Goal: Communication & Community: Share content

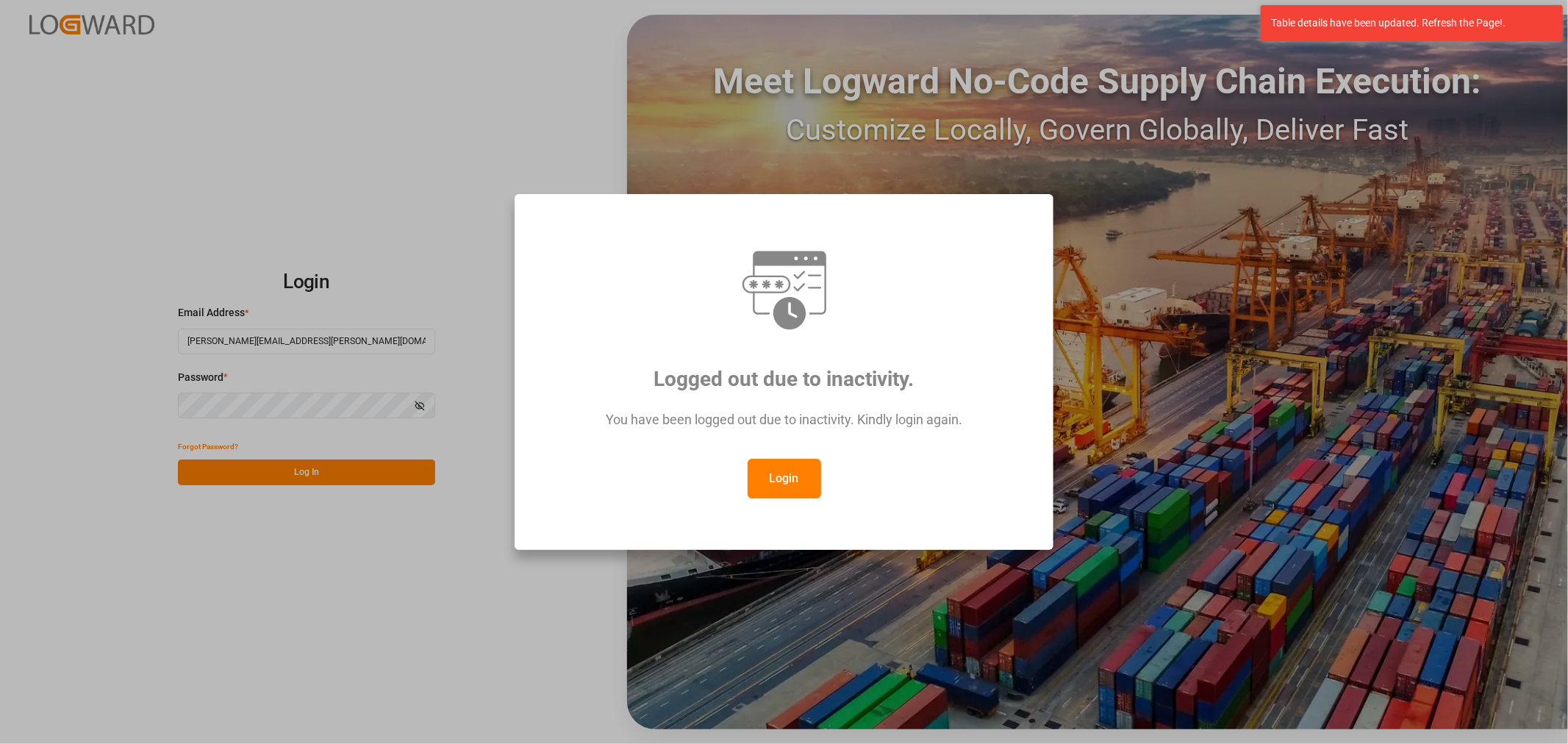
click at [765, 482] on button "Login" at bounding box center [784, 478] width 74 height 40
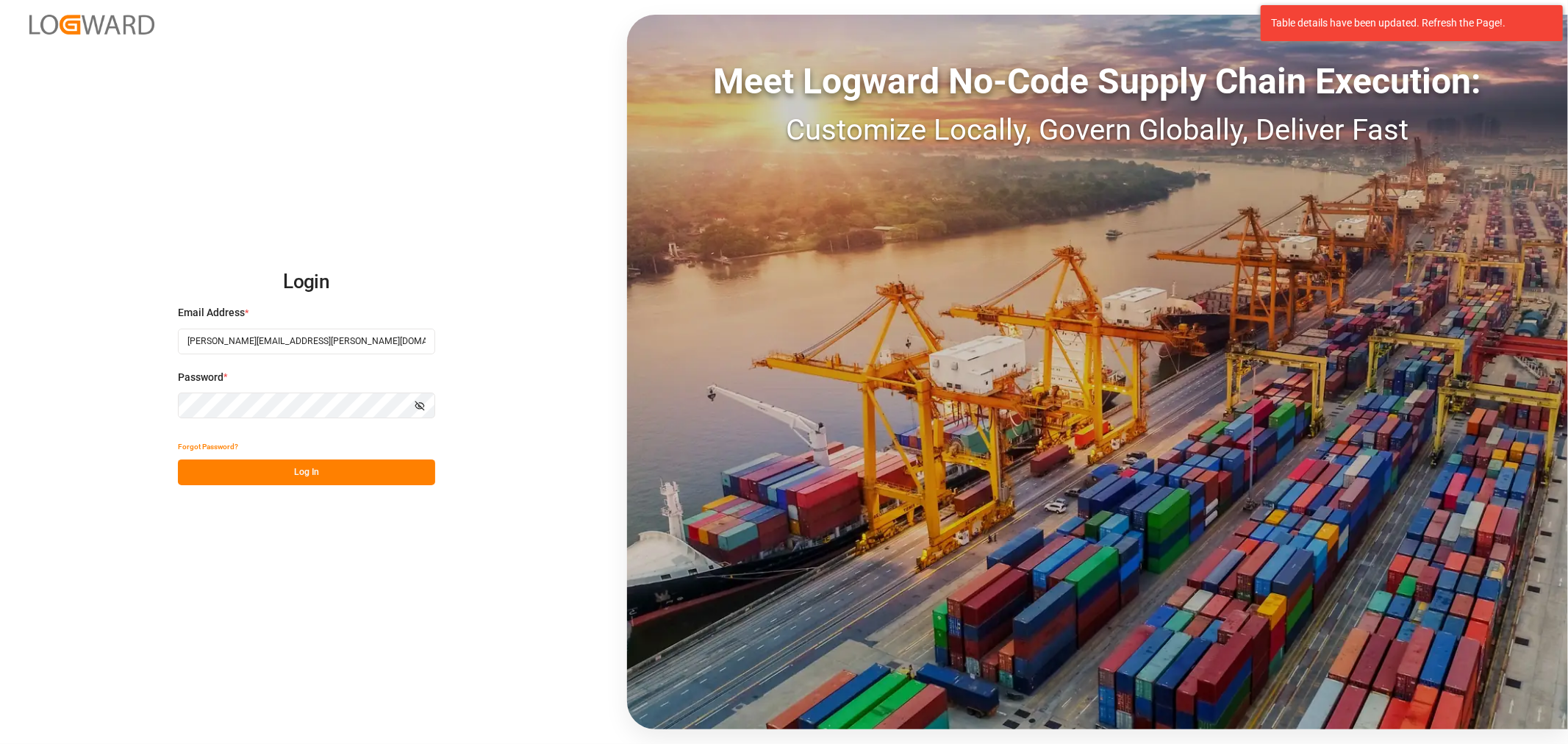
click at [786, 475] on div "Meet Logward No-Code Supply Chain Execution: Customize Locally, Govern Globally…" at bounding box center [1097, 372] width 941 height 714
click at [336, 481] on button "Log In" at bounding box center [306, 472] width 257 height 26
click at [1018, 735] on div "Login Email Address * maria.piranquive@leschaco.com Password * Show password Fo…" at bounding box center [784, 372] width 1568 height 744
click at [355, 475] on div "Forgot Password? Log In" at bounding box center [306, 459] width 257 height 51
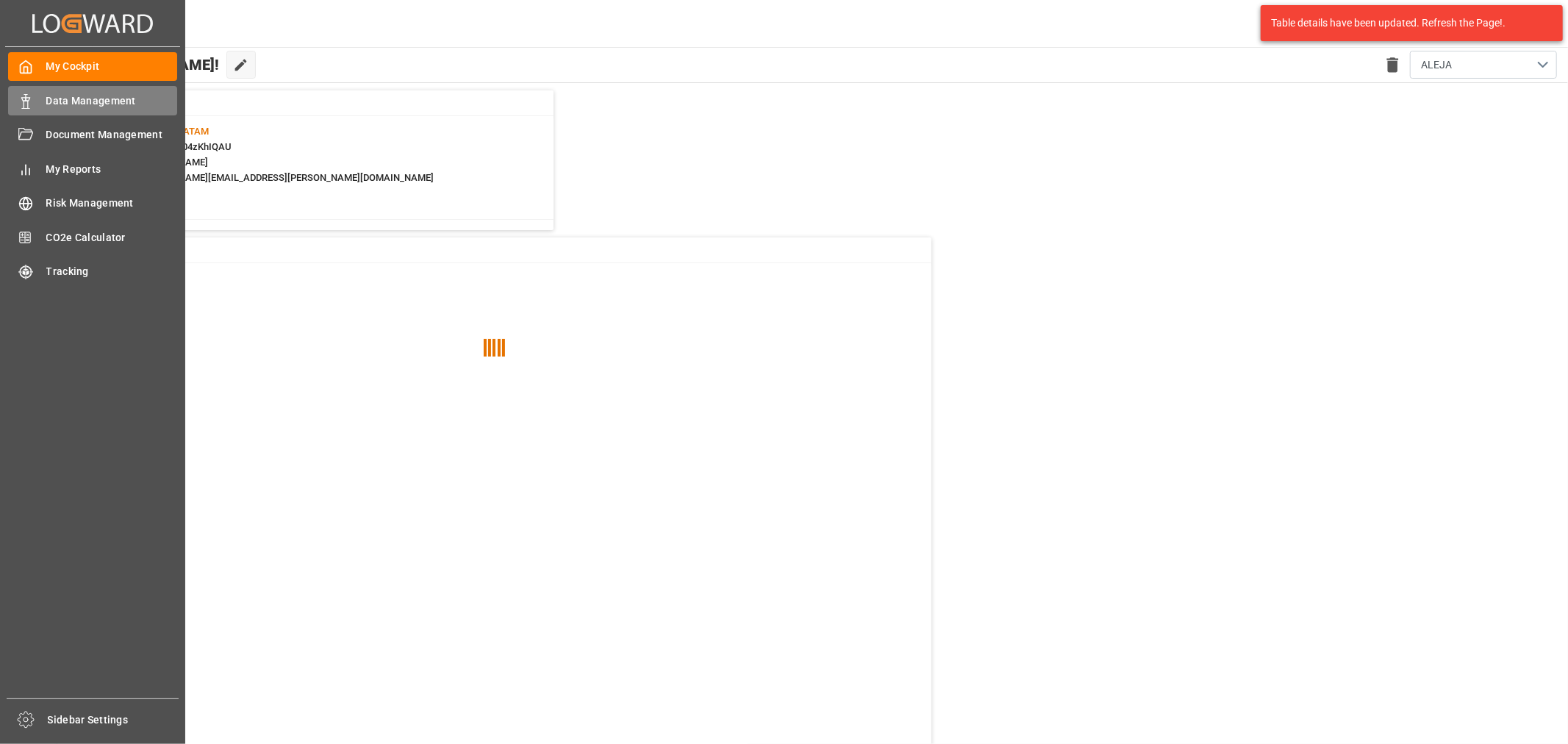
click at [28, 94] on icon at bounding box center [26, 101] width 15 height 15
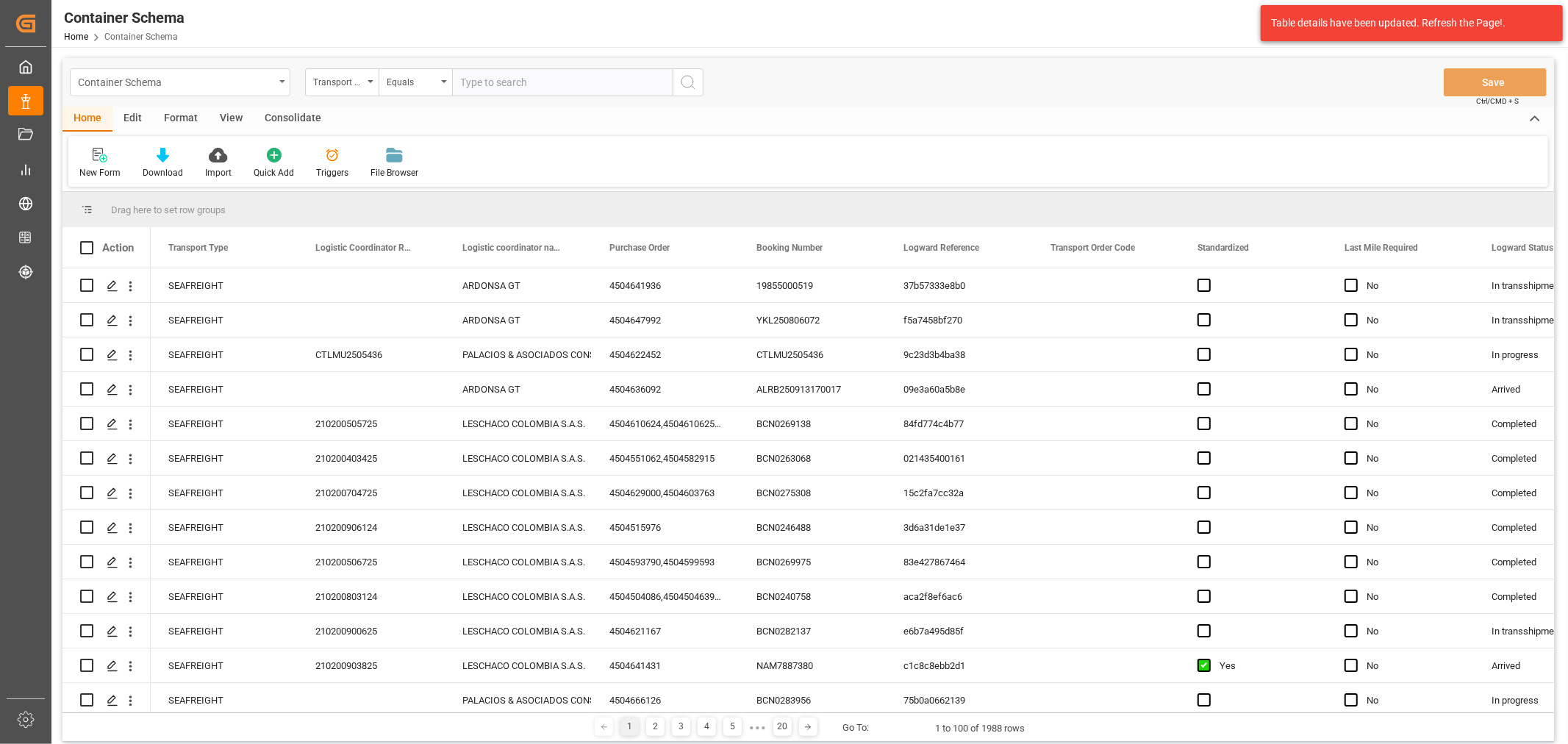
click at [270, 82] on div "Container Schema" at bounding box center [176, 82] width 197 height 19
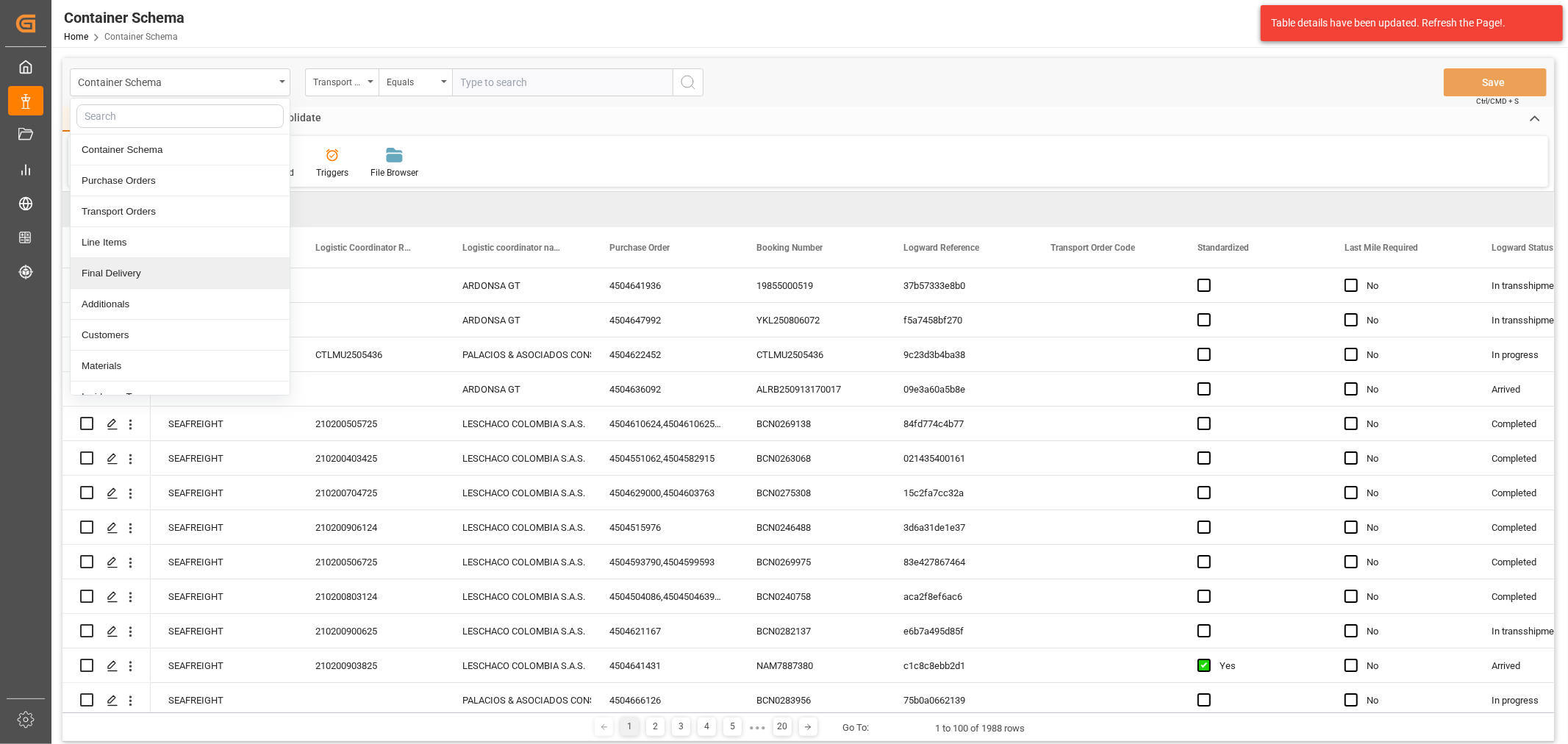
click at [128, 270] on div "Final Delivery" at bounding box center [180, 274] width 219 height 31
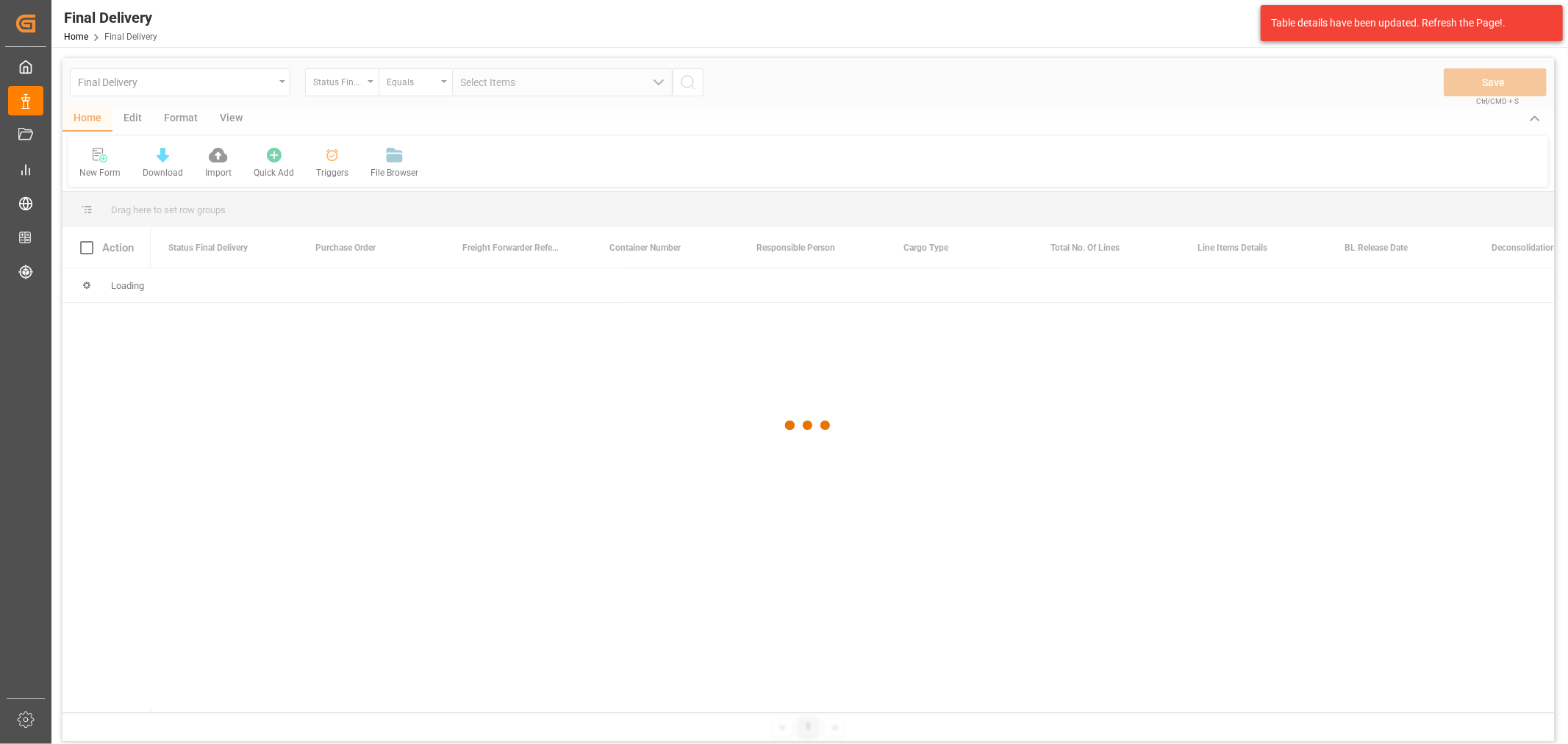
click at [355, 100] on div at bounding box center [807, 426] width 1491 height 735
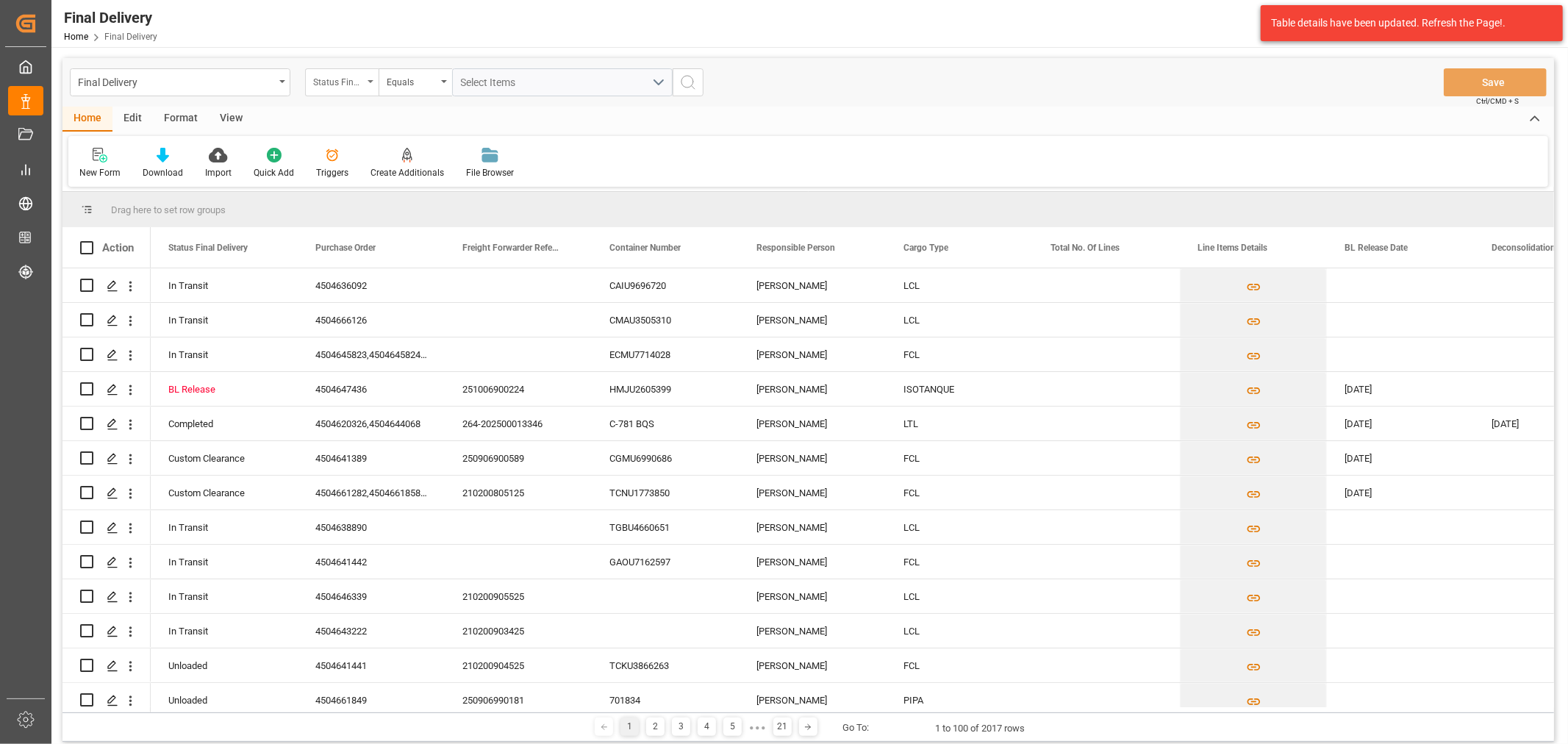
click at [353, 83] on div "Status Final Delivery" at bounding box center [338, 81] width 50 height 17
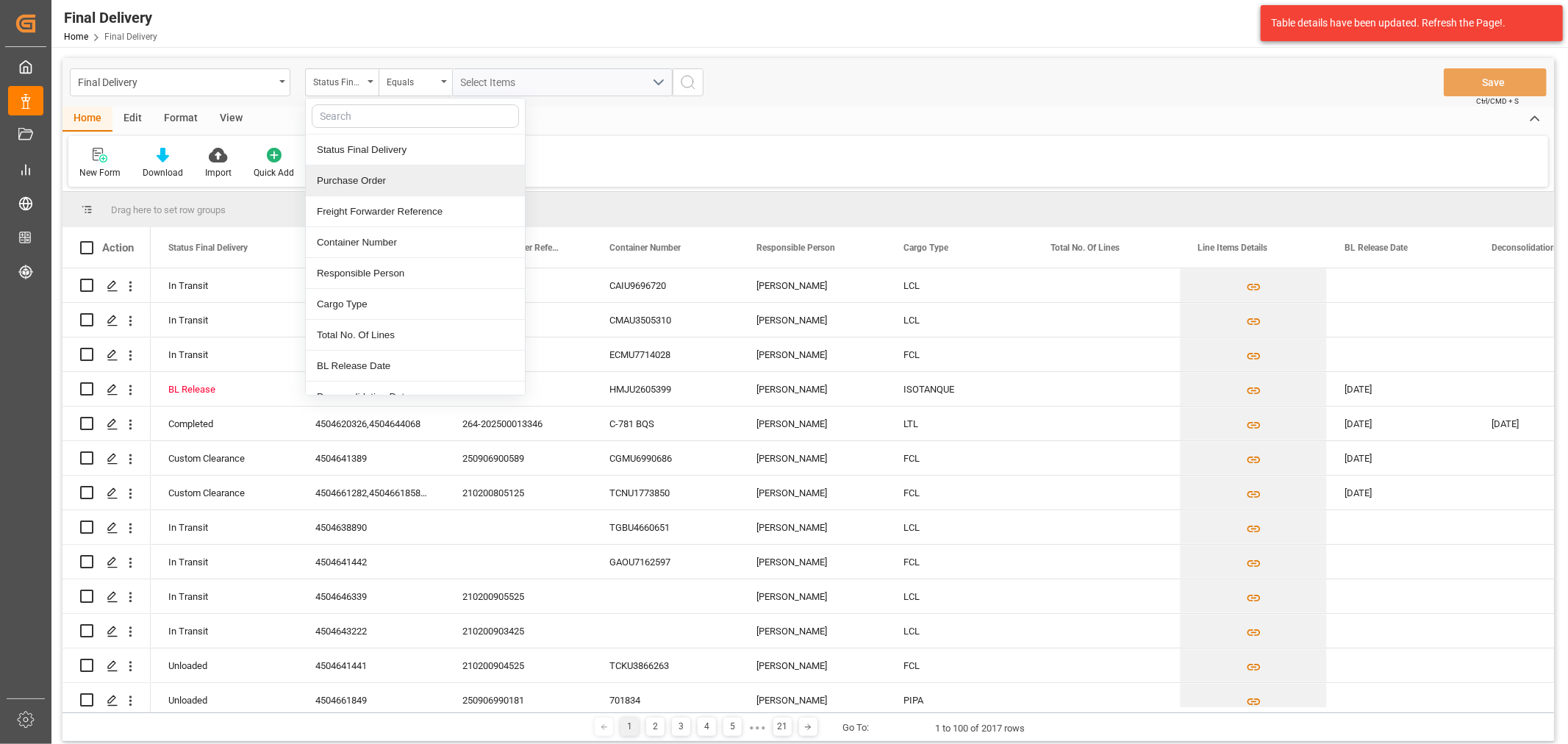
drag, startPoint x: 371, startPoint y: 185, endPoint x: 395, endPoint y: 119, distance: 70.2
click at [371, 185] on div "Purchase Order" at bounding box center [416, 181] width 219 height 31
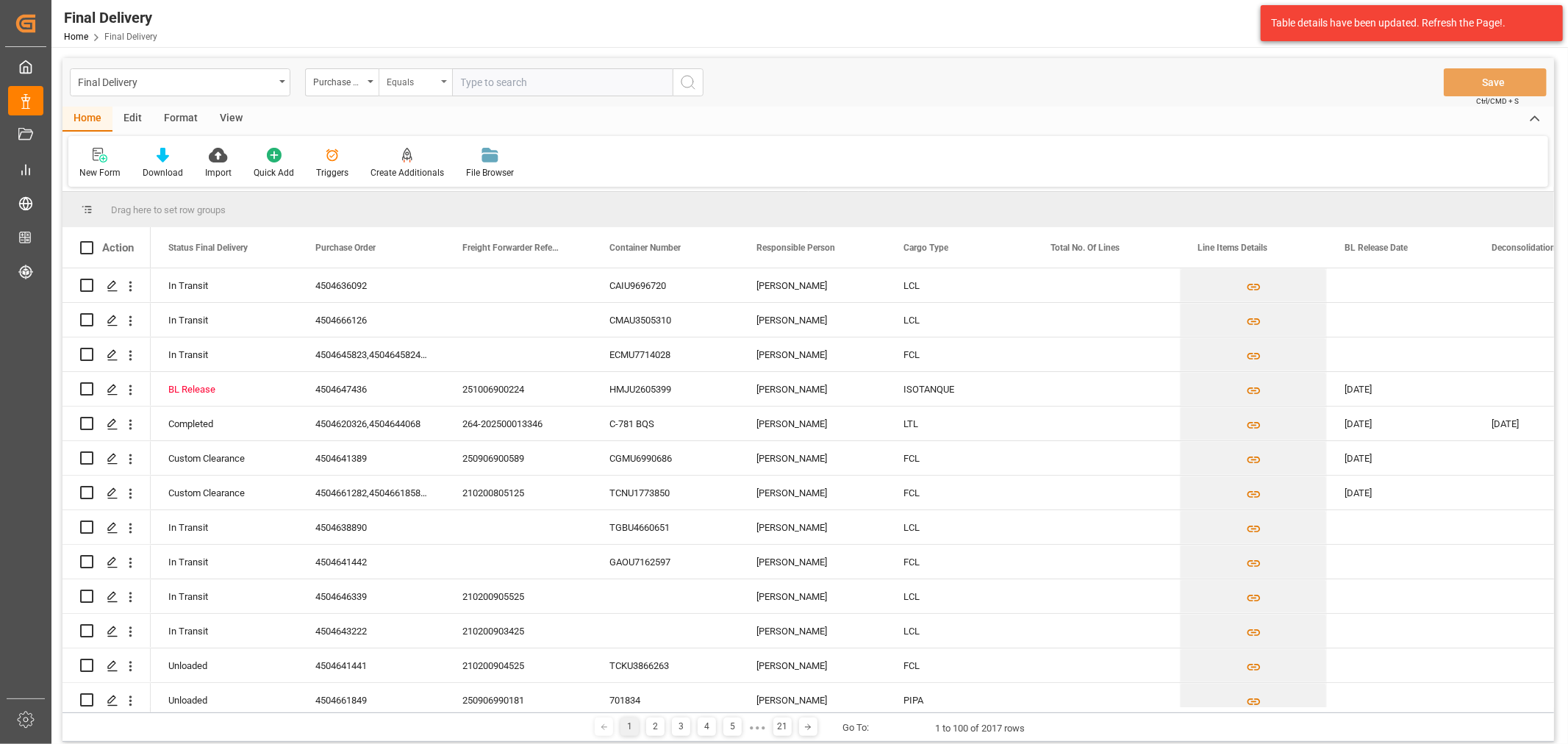
click at [402, 72] on div "Equals" at bounding box center [412, 81] width 50 height 17
click at [438, 179] on div "Fuzzy search" at bounding box center [489, 181] width 219 height 31
click at [483, 79] on input "text" at bounding box center [563, 82] width 221 height 28
paste input "4504647463"
type input "4504647463"
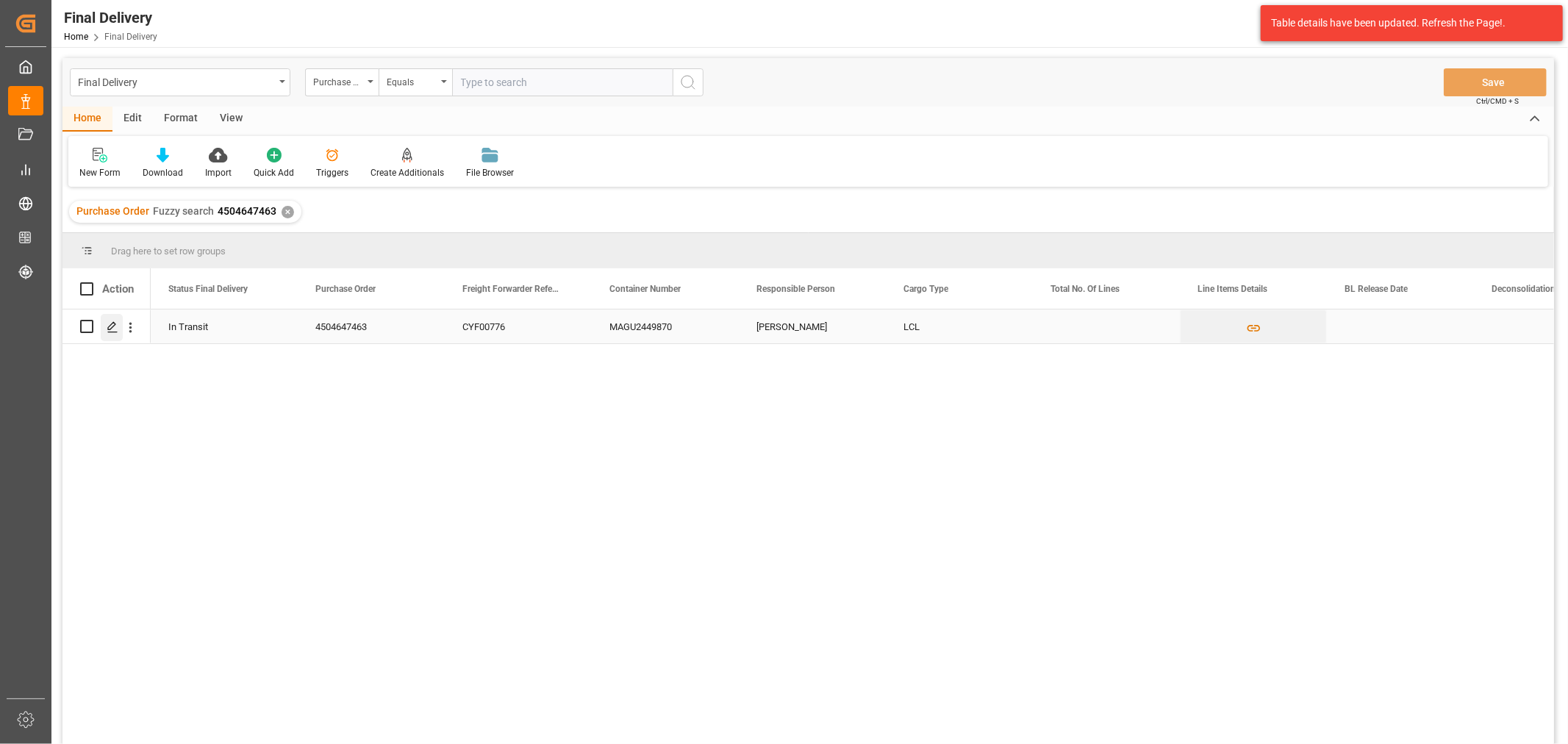
click at [111, 332] on line "Press SPACE to select this row." at bounding box center [112, 332] width 9 height 0
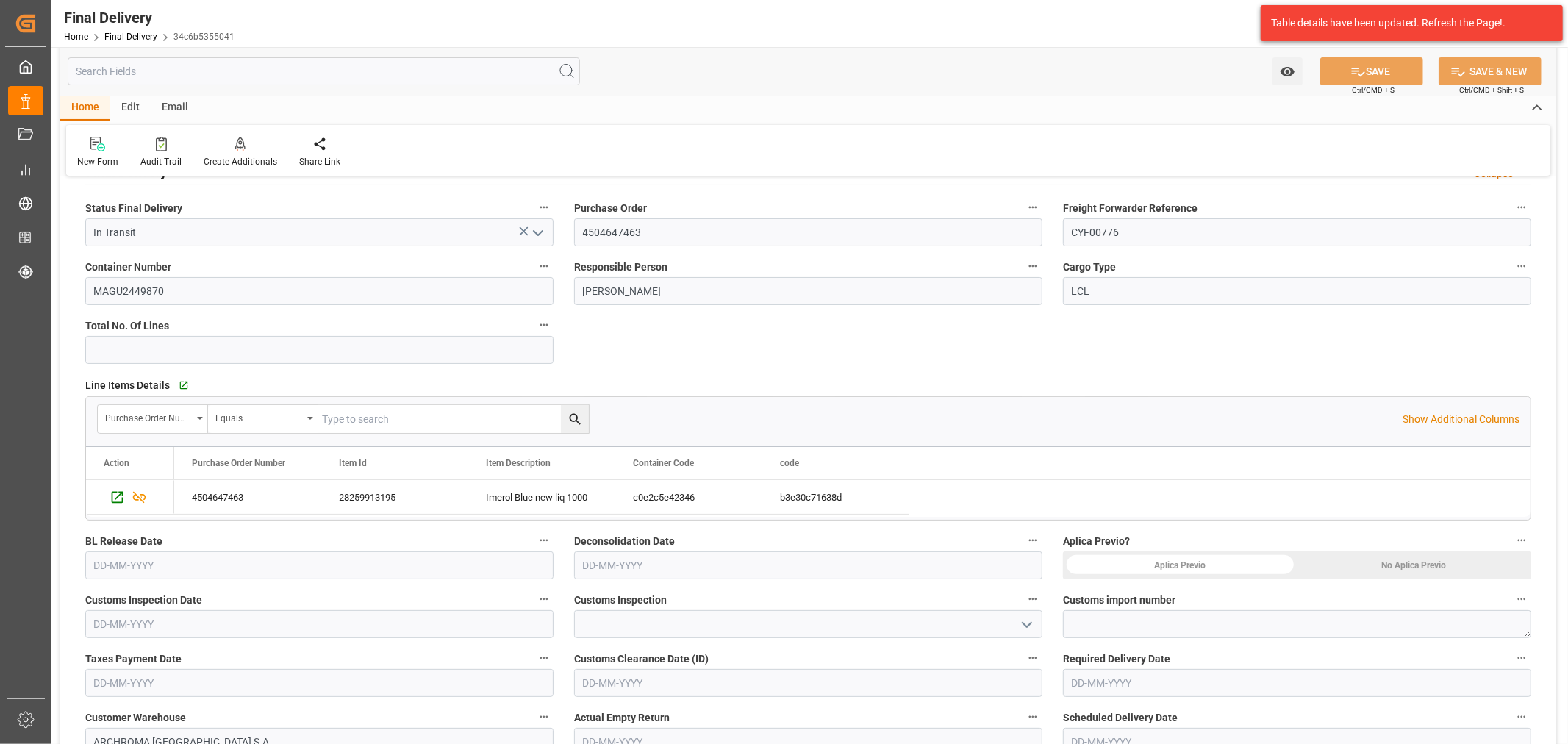
scroll to position [245, 0]
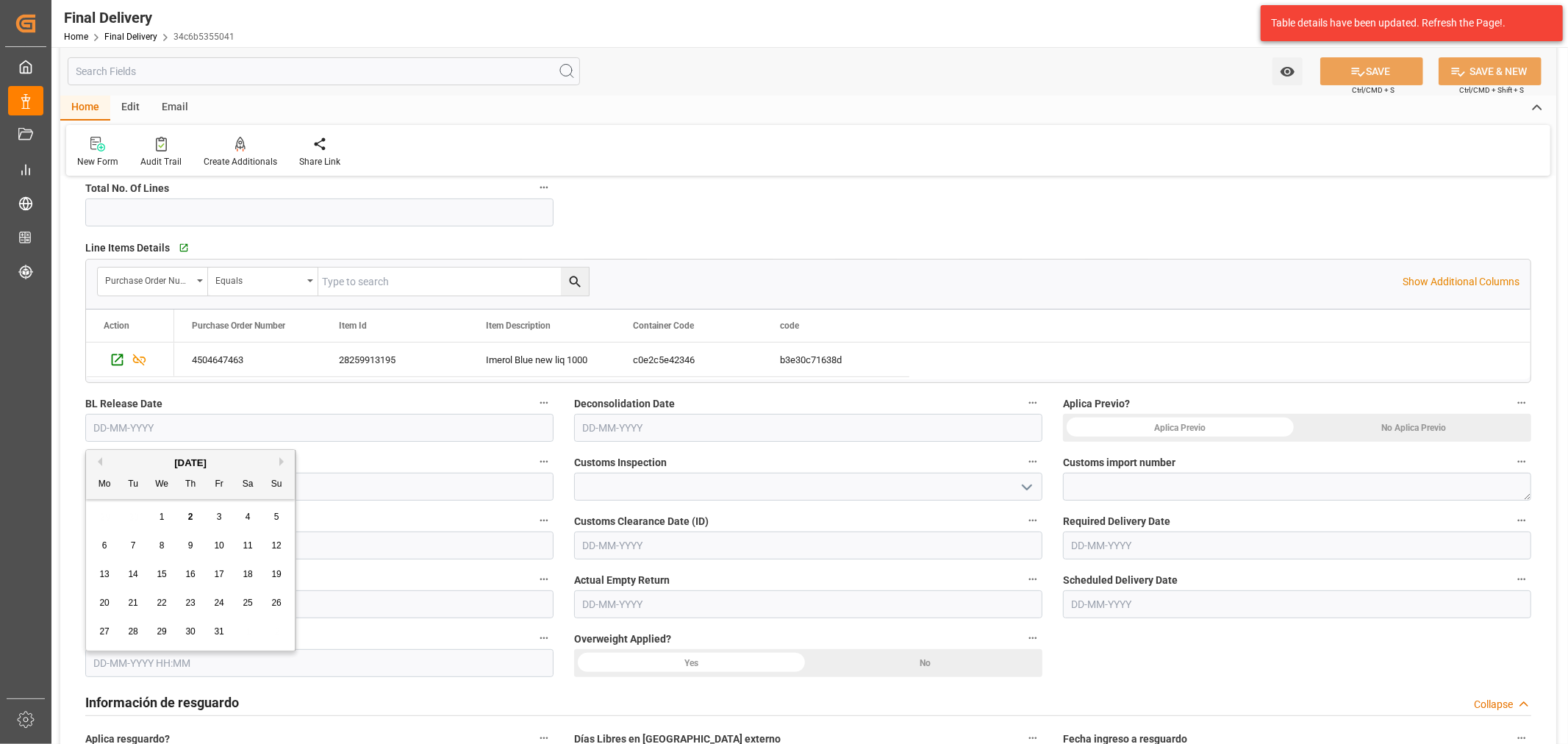
click at [357, 428] on input "text" at bounding box center [319, 428] width 469 height 28
click at [184, 523] on div "2" at bounding box center [191, 518] width 19 height 18
type input "02-10-2025"
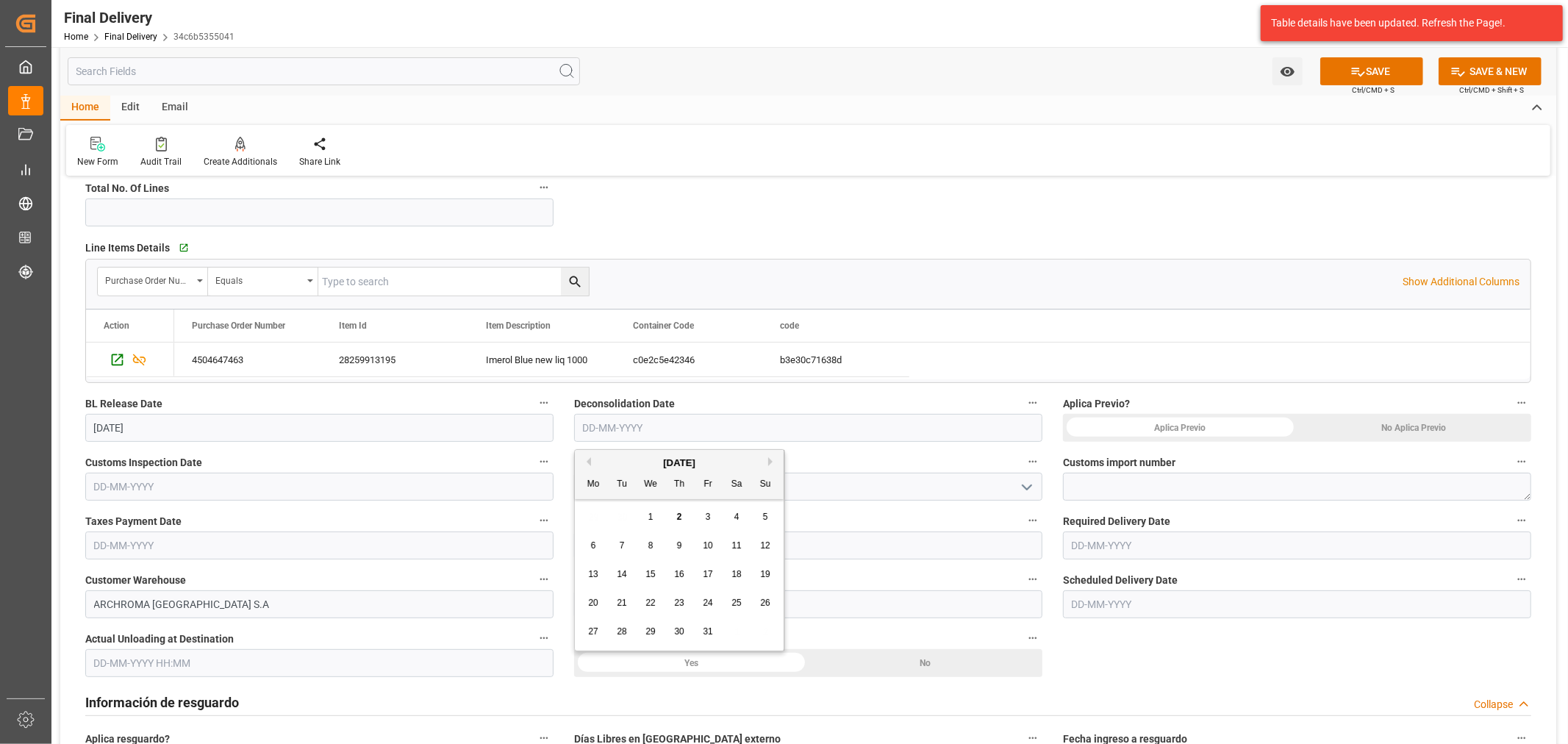
click at [766, 422] on input "text" at bounding box center [808, 428] width 469 height 28
click at [588, 463] on button "Previous Month" at bounding box center [586, 461] width 9 height 9
click at [766, 605] on span "28" at bounding box center [765, 603] width 9 height 10
type input "28-09-2025"
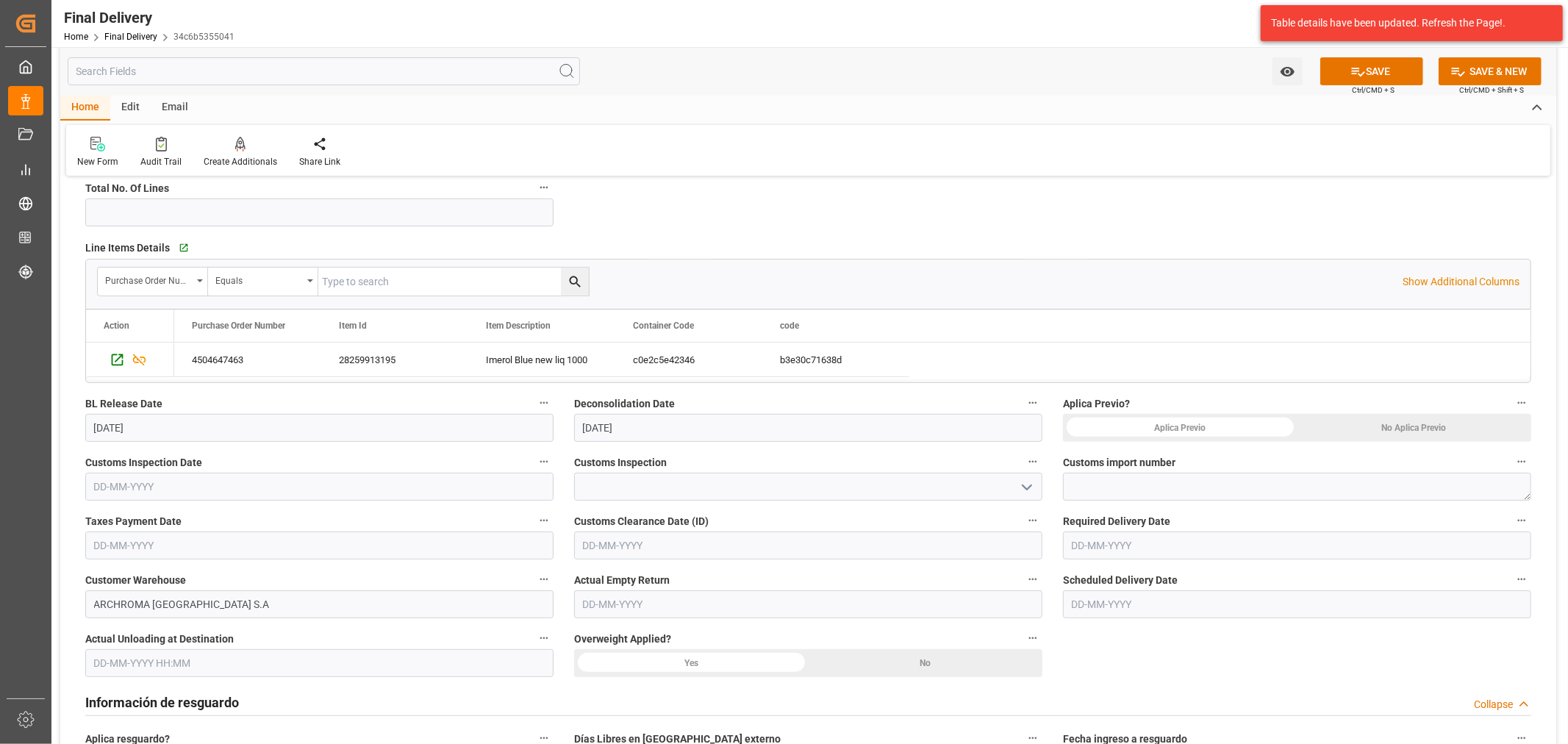
click at [1392, 428] on div "No Aplica Previo" at bounding box center [1415, 428] width 235 height 28
click at [1030, 481] on icon "open menu" at bounding box center [1026, 487] width 18 height 18
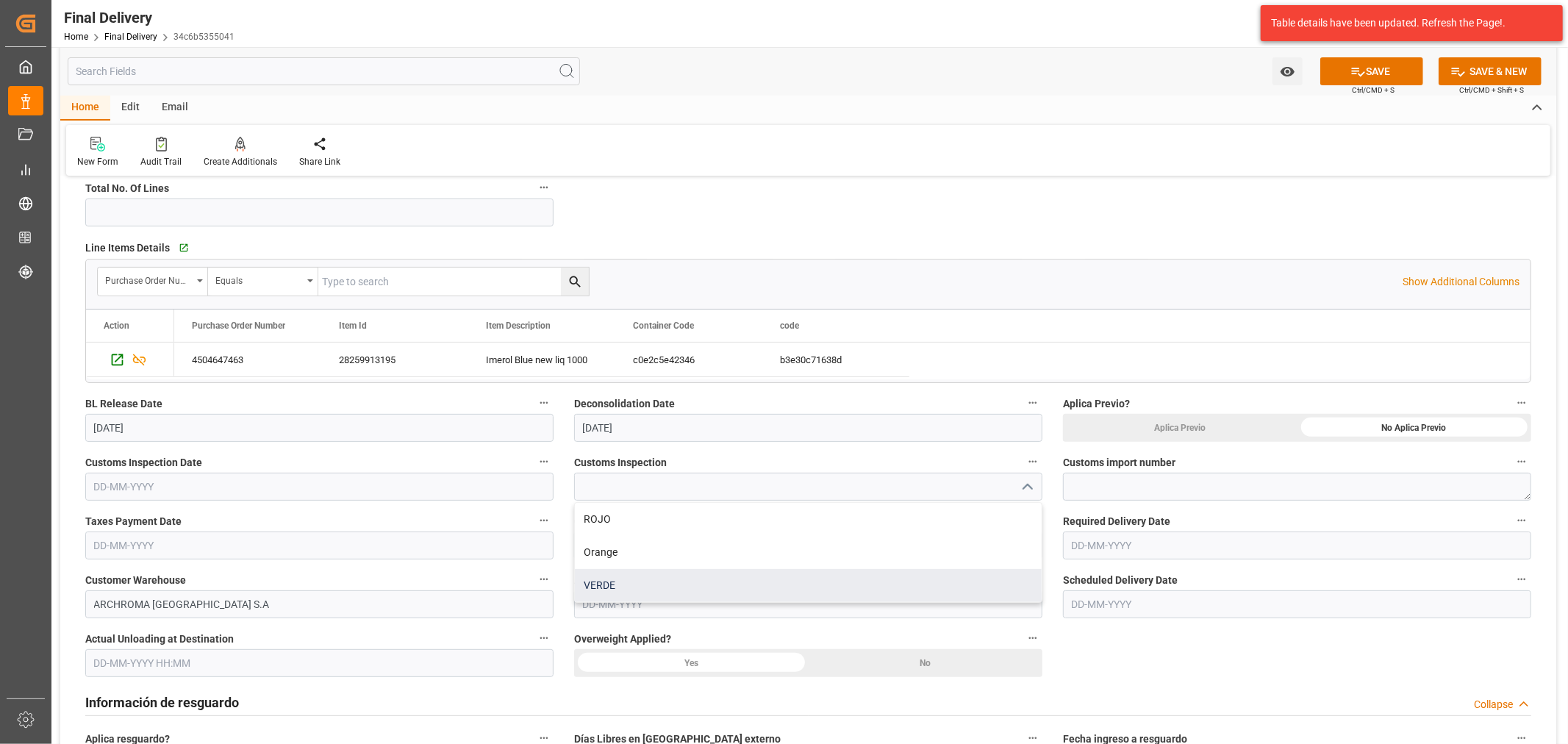
click at [597, 586] on div "VERDE" at bounding box center [808, 585] width 467 height 33
type input "VERDE"
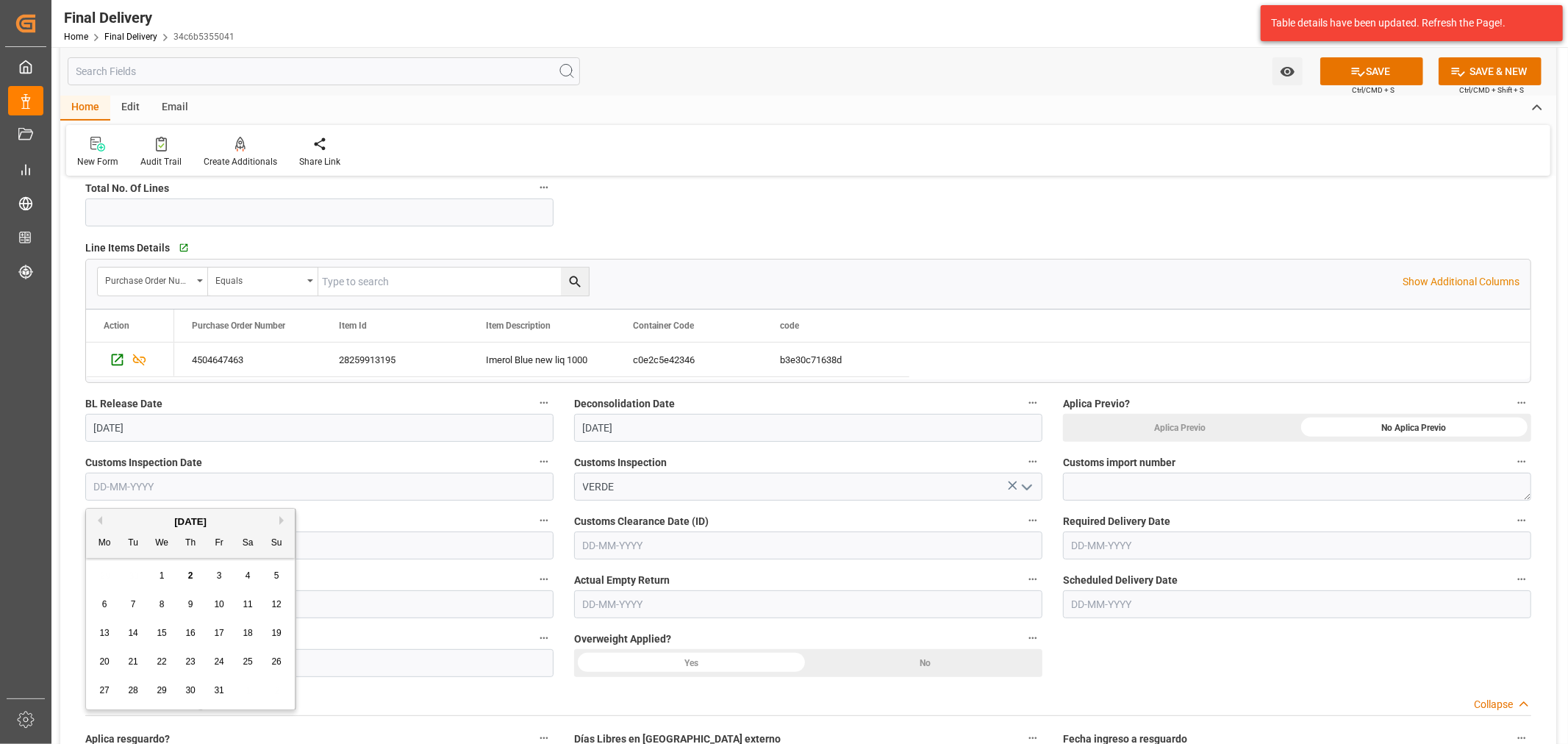
click at [246, 481] on input "text" at bounding box center [319, 487] width 469 height 28
click at [217, 578] on span "3" at bounding box center [219, 575] width 5 height 10
type input "03-10-2025"
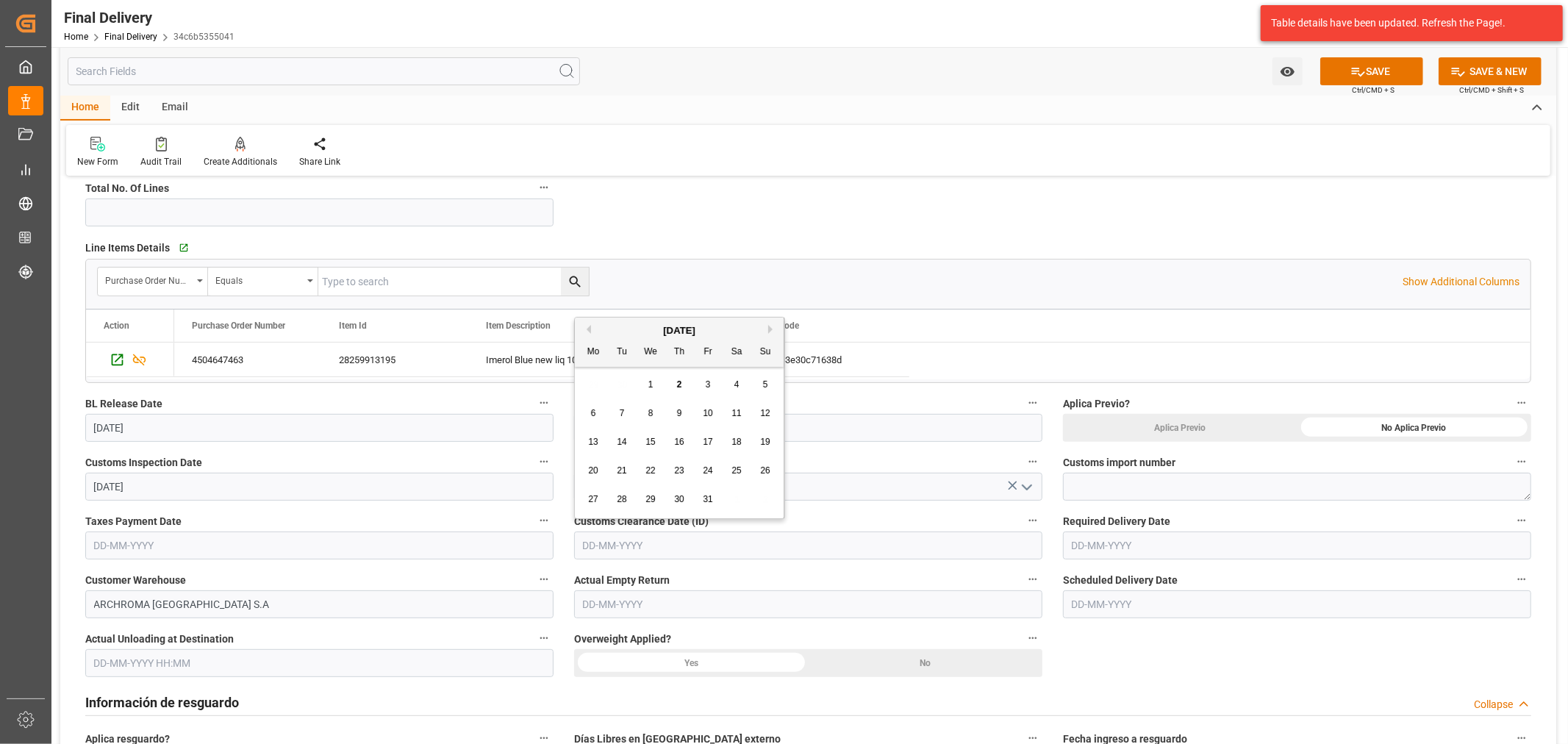
drag, startPoint x: 876, startPoint y: 552, endPoint x: 865, endPoint y: 552, distance: 11.0
click at [876, 552] on input "text" at bounding box center [808, 546] width 469 height 28
click at [612, 392] on div "29 30 1 2 3 4 5" at bounding box center [679, 385] width 200 height 29
click at [709, 384] on span "3" at bounding box center [708, 384] width 5 height 10
type input "03-10-2025"
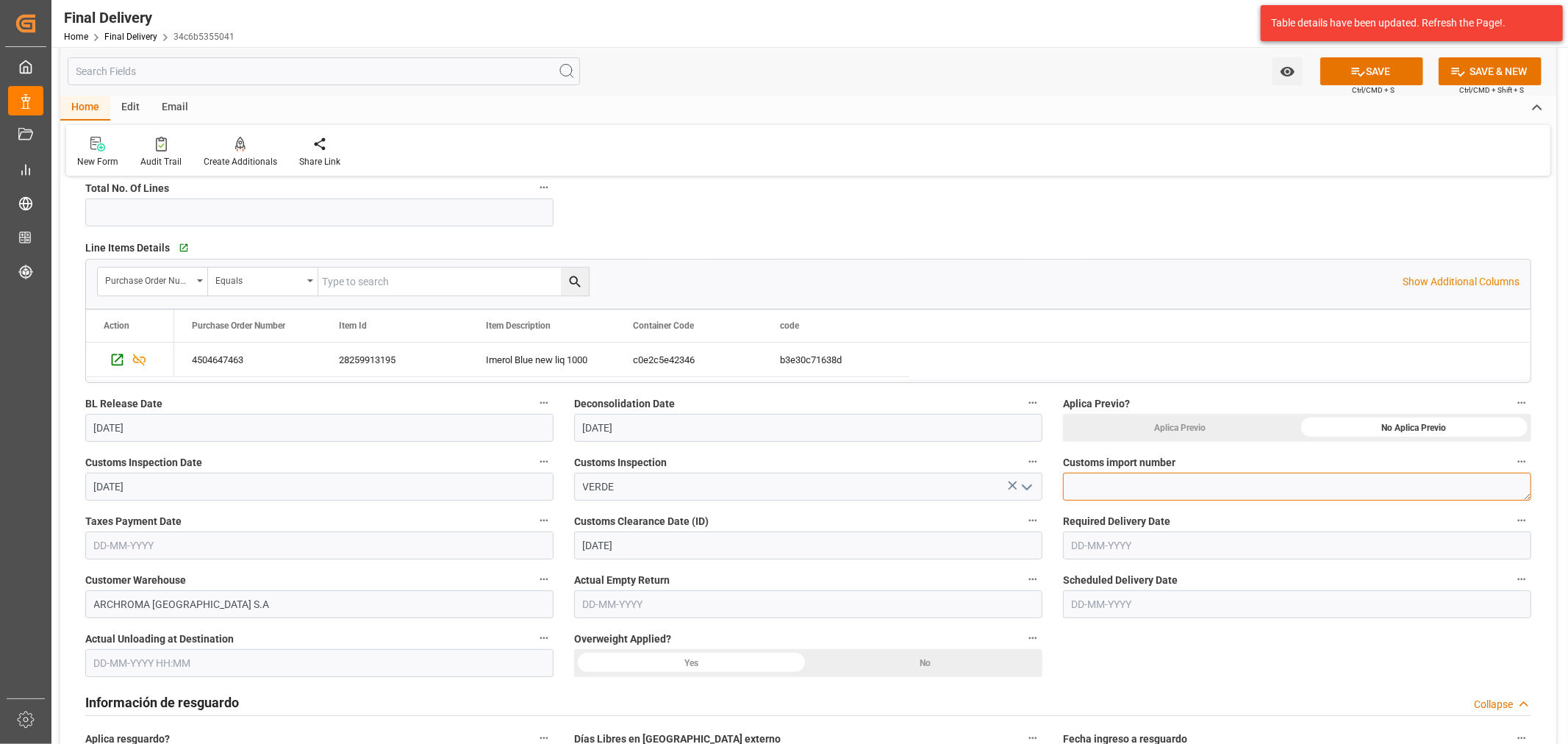
click at [1471, 485] on textarea at bounding box center [1297, 487] width 469 height 28
paste textarea "118-2025-10-380457-01-1-00"
type textarea "118-2025-10-380457-01-1-00"
click at [214, 556] on input "text" at bounding box center [319, 546] width 469 height 28
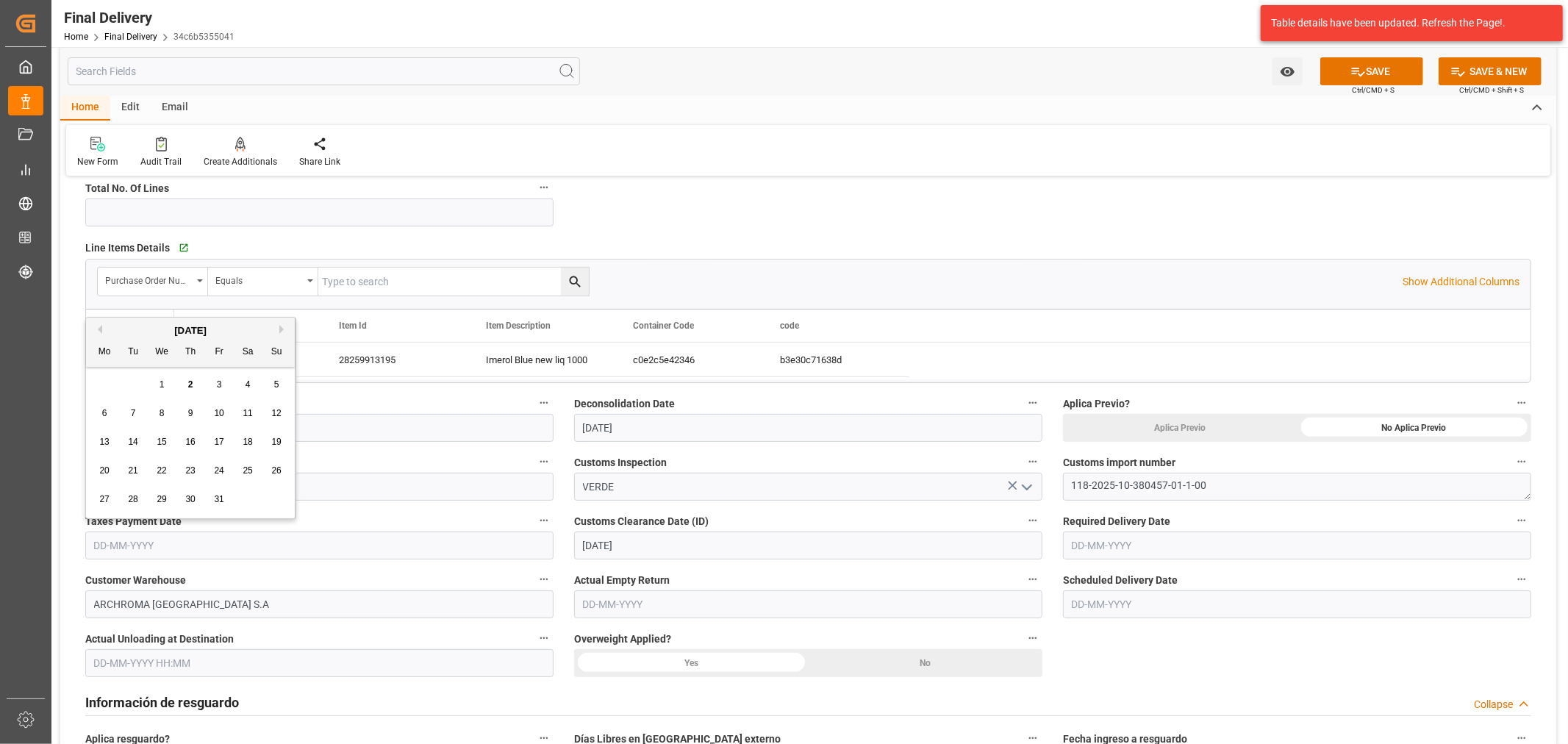
click at [252, 388] on div "4" at bounding box center [248, 385] width 19 height 18
click at [269, 538] on input "04-10-2025" at bounding box center [319, 546] width 469 height 28
click at [100, 332] on button "Previous Month" at bounding box center [97, 329] width 9 height 9
click at [192, 389] on span "4" at bounding box center [190, 384] width 5 height 10
type input "04-09-2025"
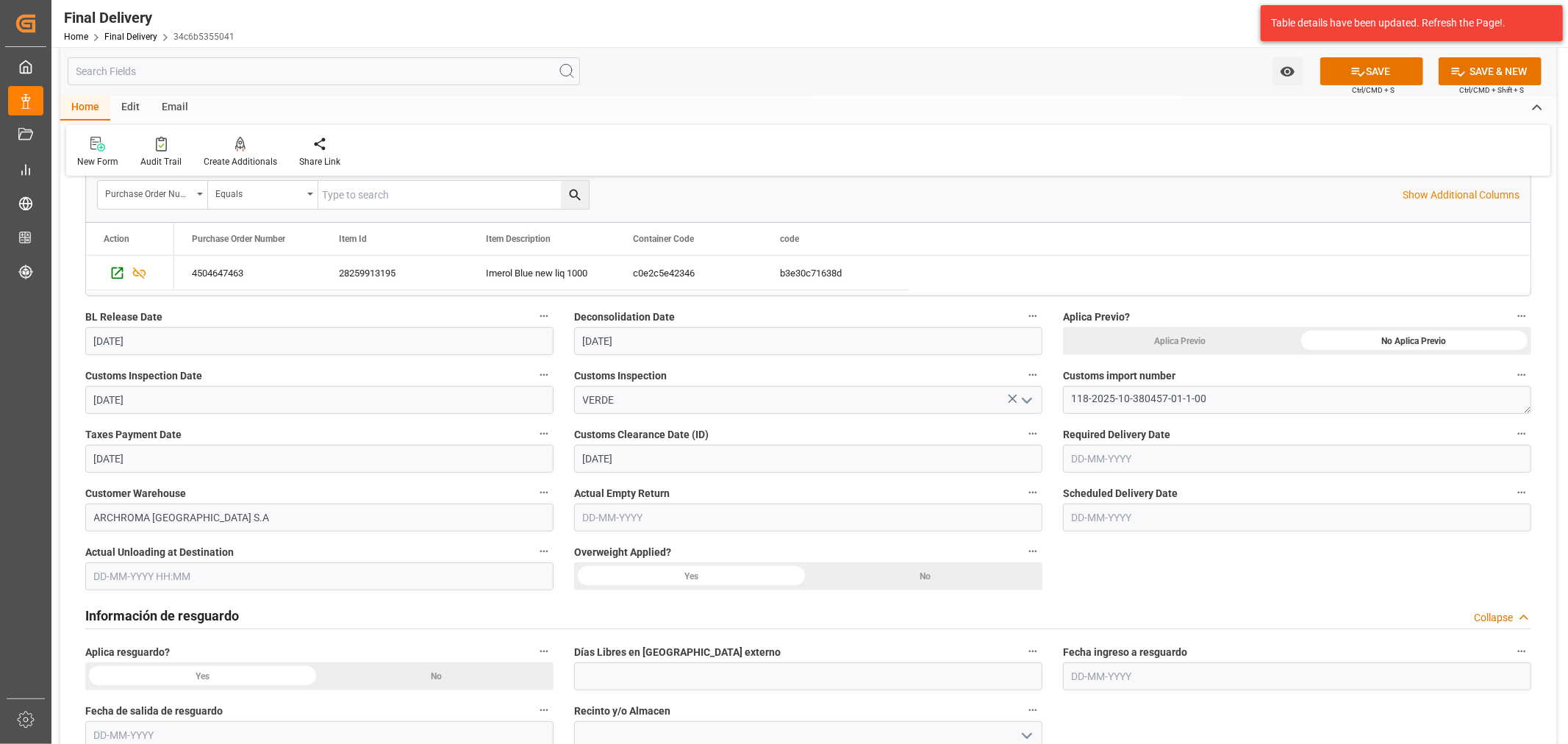
scroll to position [408, 0]
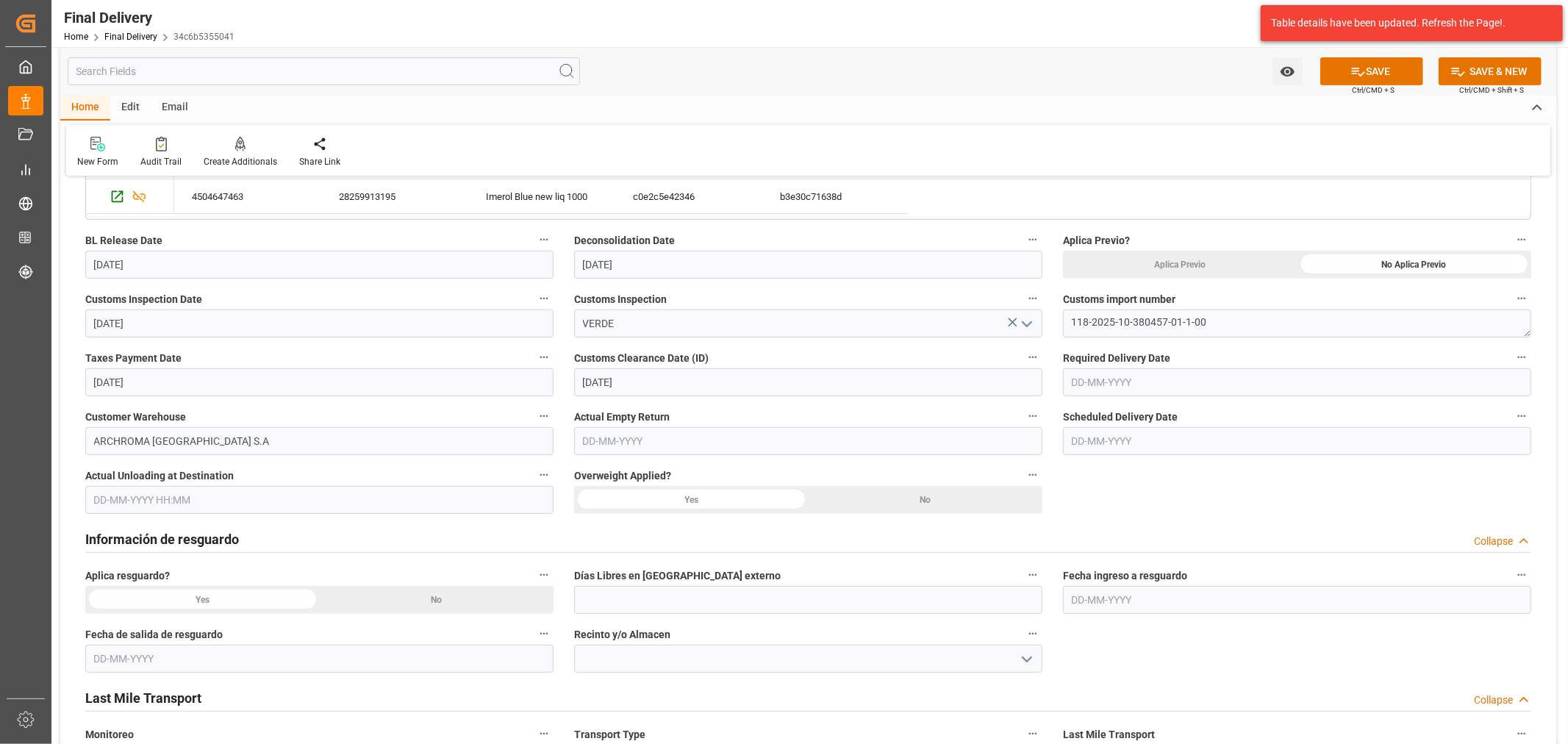
click at [867, 502] on div "No" at bounding box center [926, 500] width 235 height 28
click at [659, 508] on div "Yes" at bounding box center [692, 500] width 235 height 28
click at [1142, 378] on input "text" at bounding box center [1297, 382] width 469 height 28
drag, startPoint x: 1101, startPoint y: 451, endPoint x: 1170, endPoint y: 469, distance: 71.3
click at [1101, 450] on div "Mo Tu We Th Fr Sa Su" at bounding box center [1168, 439] width 209 height 29
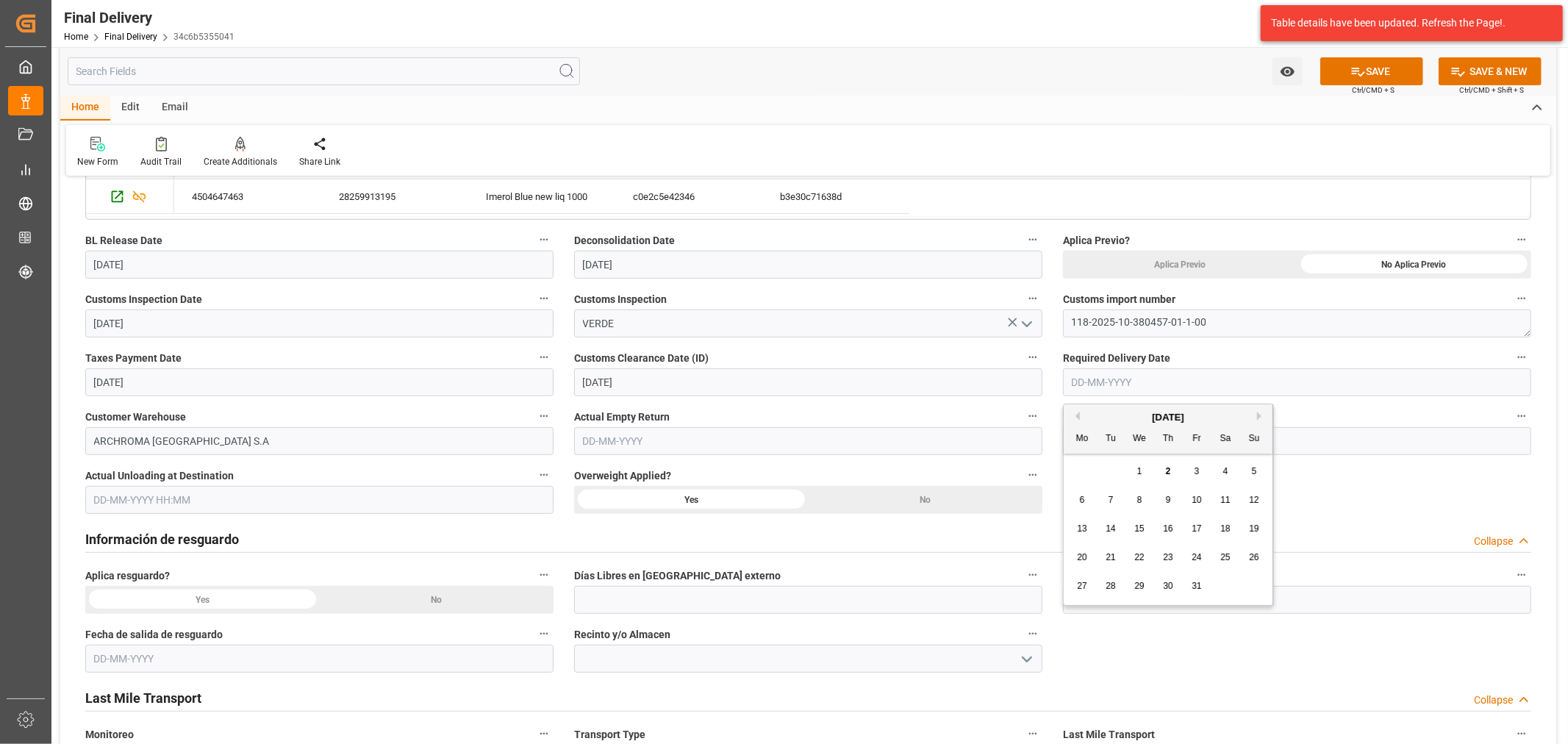
click at [1197, 470] on span "3" at bounding box center [1197, 471] width 5 height 10
type input "03-10-2025"
click at [863, 500] on div "No" at bounding box center [926, 500] width 235 height 28
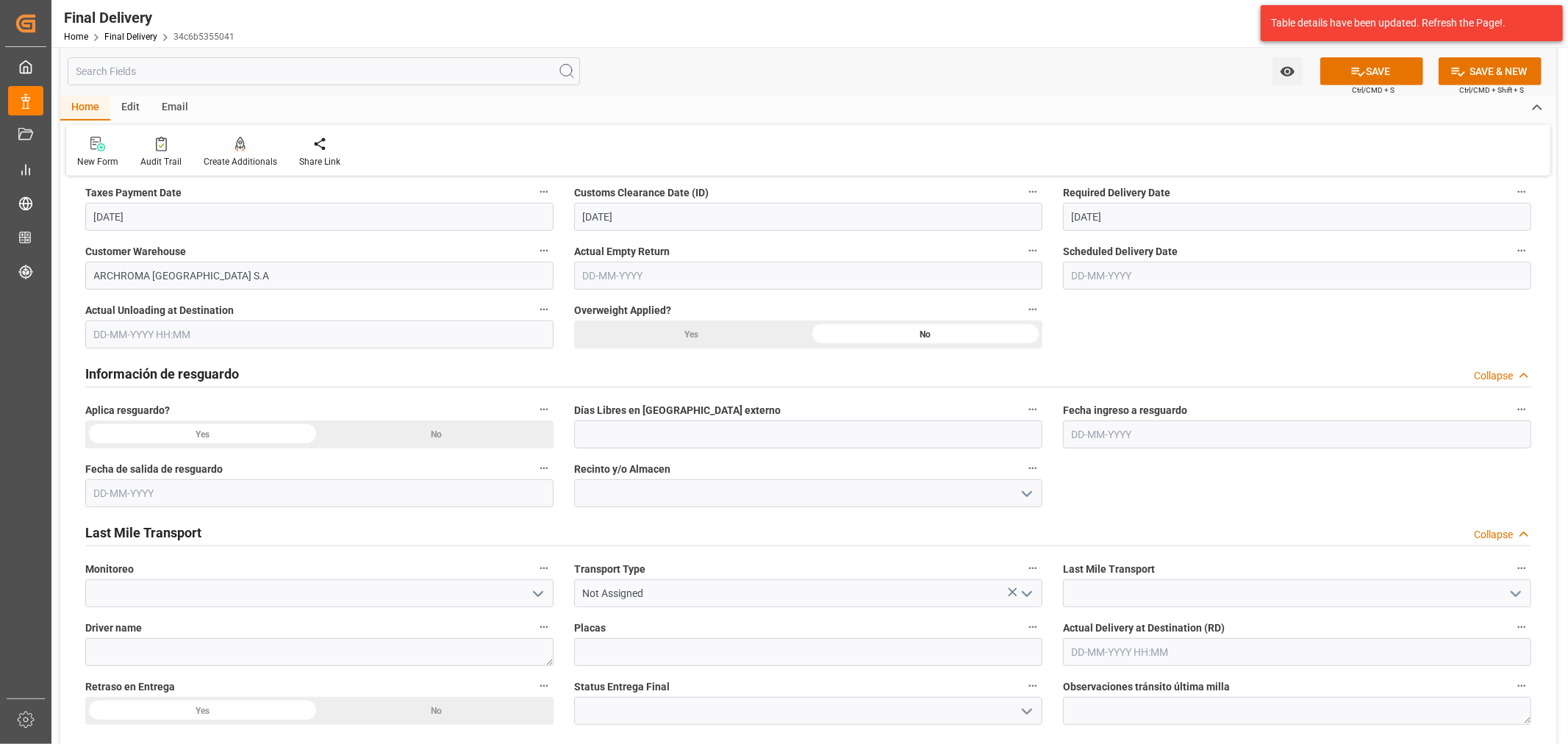
scroll to position [735, 0]
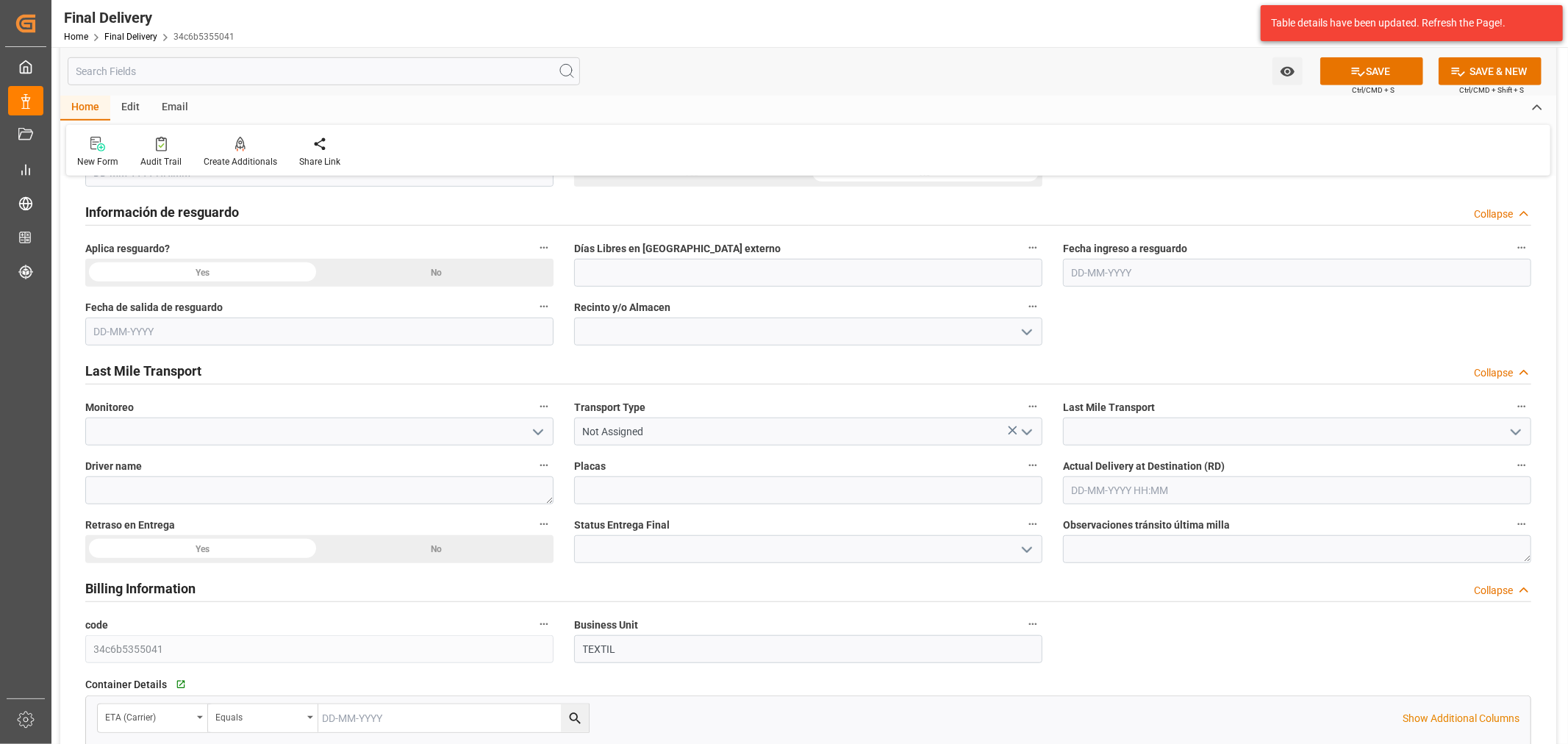
click at [479, 281] on div "No" at bounding box center [437, 273] width 235 height 28
click at [1026, 431] on icon "open menu" at bounding box center [1026, 432] width 18 height 18
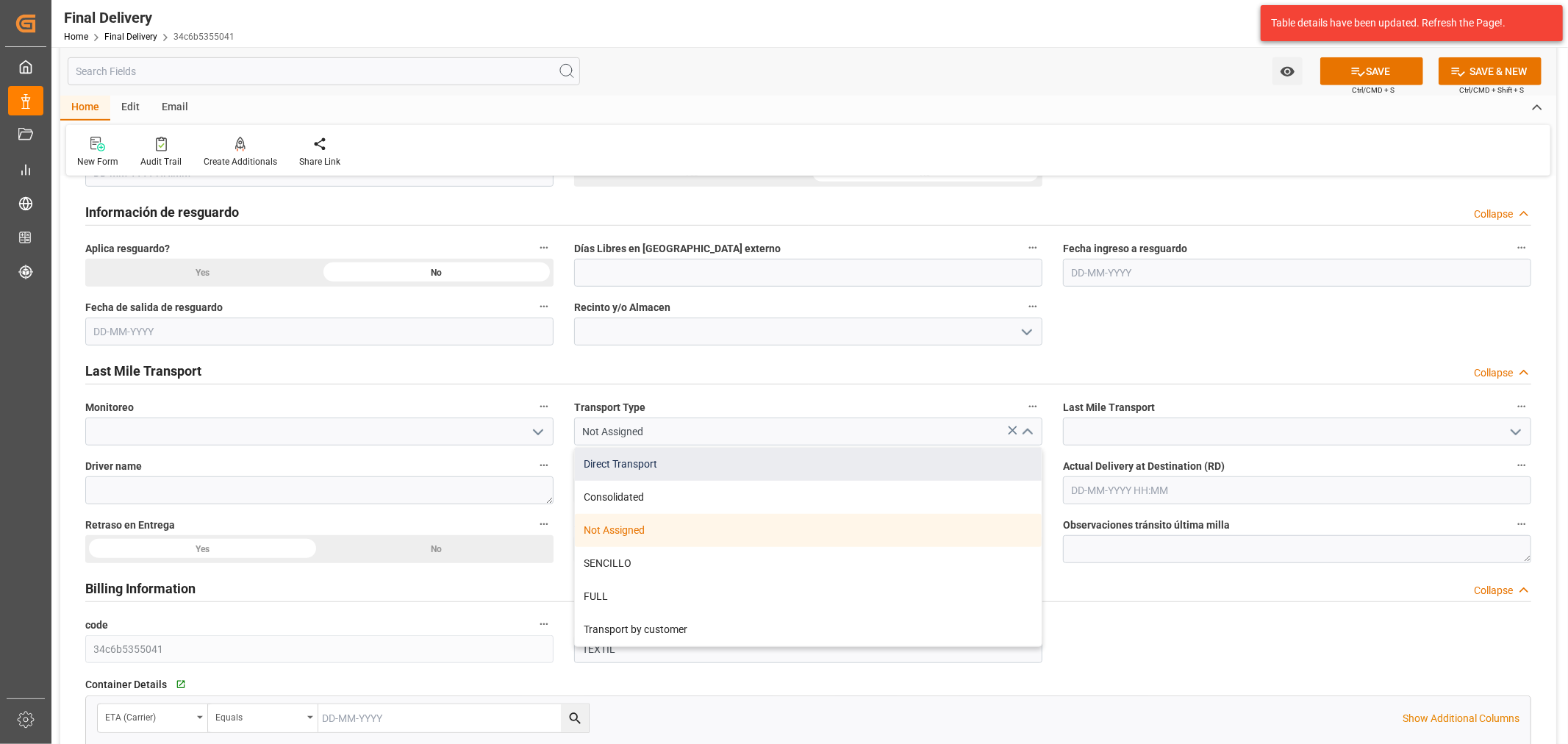
click at [740, 460] on div "Direct Transport" at bounding box center [808, 464] width 467 height 33
type input "Direct Transport"
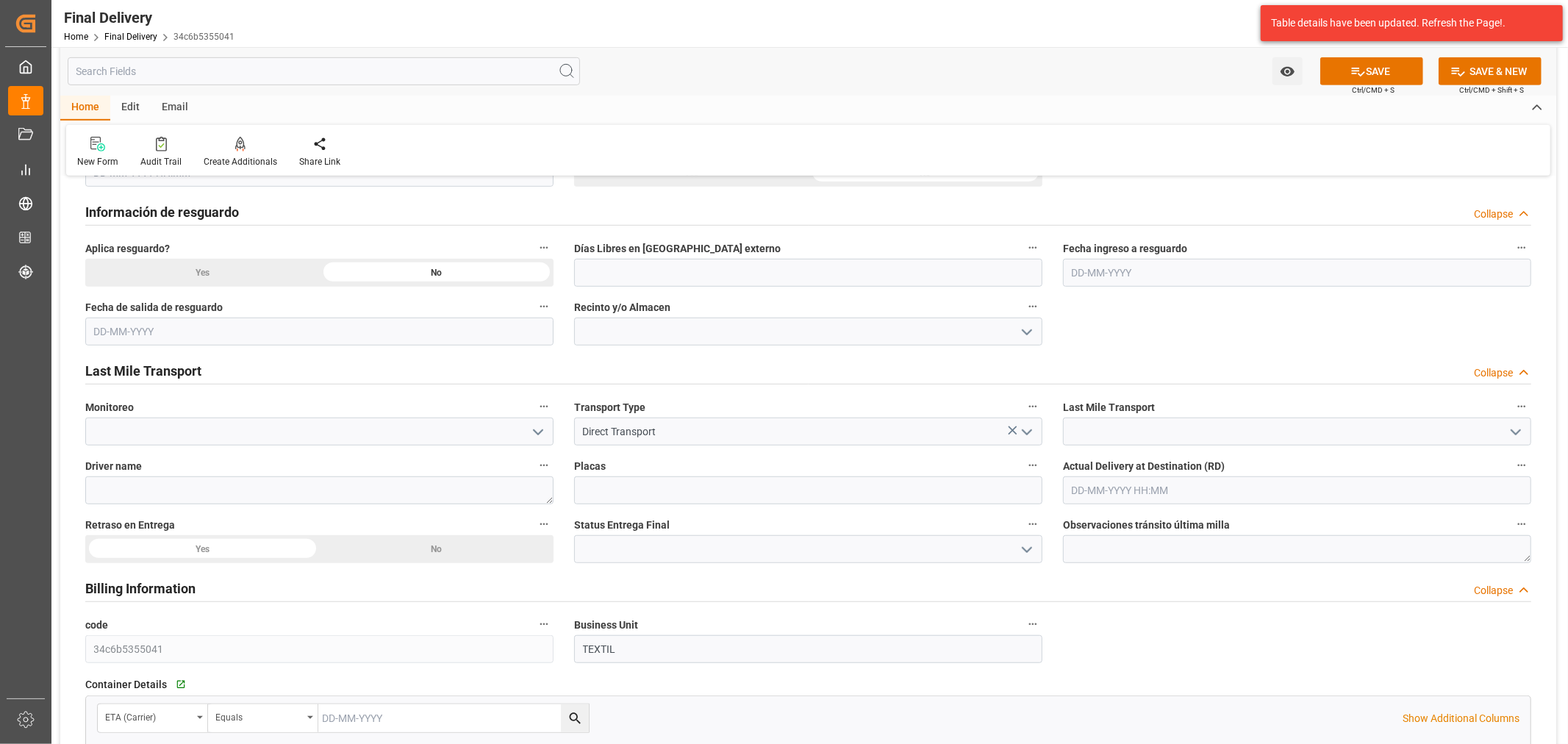
click at [1518, 425] on icon "open menu" at bounding box center [1515, 432] width 18 height 18
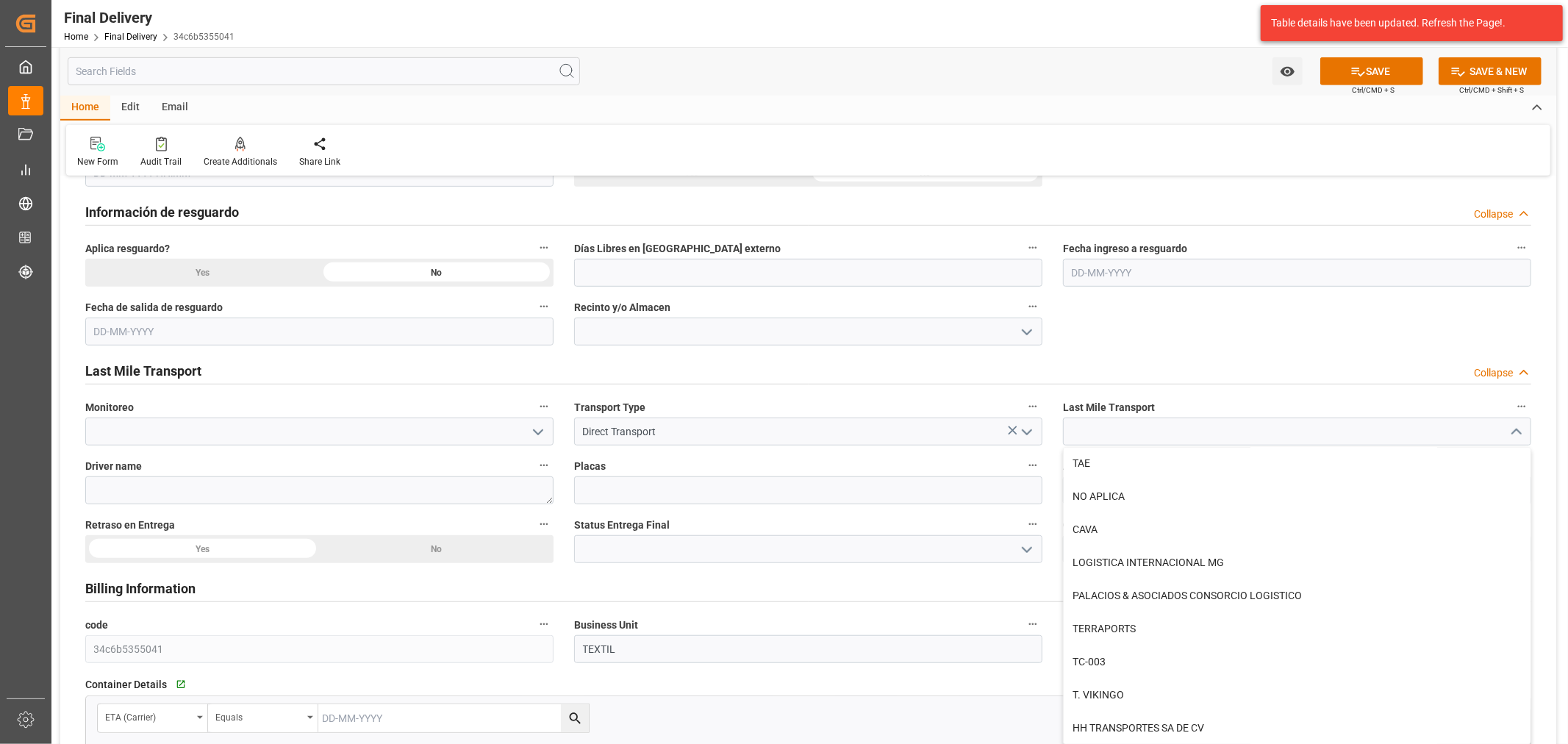
scroll to position [327, 0]
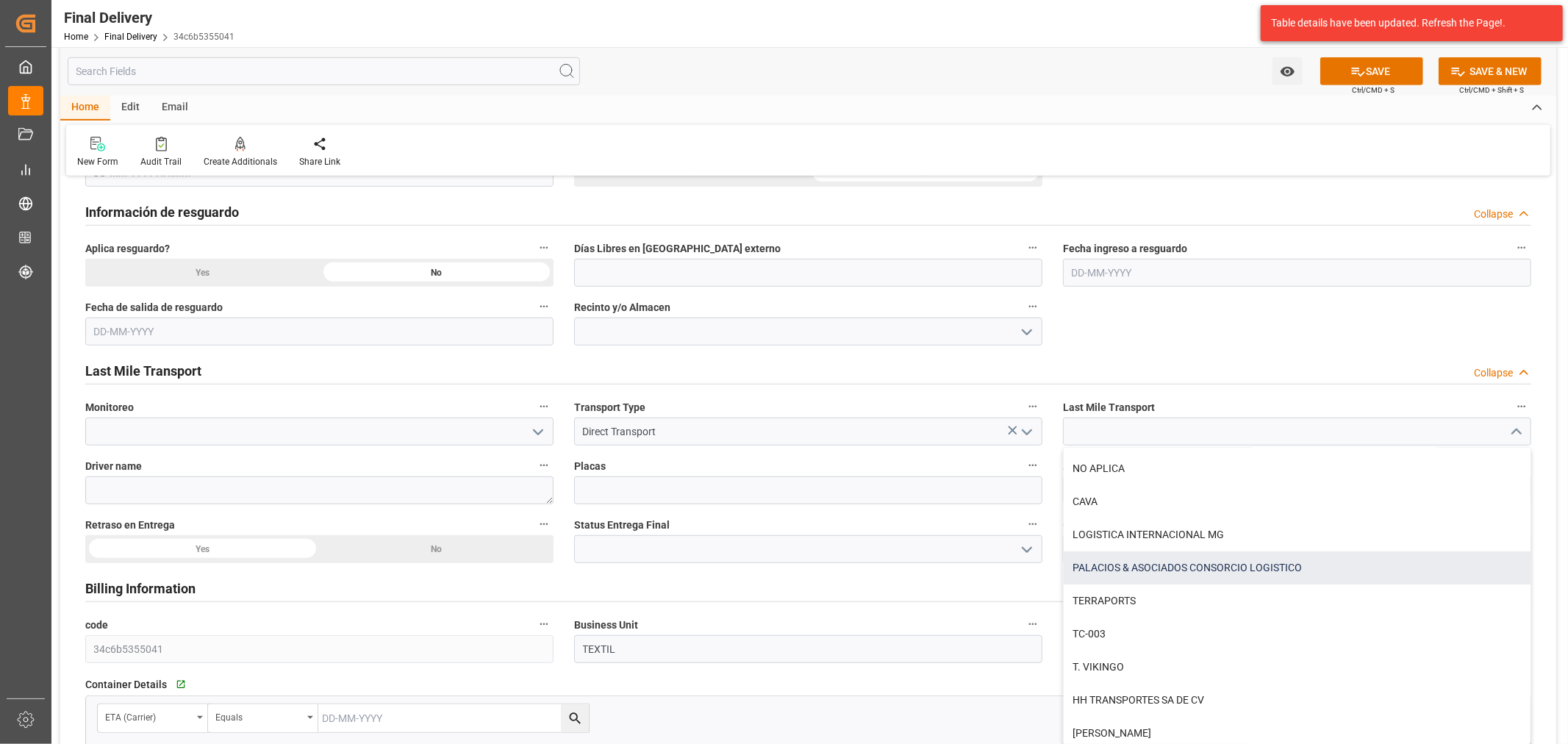
click at [1202, 575] on div "PALACIOS & ASOCIADOS CONSORCIO LOGISTICO" at bounding box center [1297, 568] width 467 height 33
type input "PALACIOS & ASOCIADOS CONSORCIO LOGISTICO"
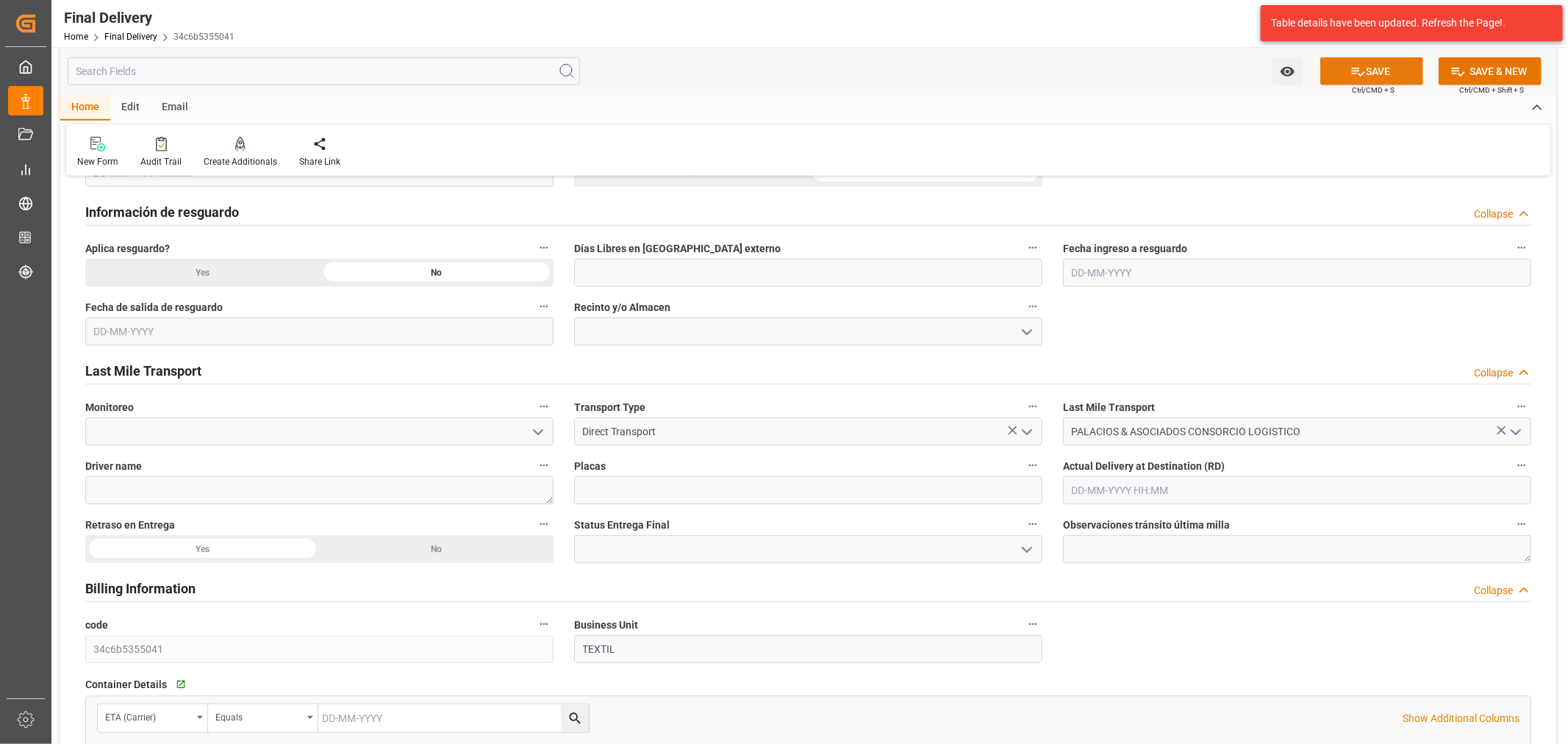
click at [1385, 68] on button "SAVE" at bounding box center [1371, 72] width 103 height 28
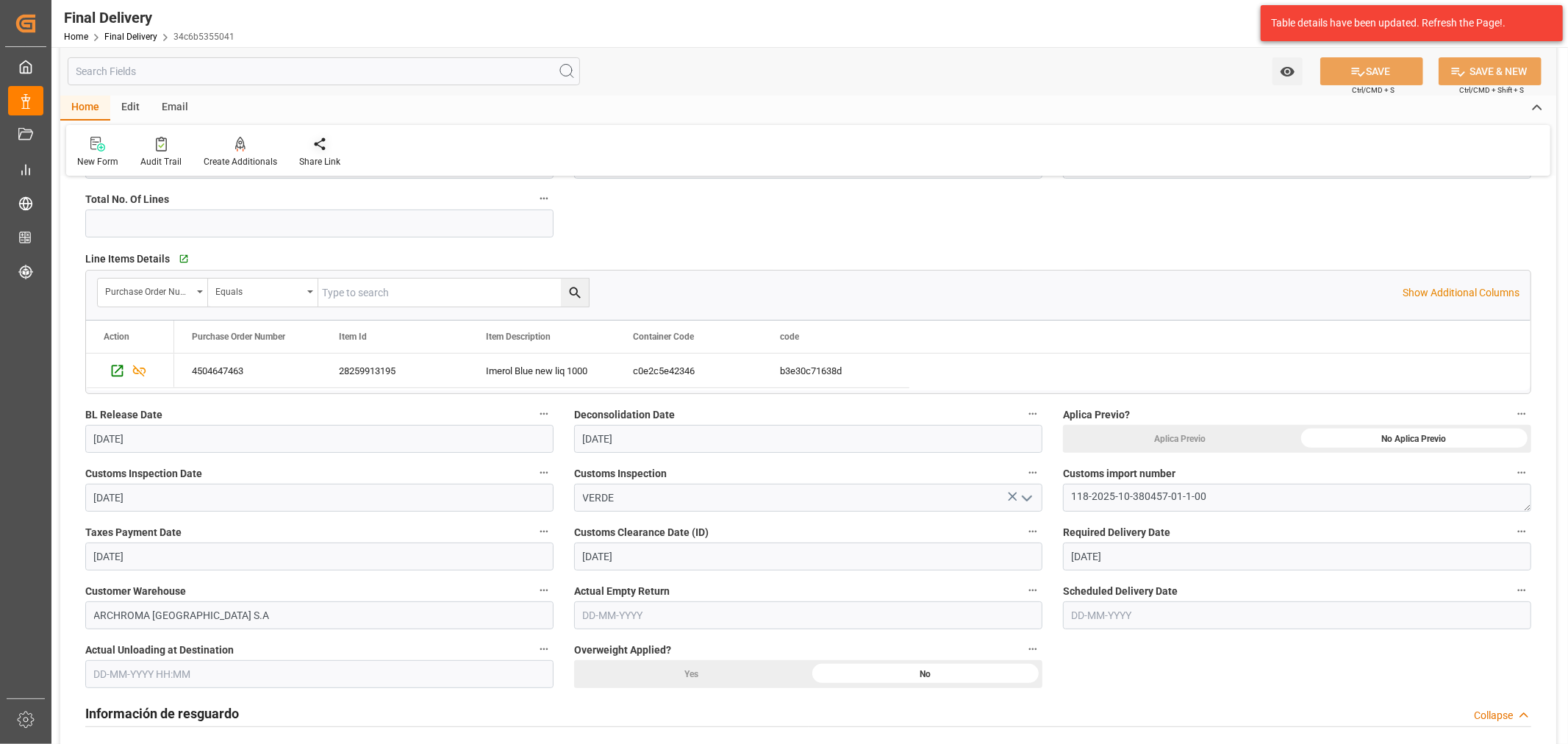
scroll to position [0, 0]
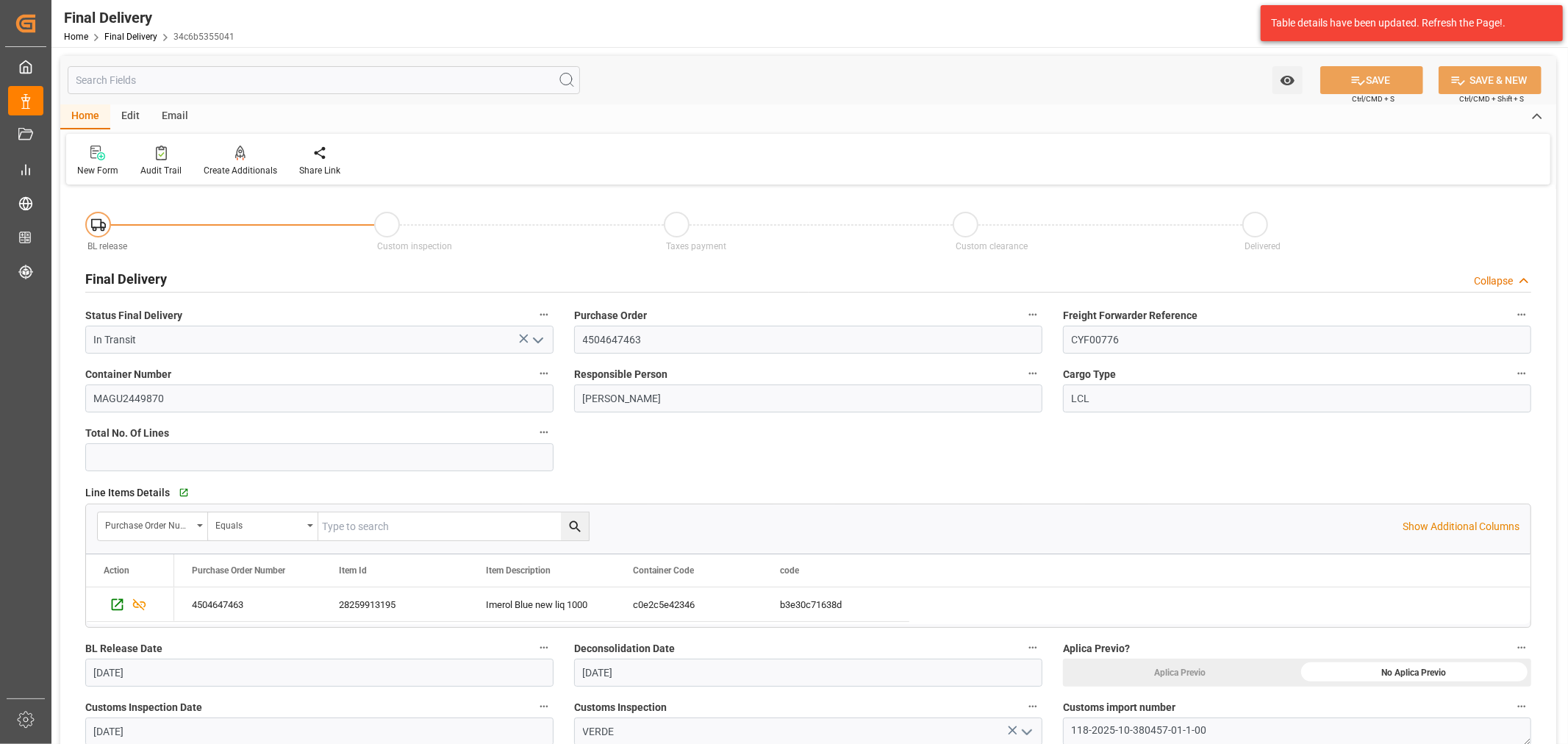
type input "Custom Clearance"
type input "9"
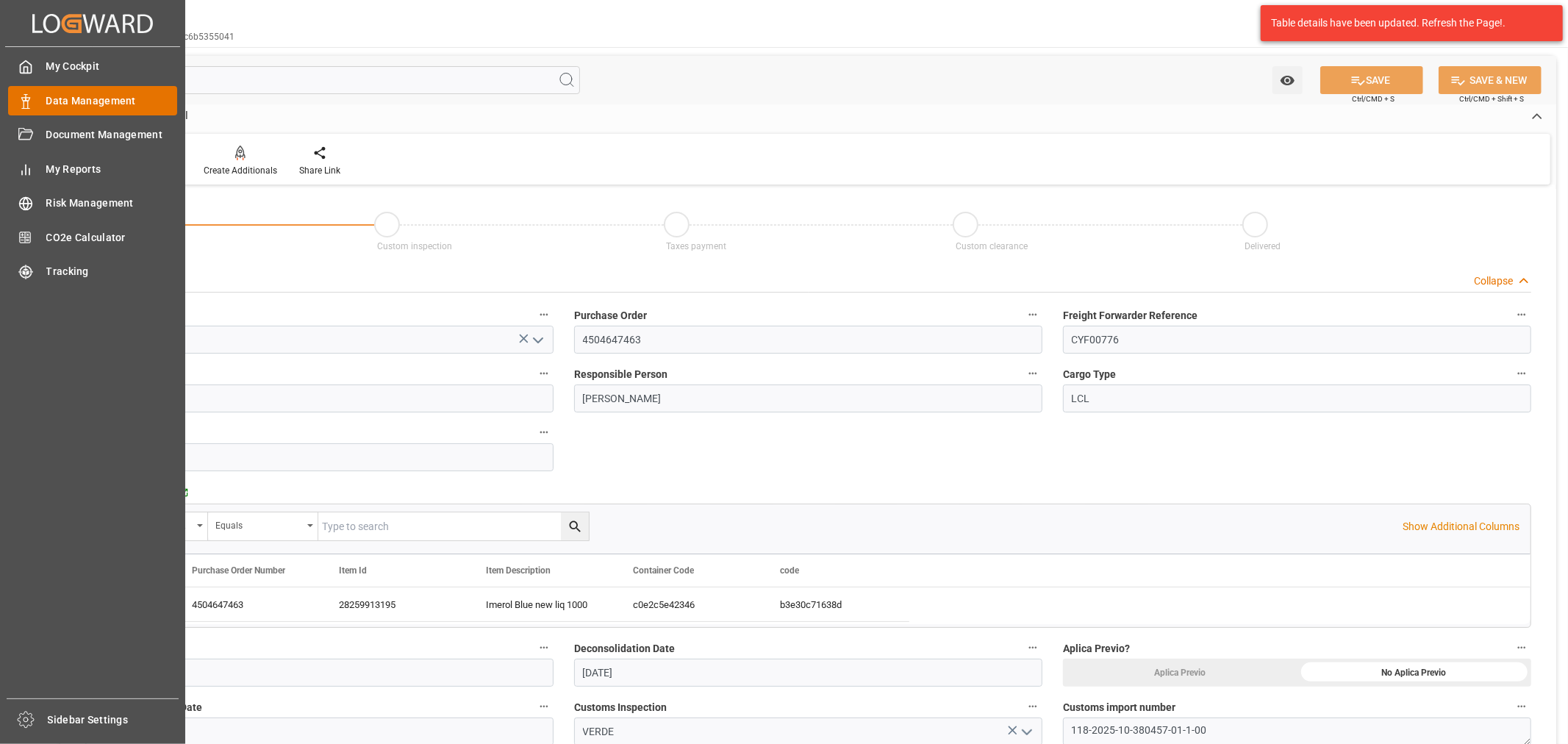
click at [25, 99] on icon at bounding box center [26, 101] width 15 height 15
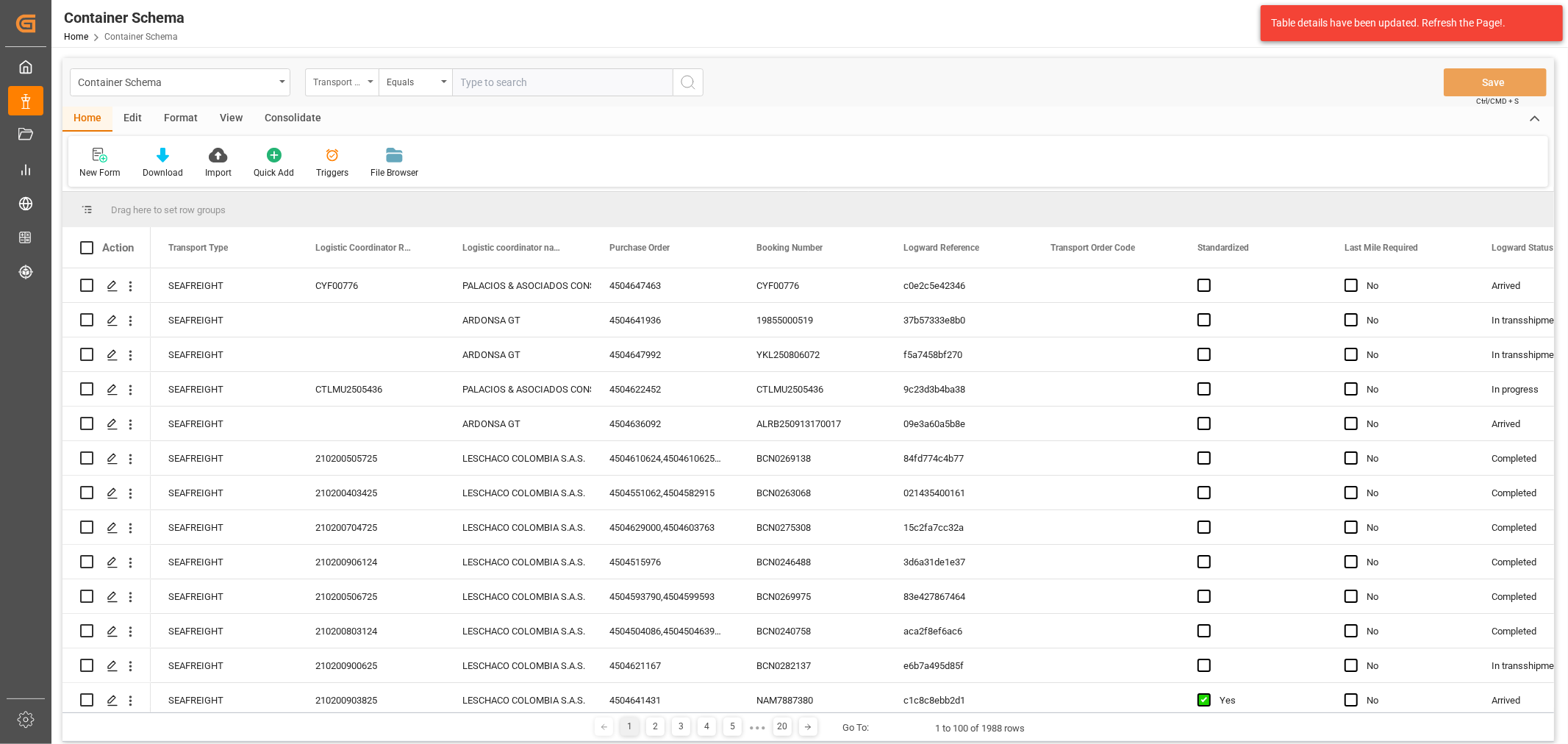
click at [348, 82] on div "Transport Type" at bounding box center [338, 81] width 50 height 17
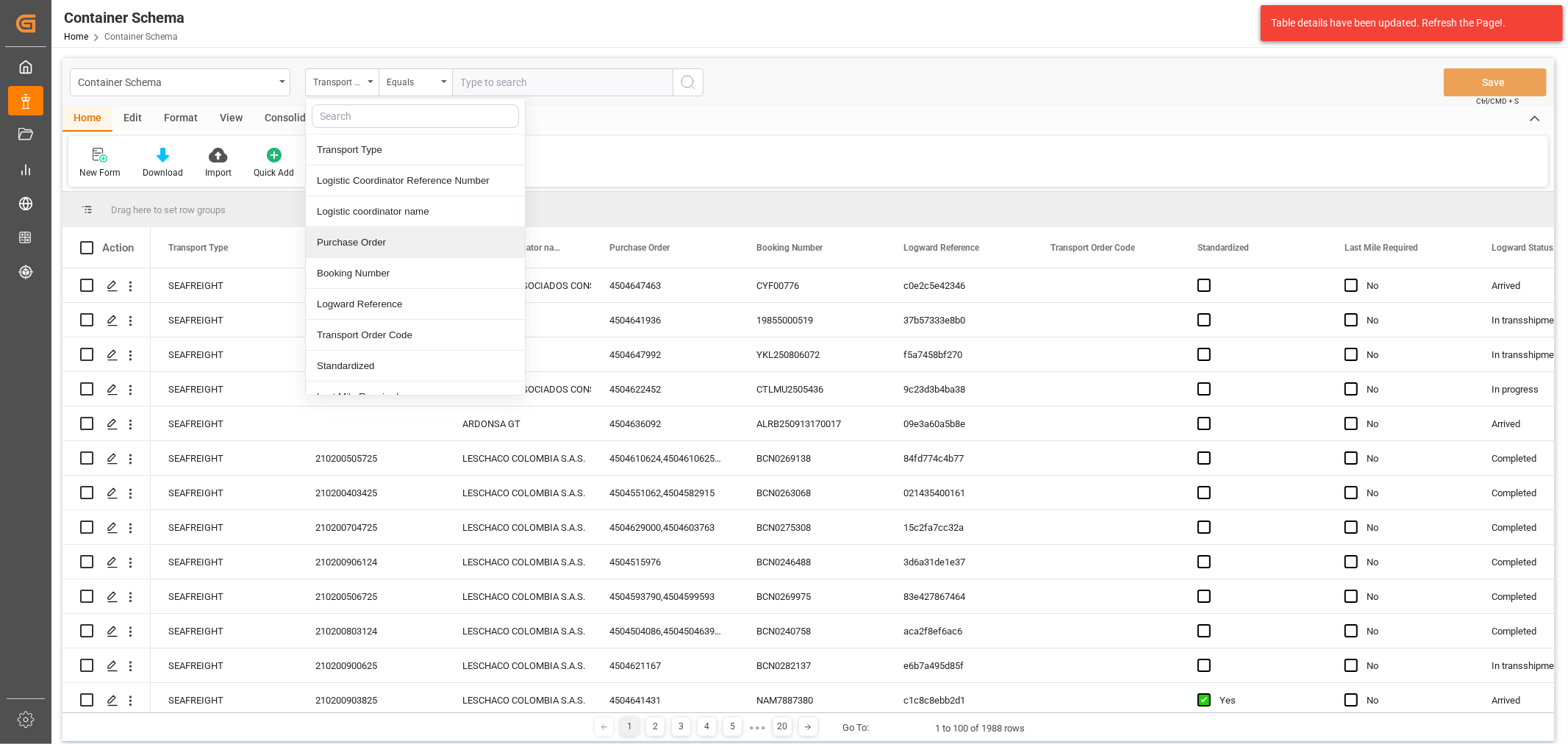
click at [384, 246] on div "Purchase Order" at bounding box center [416, 243] width 219 height 31
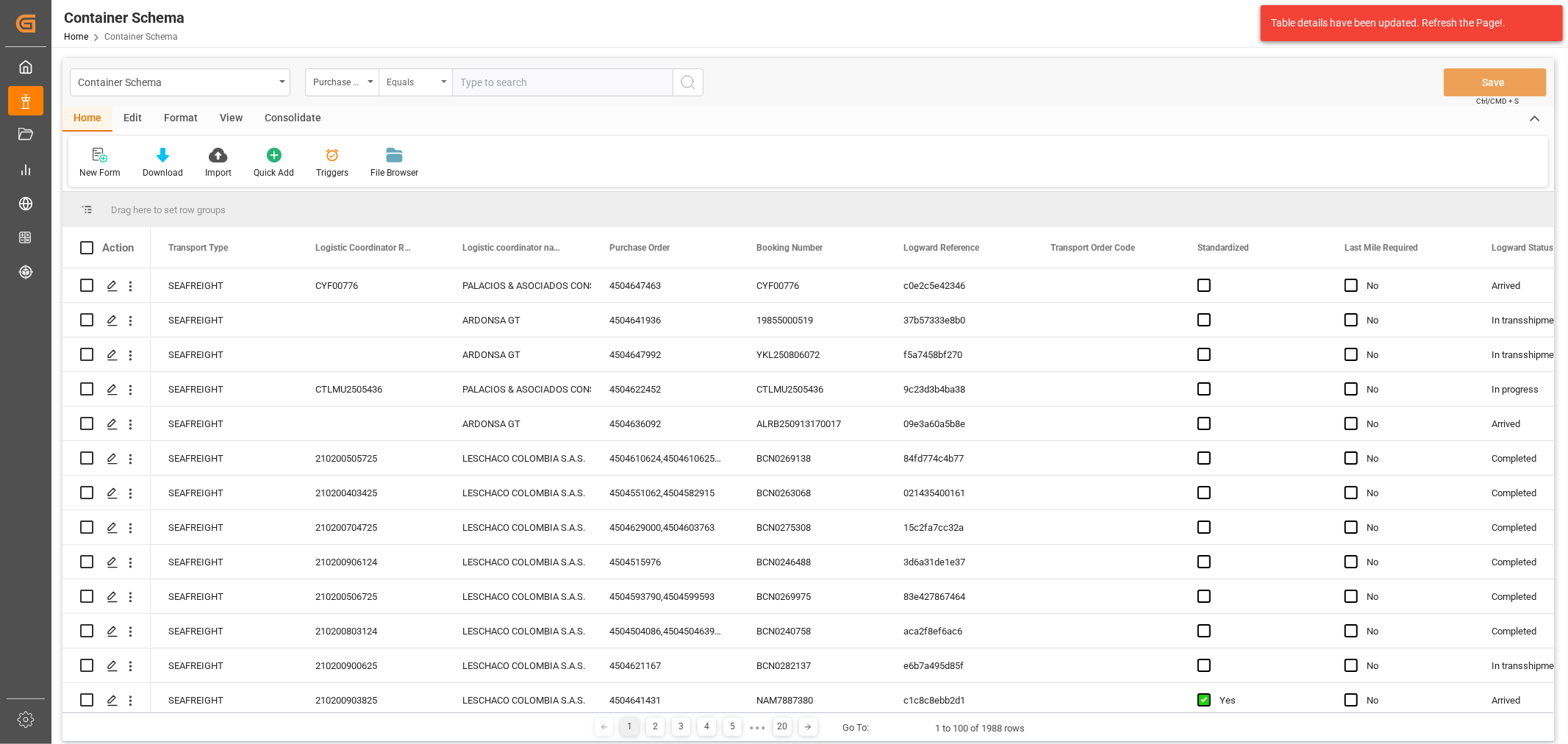
click at [413, 86] on div "Equals" at bounding box center [412, 81] width 50 height 17
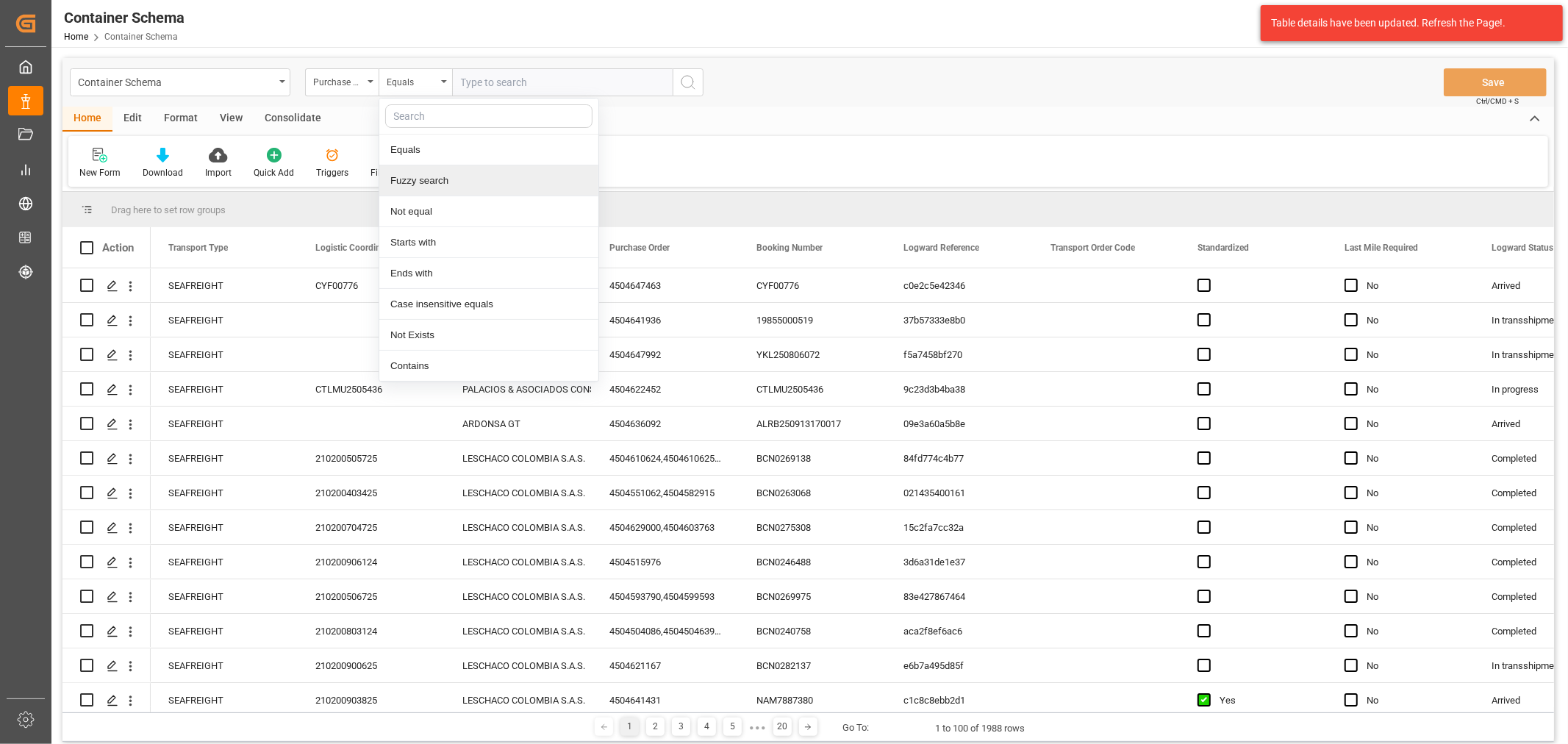
click at [468, 180] on div "Fuzzy search" at bounding box center [489, 181] width 219 height 31
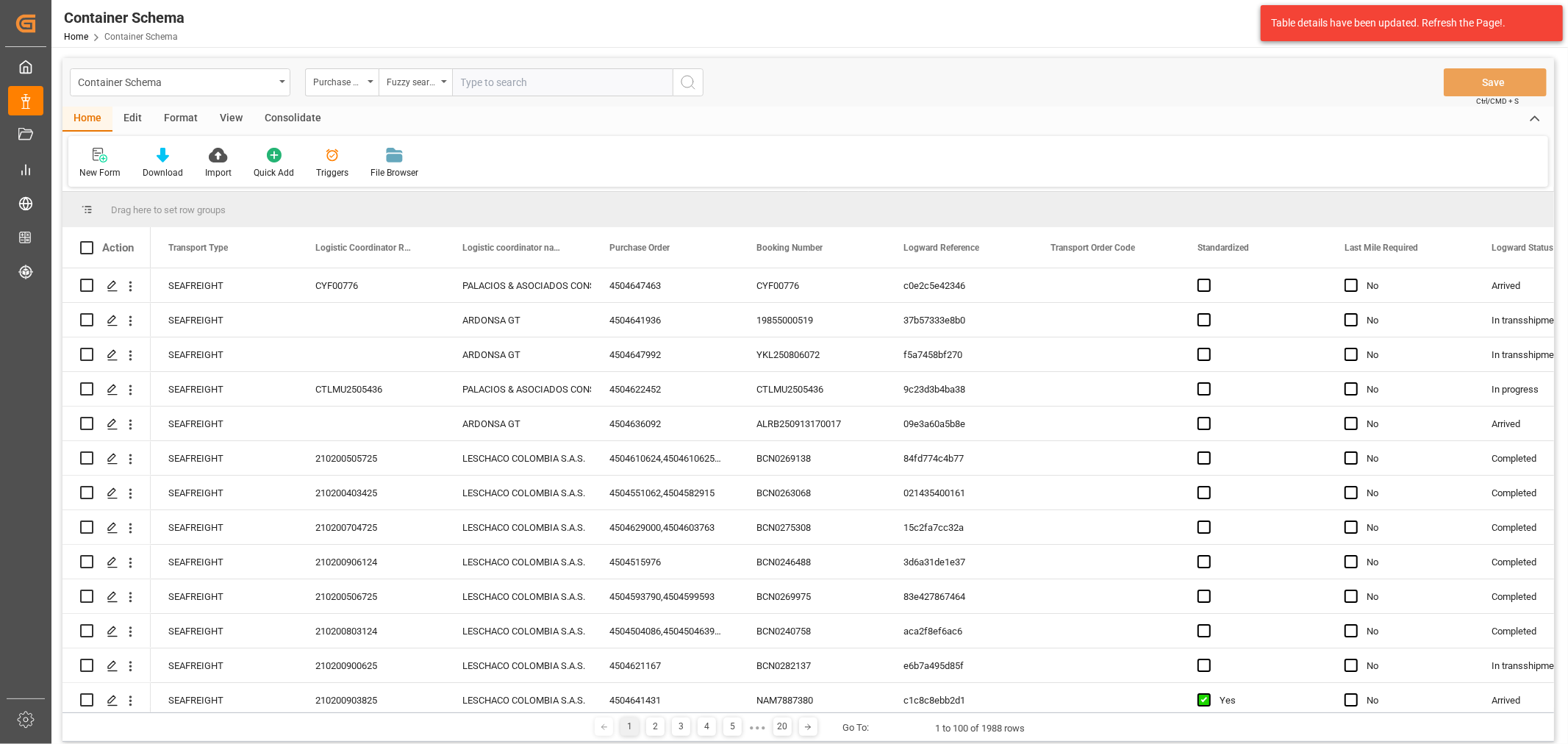
click at [501, 72] on input "text" at bounding box center [563, 82] width 221 height 28
paste input "4504647463"
type input "4504647463"
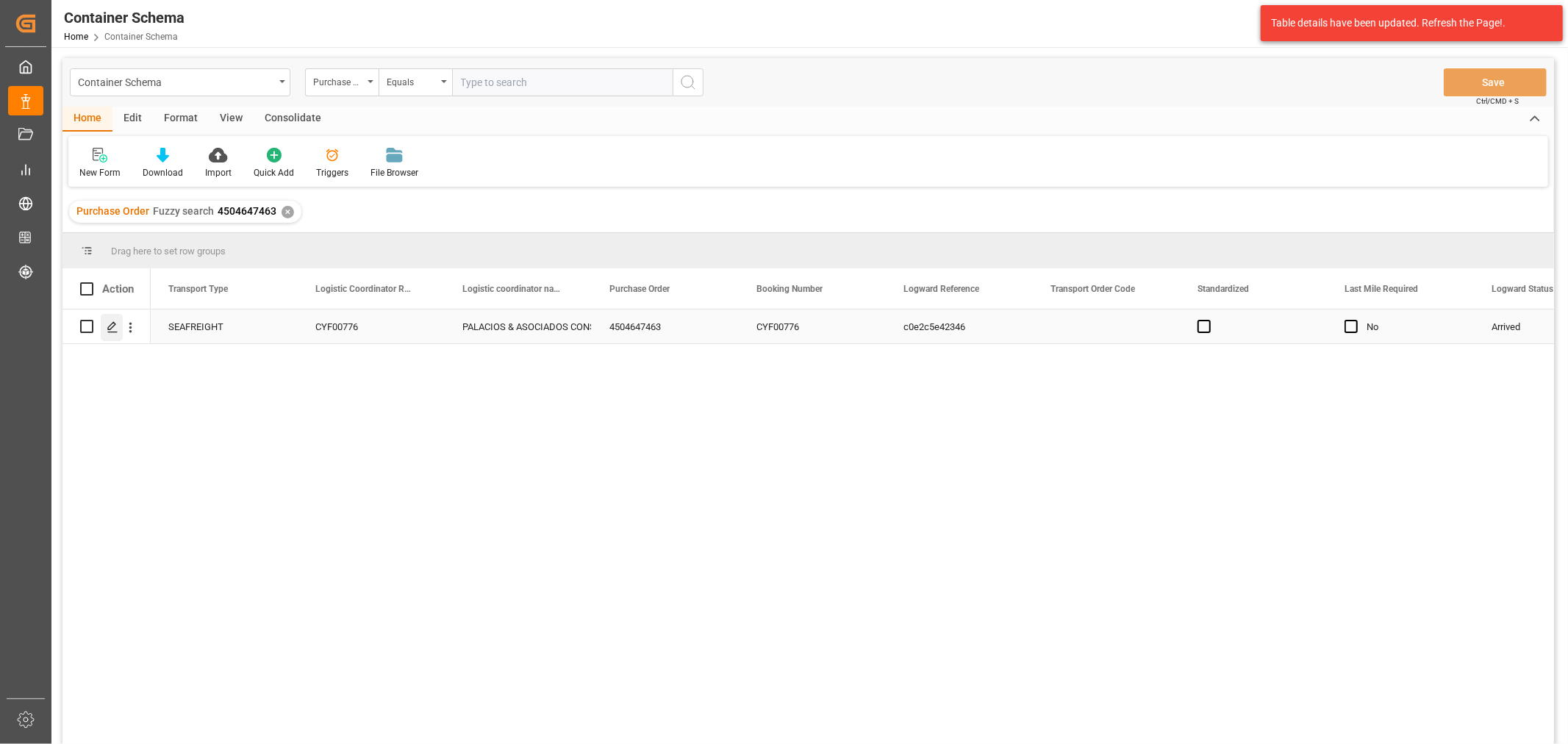
click at [114, 328] on icon "Press SPACE to select this row." at bounding box center [112, 327] width 12 height 12
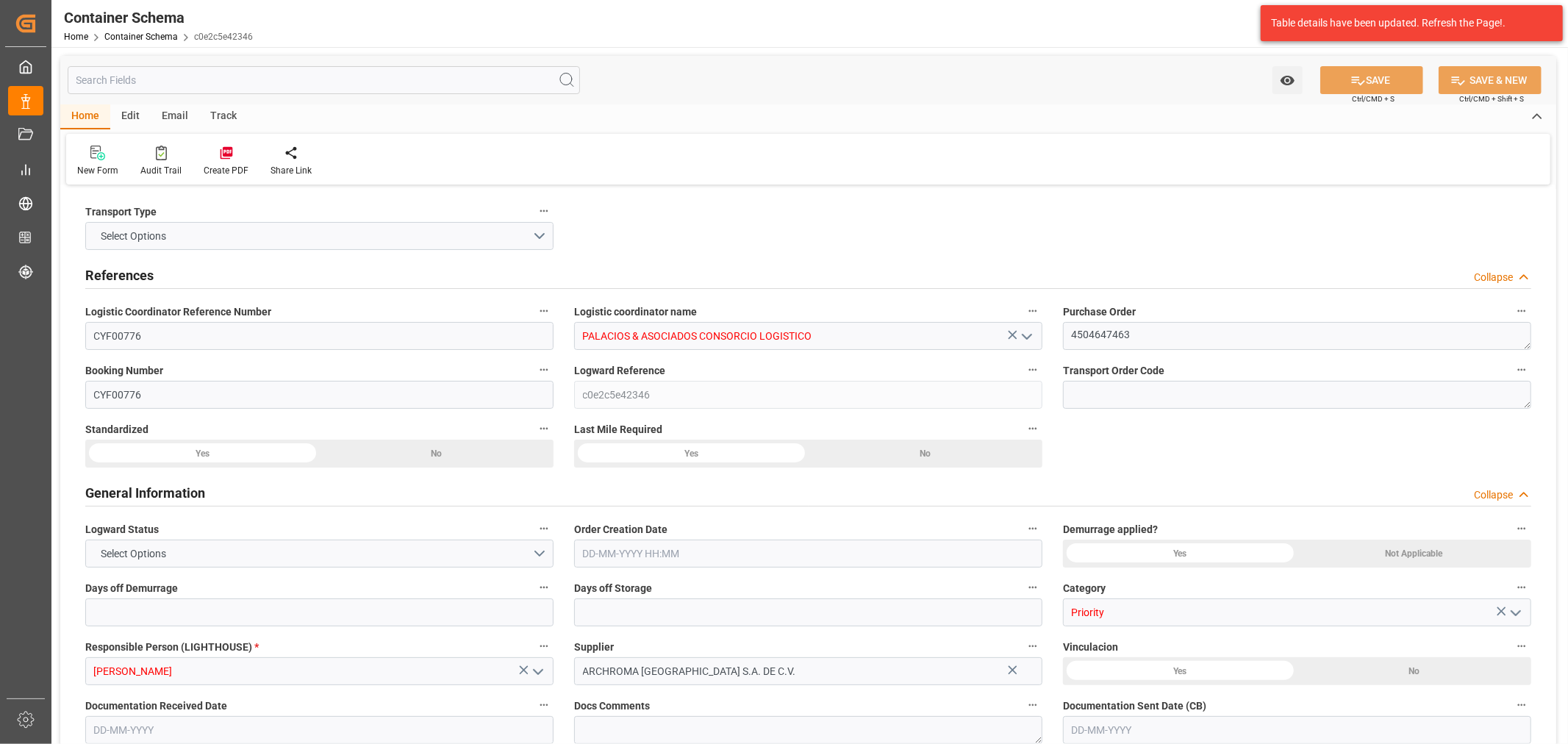
type input "0"
type input "1"
type input "5"
type input "5000"
type input "5320"
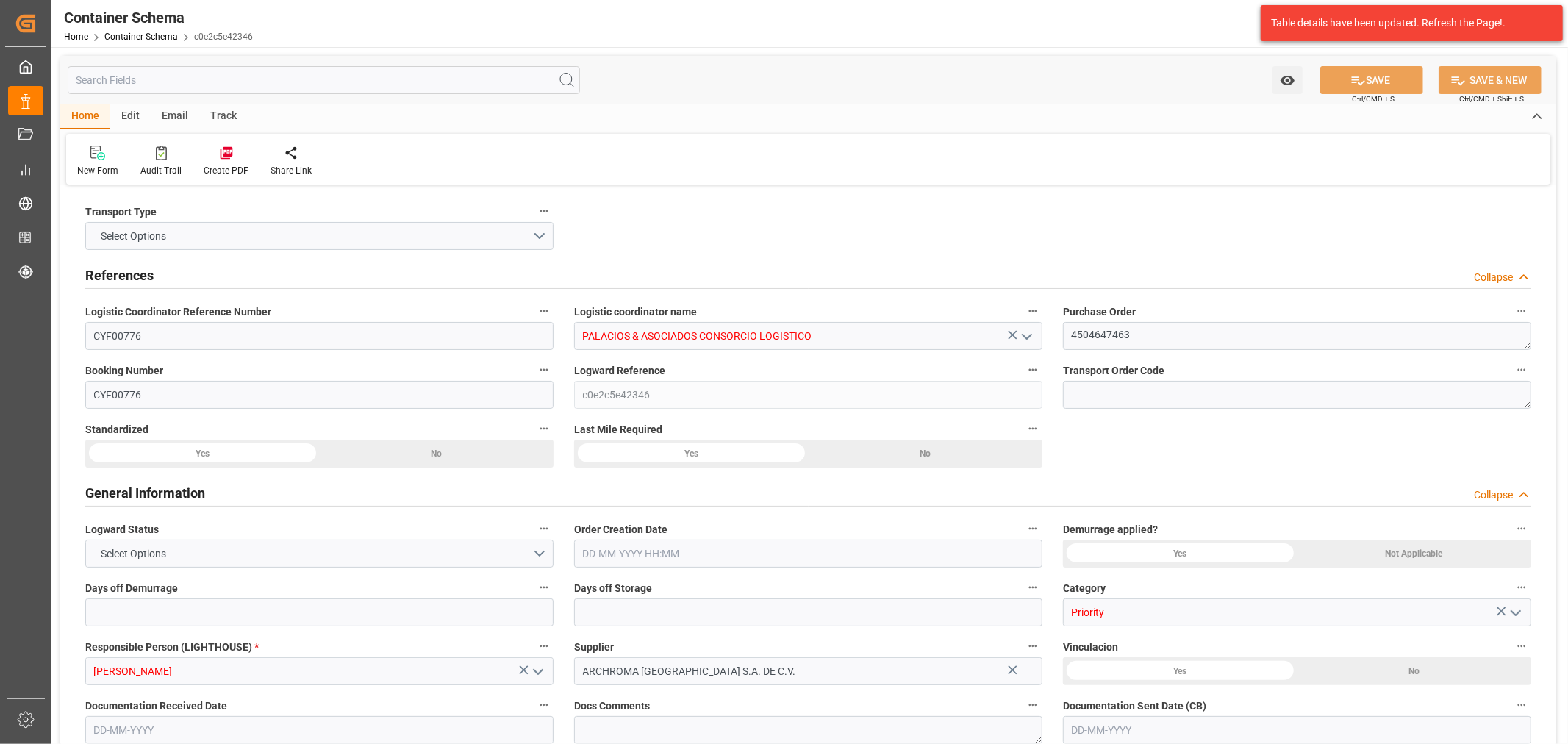
type input "CMACGM"
type input "CMA CGM Group"
type input "HNPCR"
type input "PECLL"
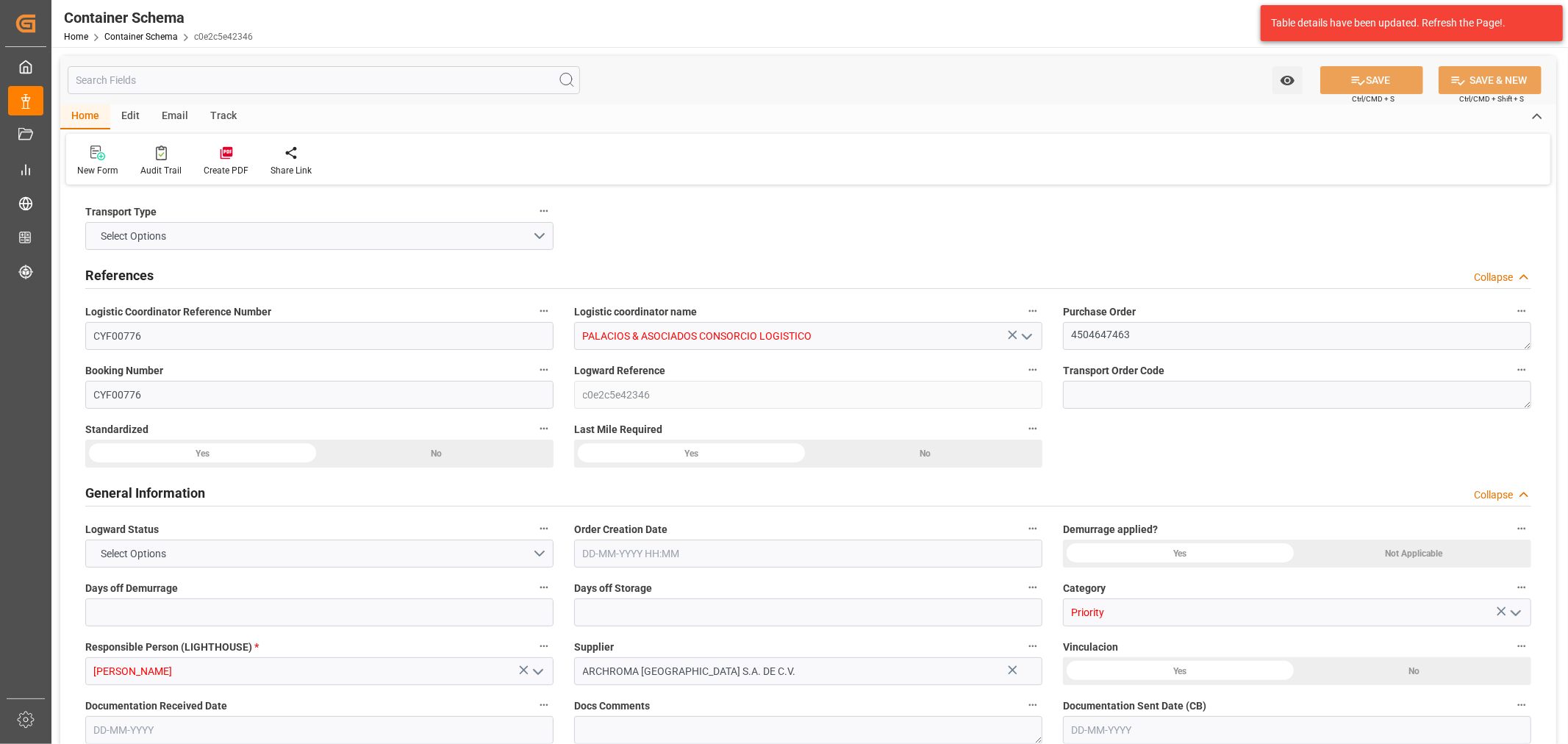
type input "PECLL"
type input "9430868"
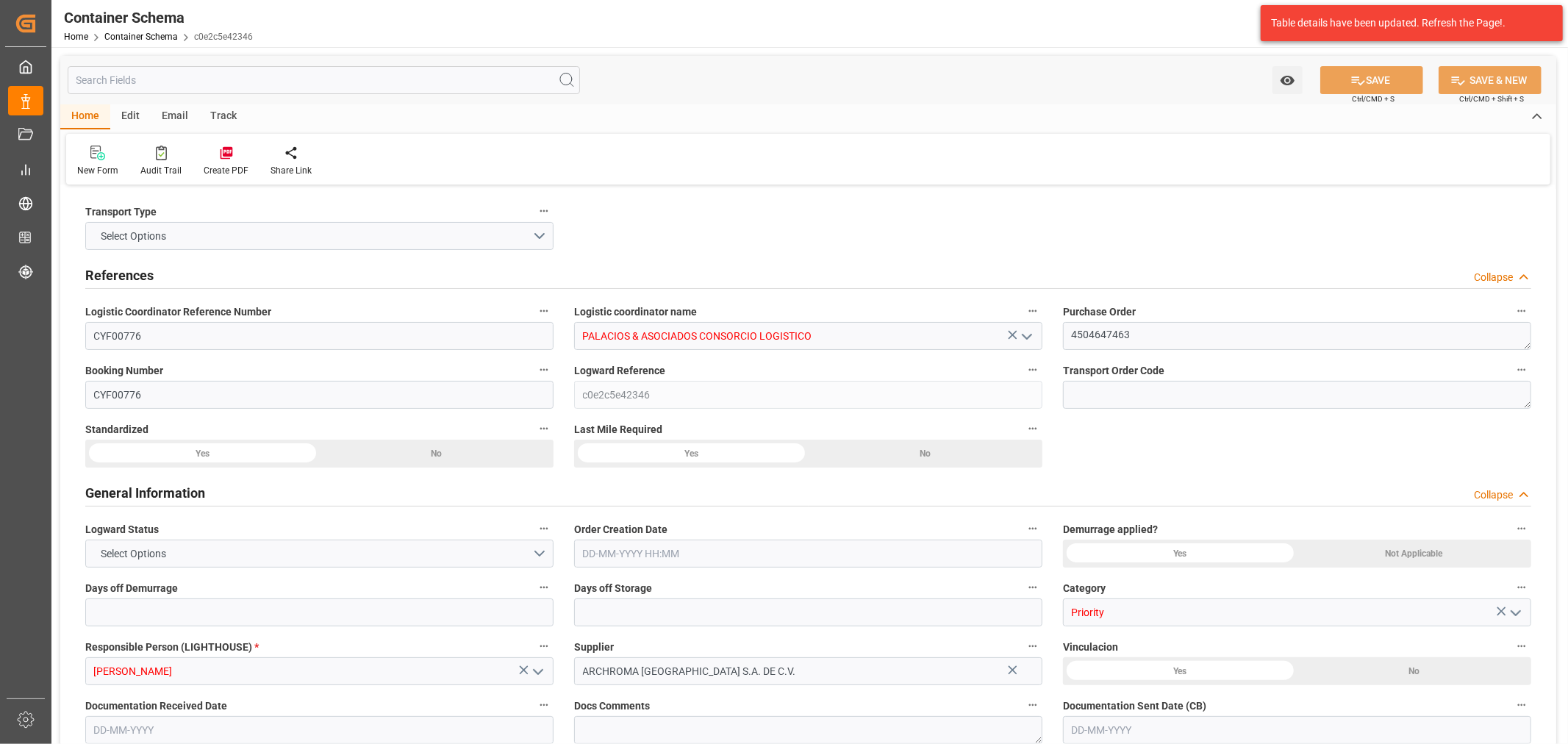
type input "0"
type input "36"
type input "9"
type input "14-08-2025 14:15"
type input "14-08-2025"
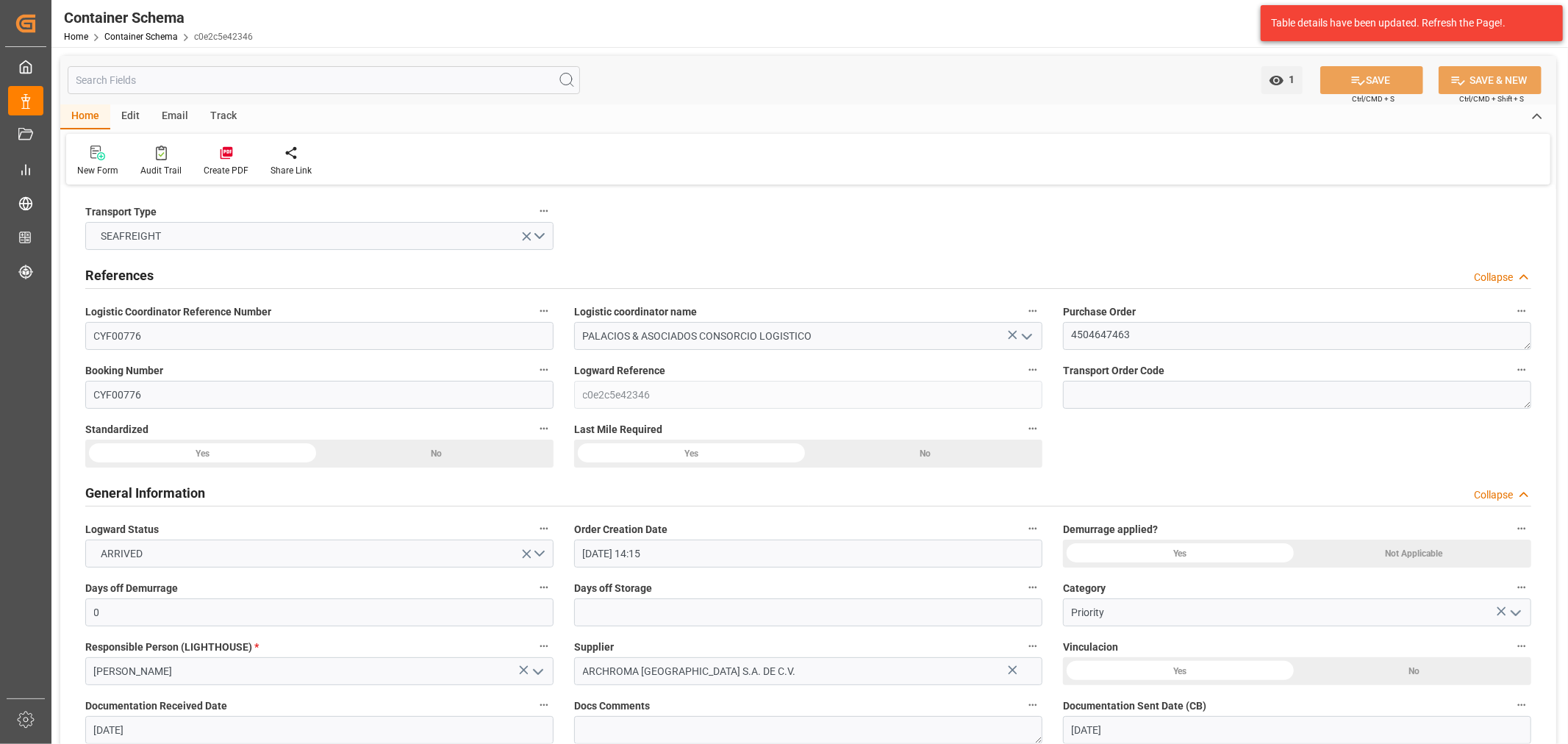
type input "14-08-2025"
type input "25-09-2025"
type input "29-09-2025"
type input "02-10-2025"
type input "02-10-2025 18:53"
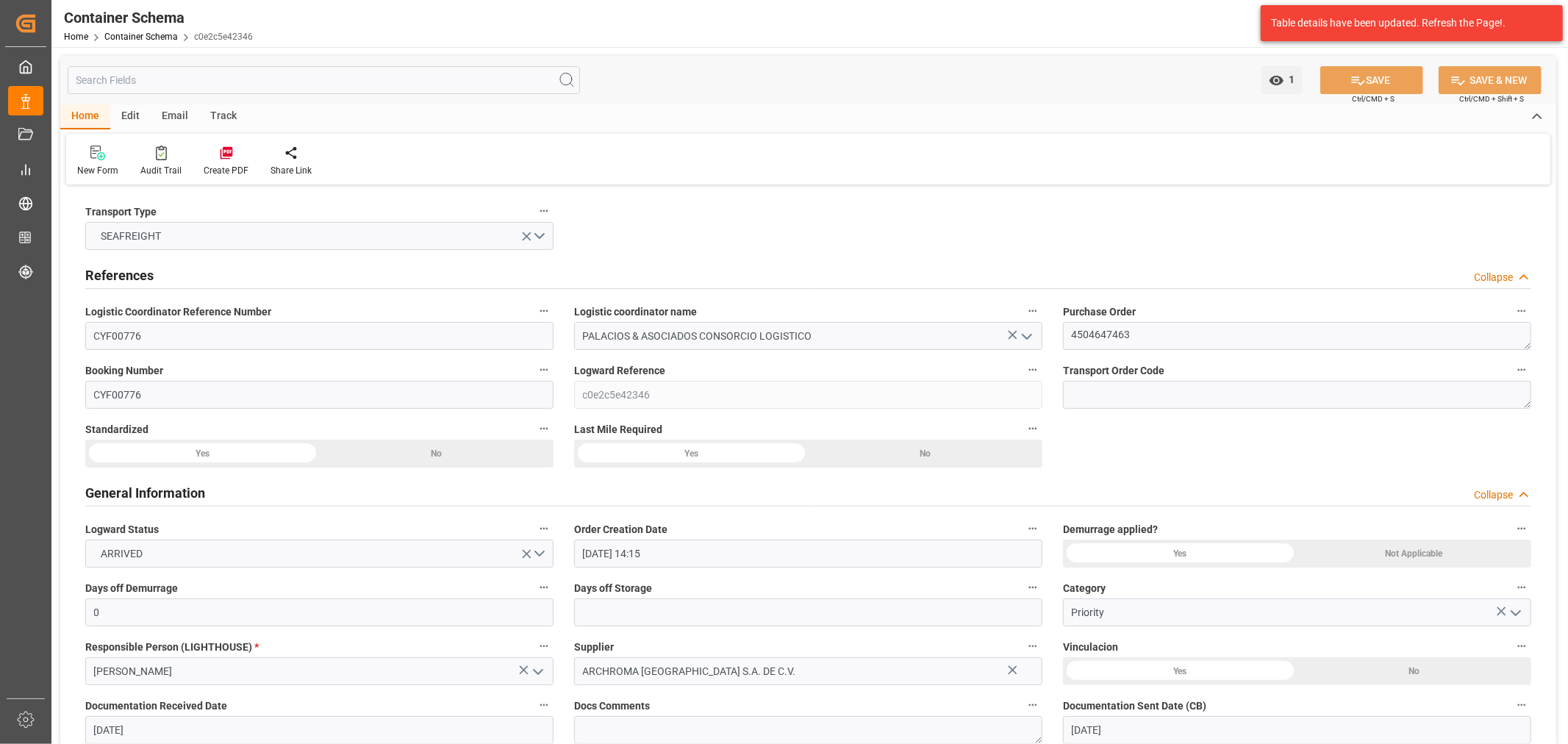
type input "14-08-2025 19:24"
type input "02-10-2025"
paste input "4504647463"
type input "4504647463"
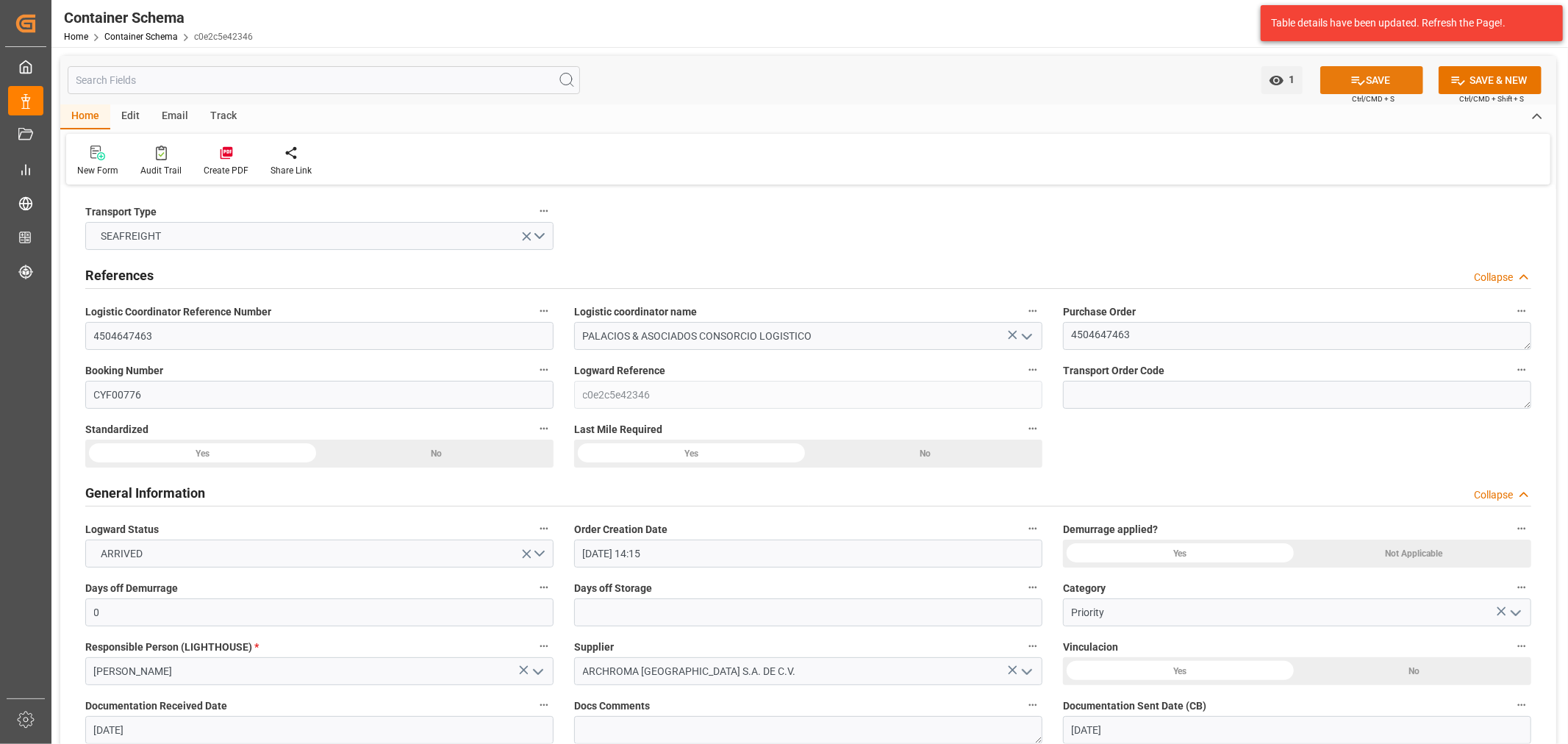
click at [1390, 86] on button "SAVE" at bounding box center [1371, 80] width 103 height 28
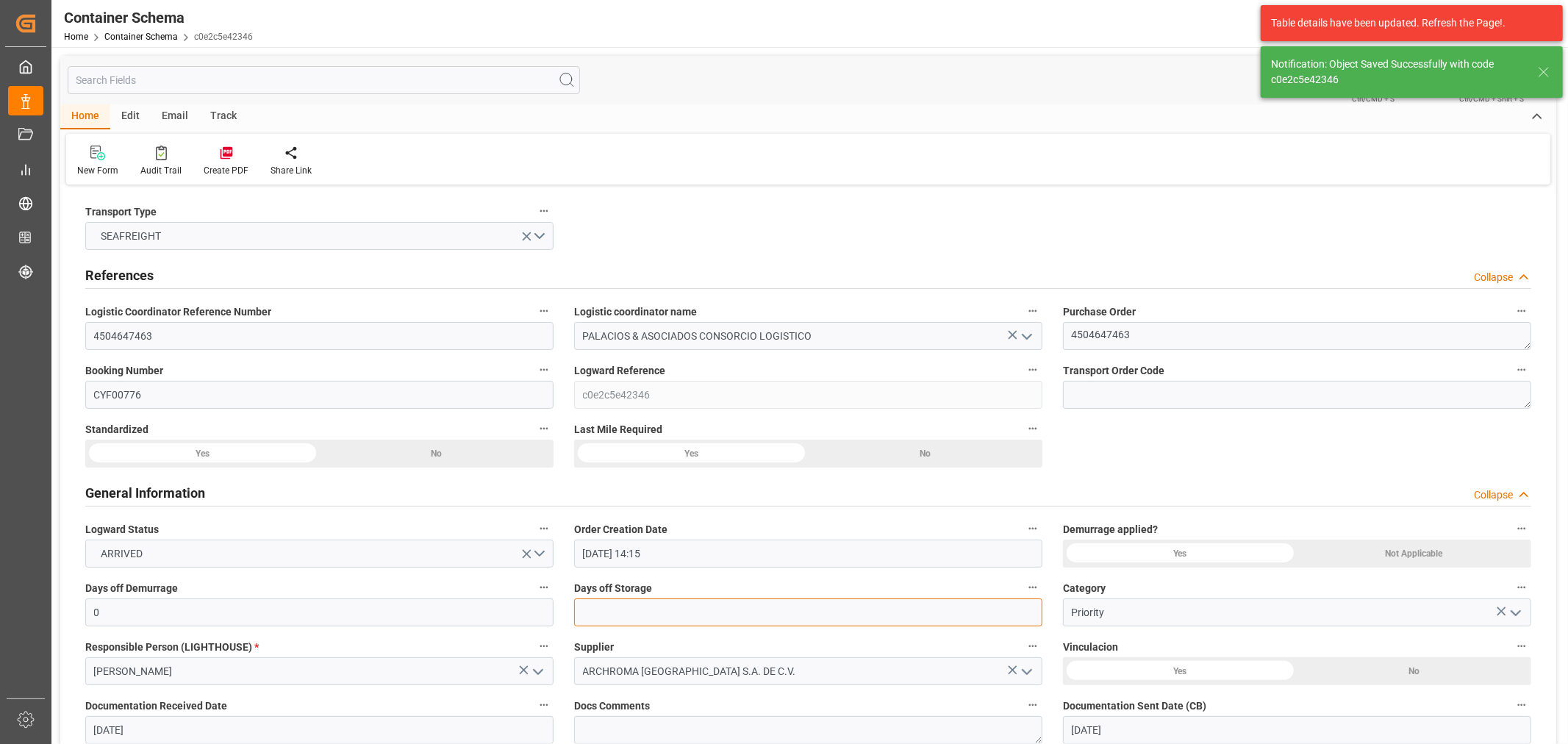
click at [689, 603] on input "text" at bounding box center [808, 613] width 469 height 28
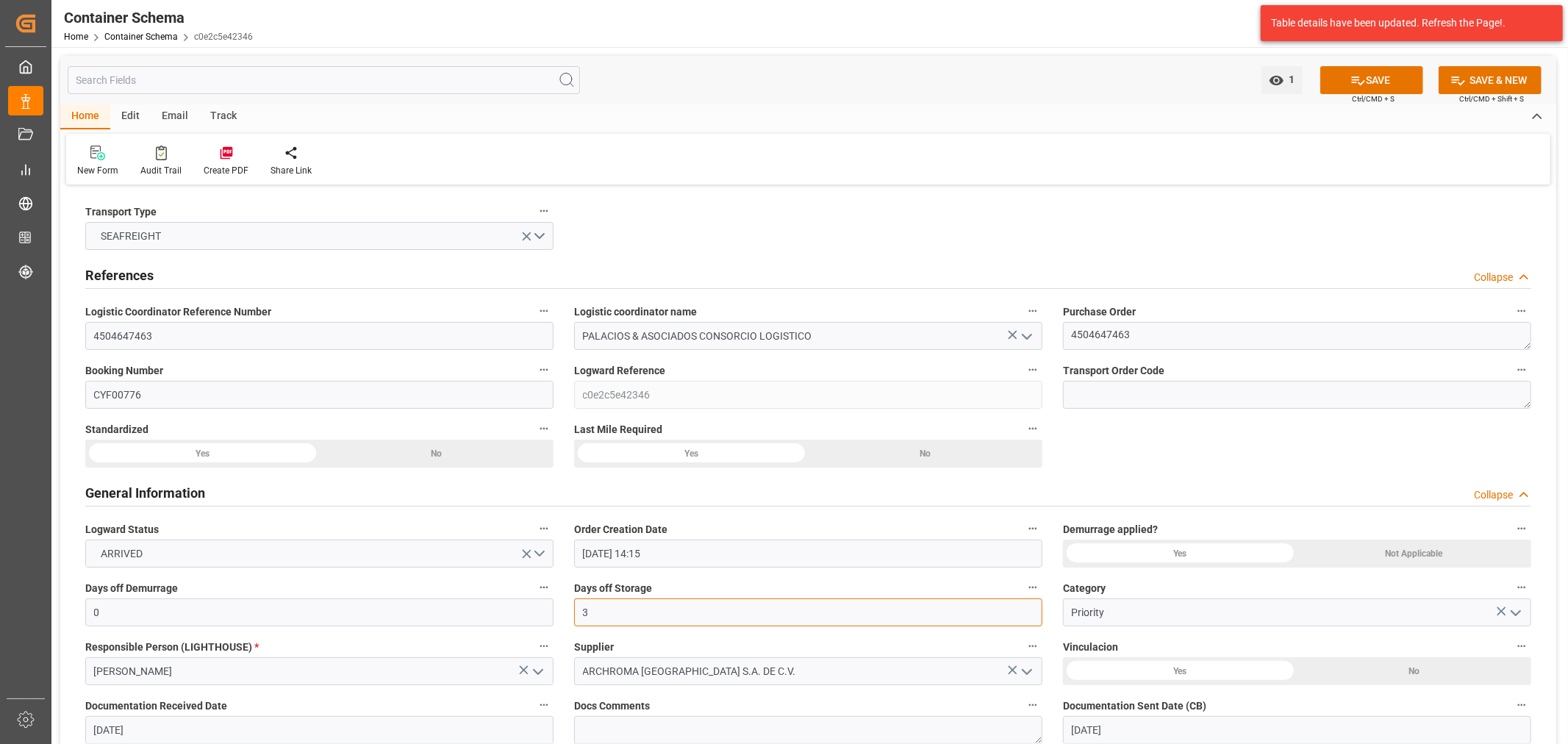
type input "3"
click at [5, 327] on div "Created by potrace 1.15, written by Peter Selinger 2001-2017 Created by potrace…" at bounding box center [784, 372] width 1568 height 744
paste input "163253"
type input "163253"
click at [1353, 76] on icon at bounding box center [1358, 80] width 13 height 9
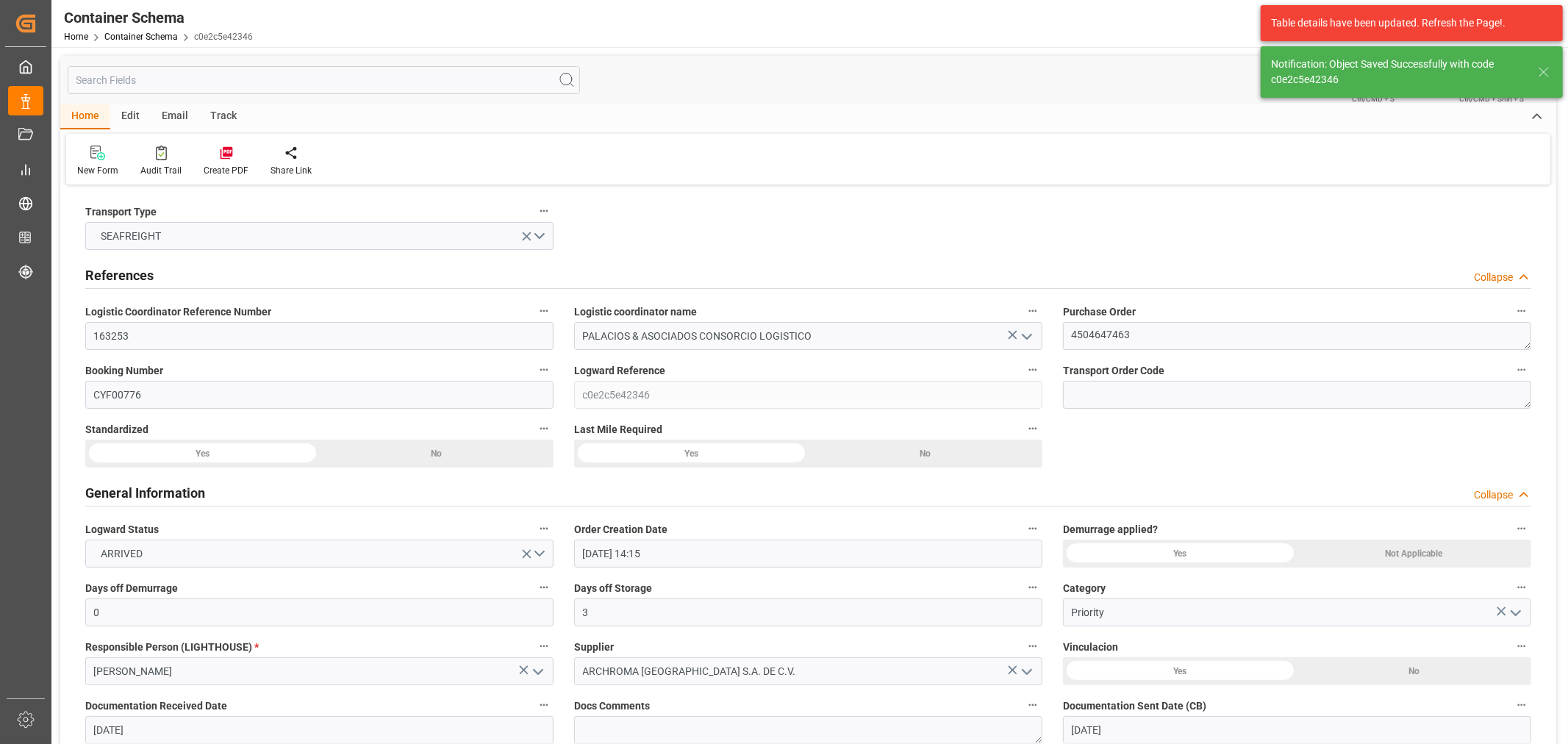
type input "02-10-2025 18:54"
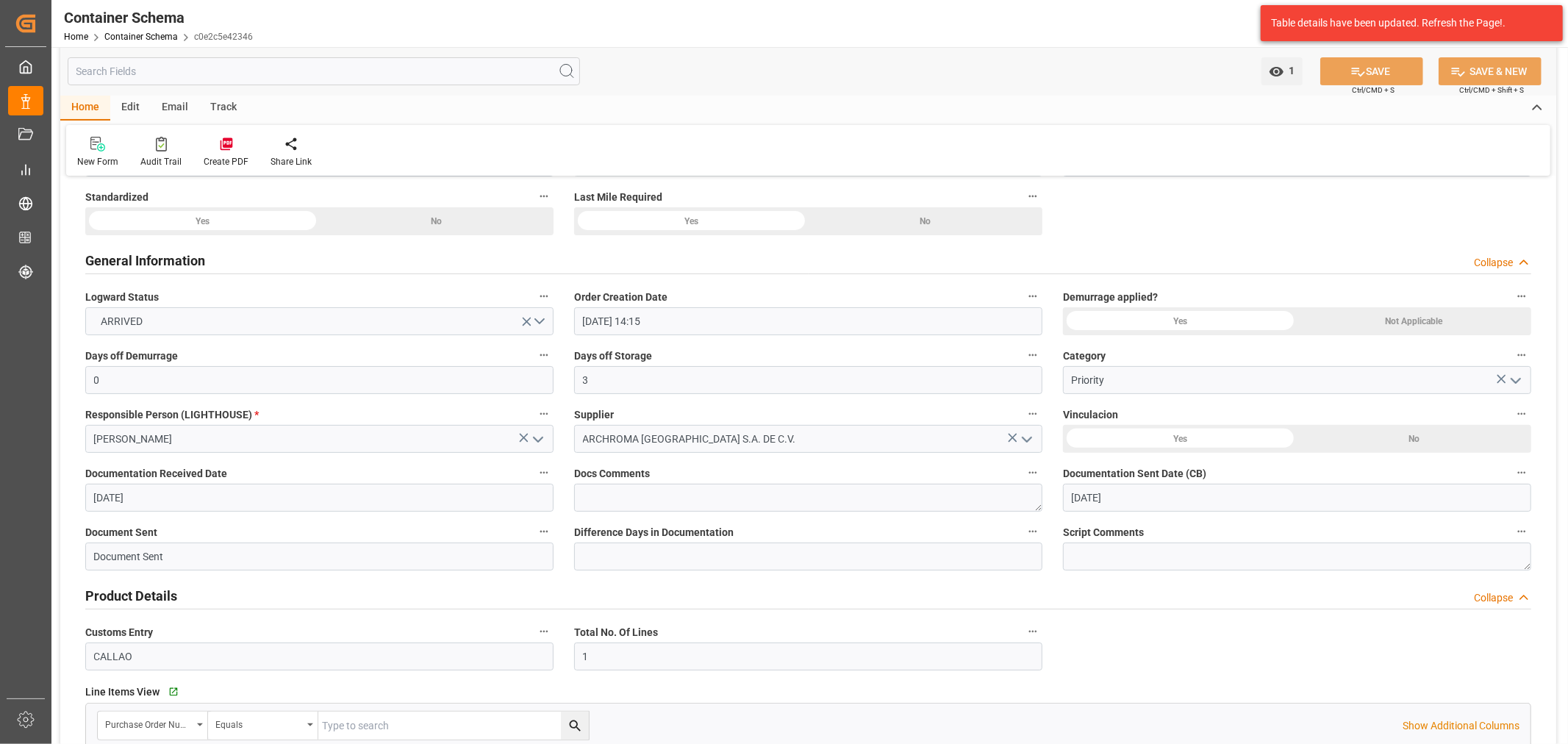
scroll to position [245, 0]
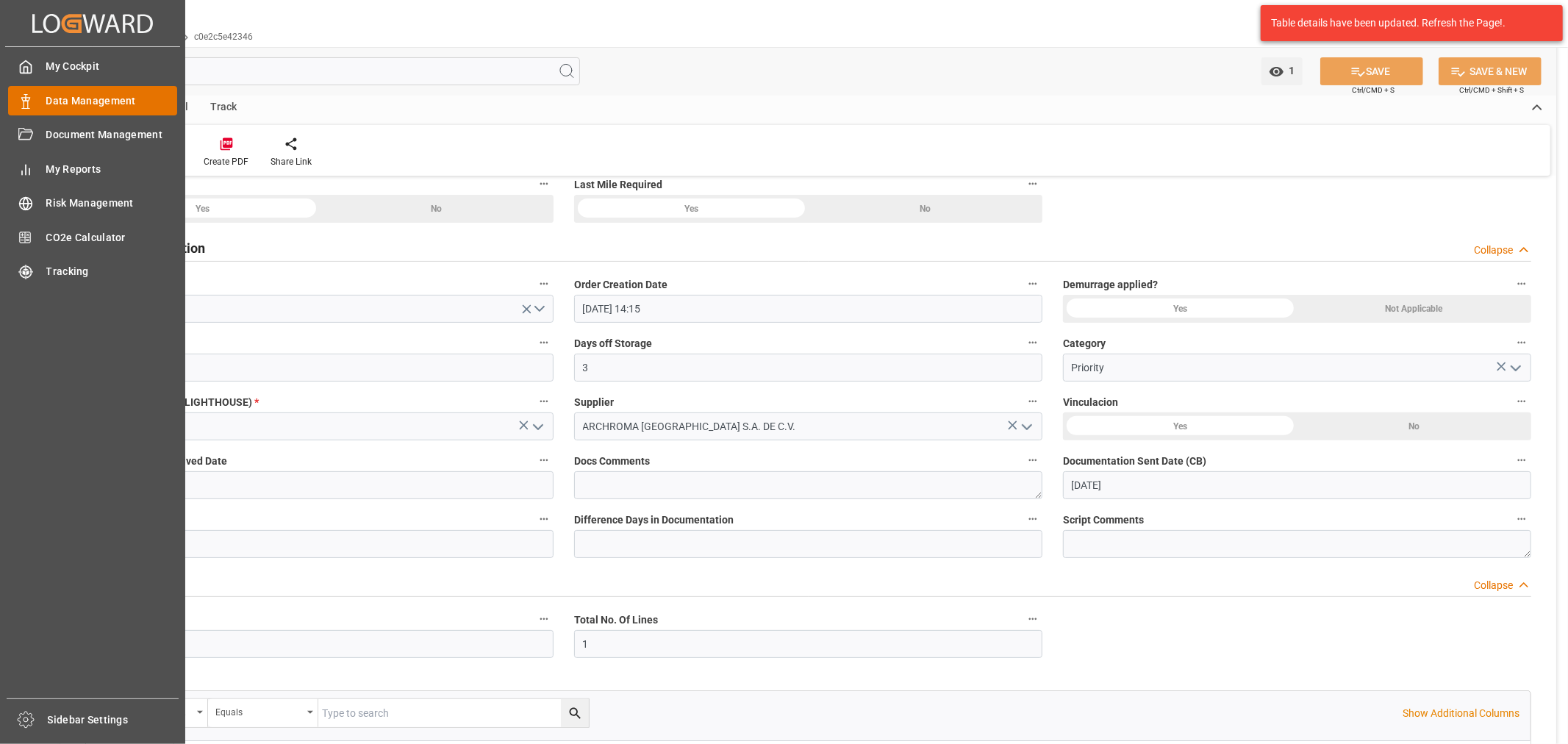
click at [34, 99] on div "Data Management Data Management" at bounding box center [92, 100] width 169 height 29
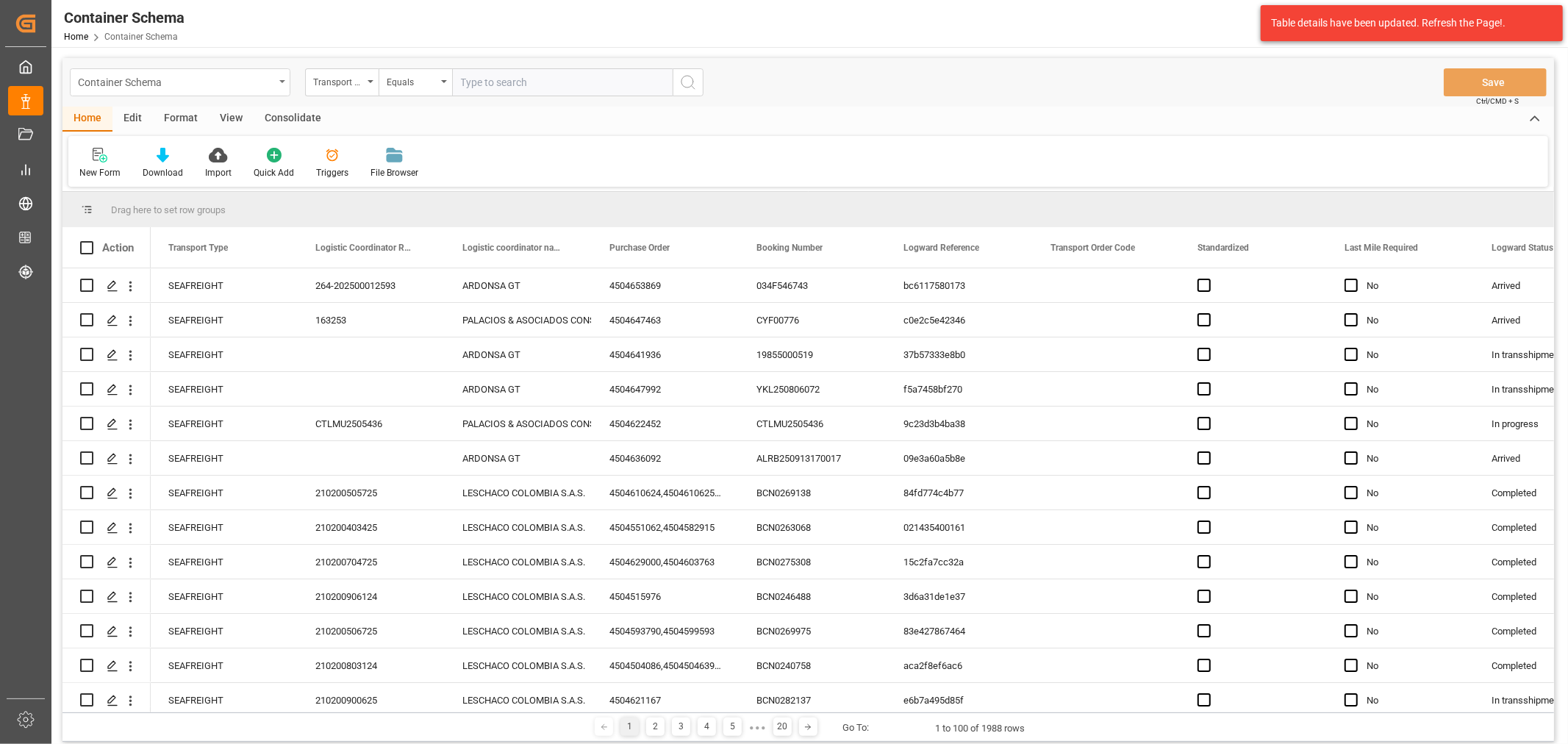
click at [275, 84] on div "Container Schema" at bounding box center [180, 82] width 221 height 28
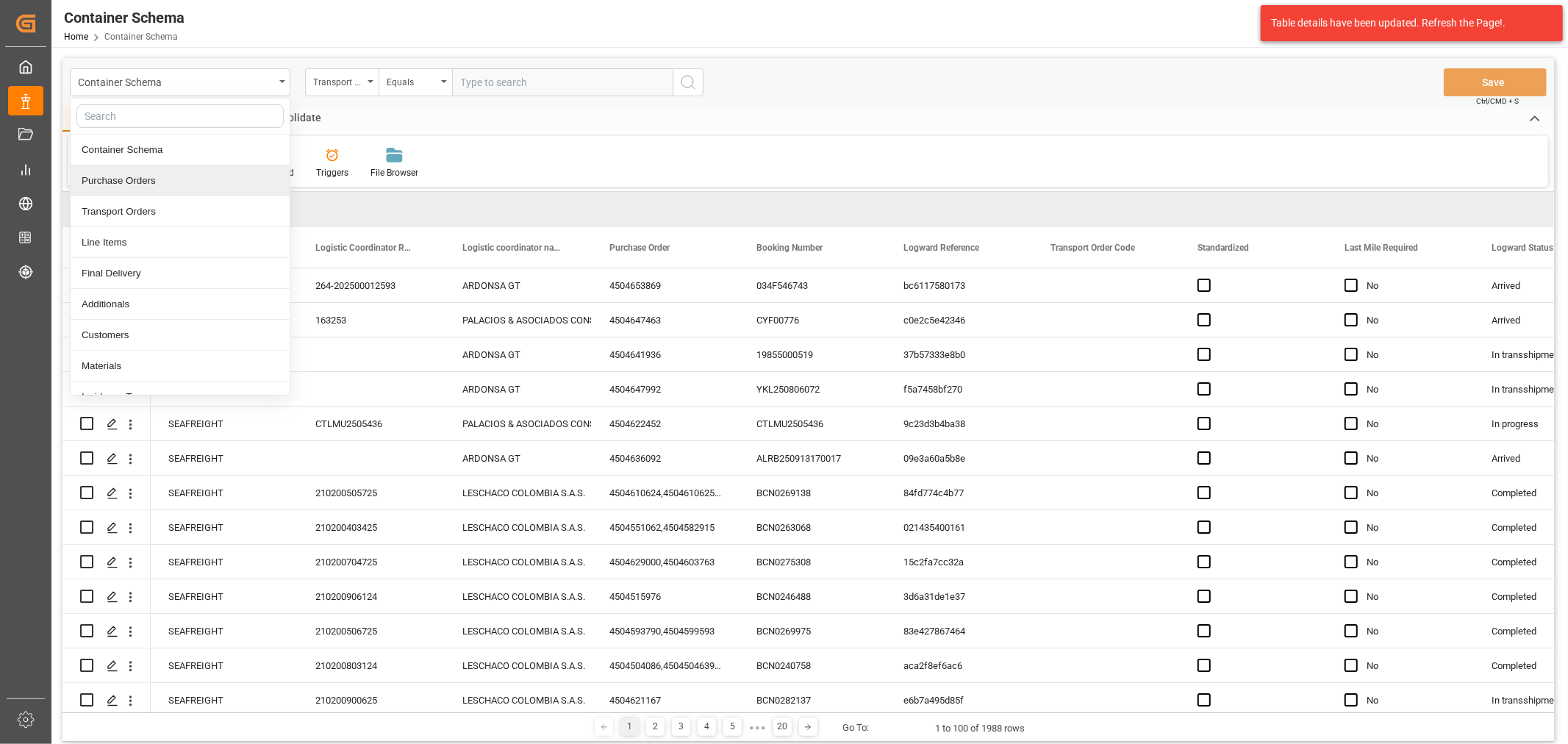
drag, startPoint x: 138, startPoint y: 180, endPoint x: 148, endPoint y: 168, distance: 15.6
click at [138, 180] on div "Purchase Orders" at bounding box center [180, 181] width 219 height 31
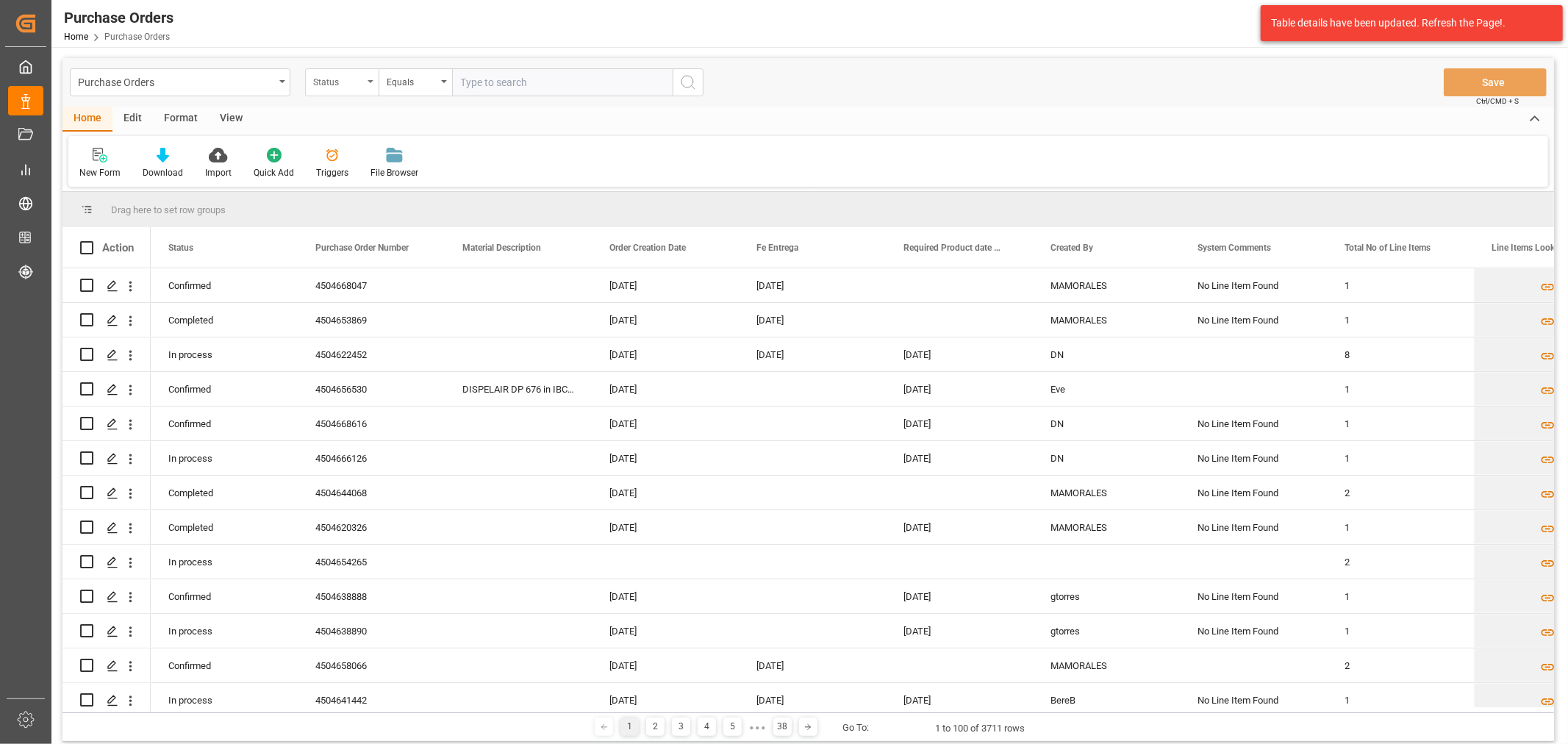
click at [339, 86] on div "Status" at bounding box center [338, 81] width 50 height 17
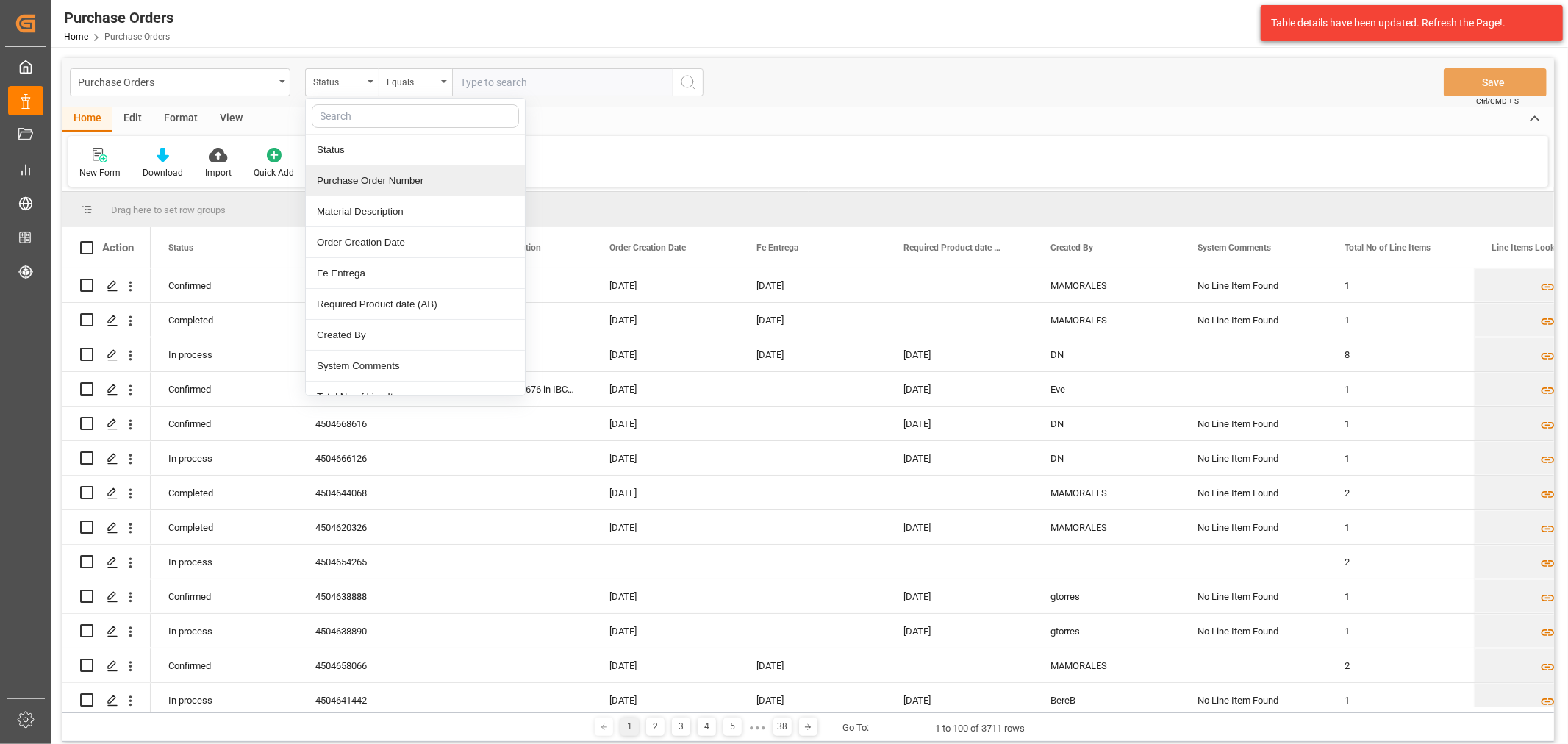
click at [392, 173] on div "Purchase Order Number" at bounding box center [416, 181] width 219 height 31
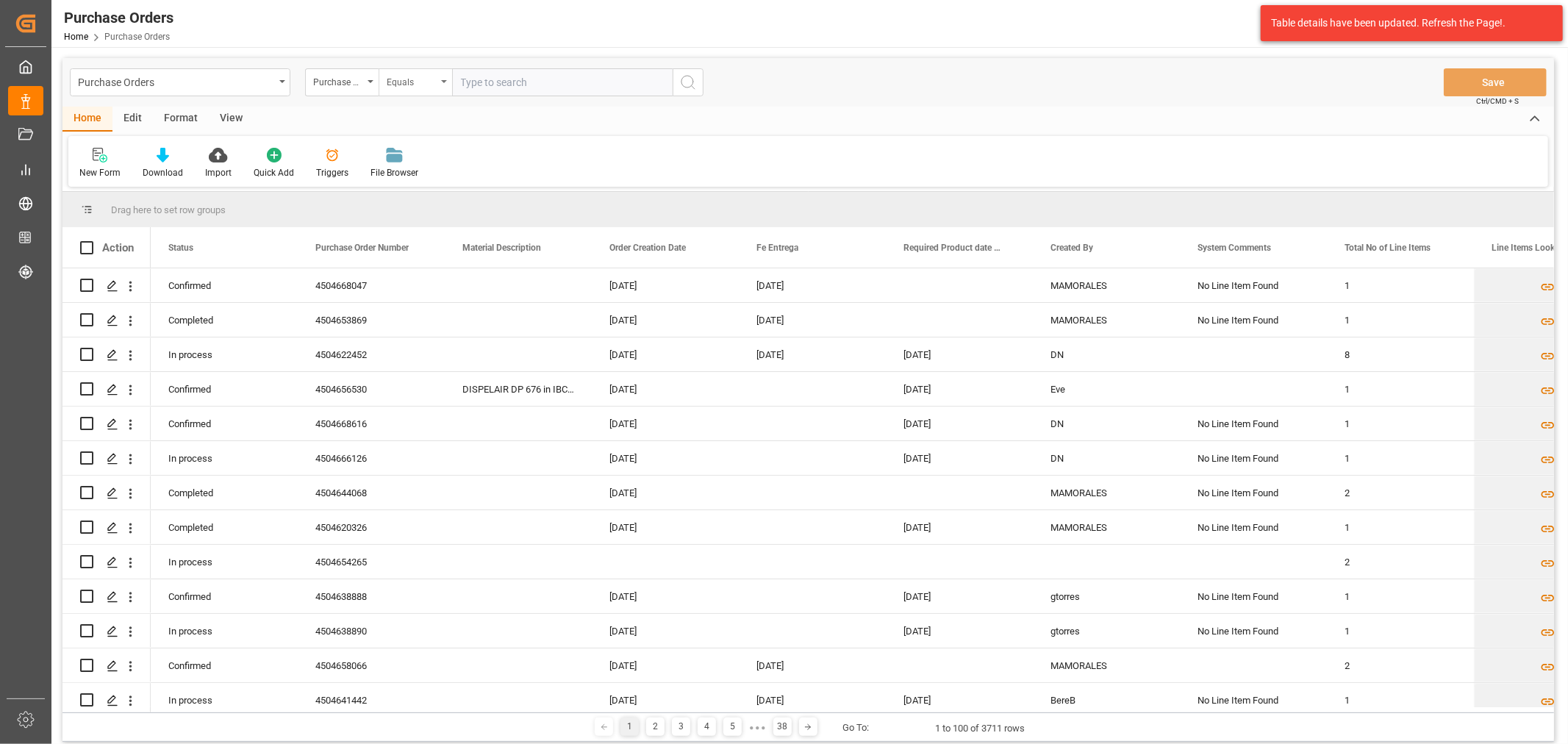
click at [410, 79] on div "Equals" at bounding box center [412, 81] width 50 height 17
click at [507, 183] on div "Fuzzy search" at bounding box center [489, 181] width 219 height 31
click at [546, 89] on input "text" at bounding box center [563, 82] width 221 height 28
paste input "4504660219"
type input "4504660219"
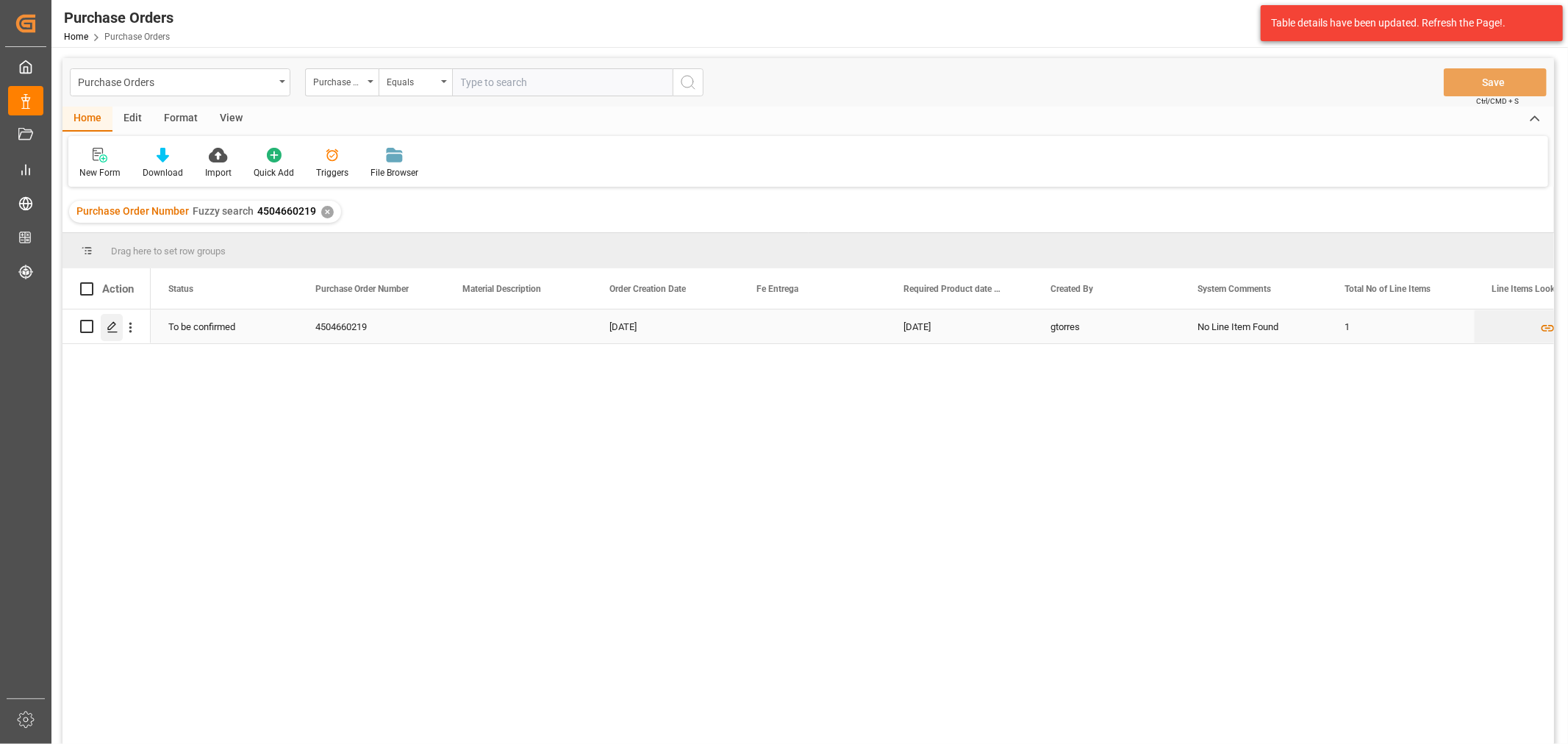
click at [120, 329] on div "Press SPACE to select this row." at bounding box center [112, 327] width 22 height 27
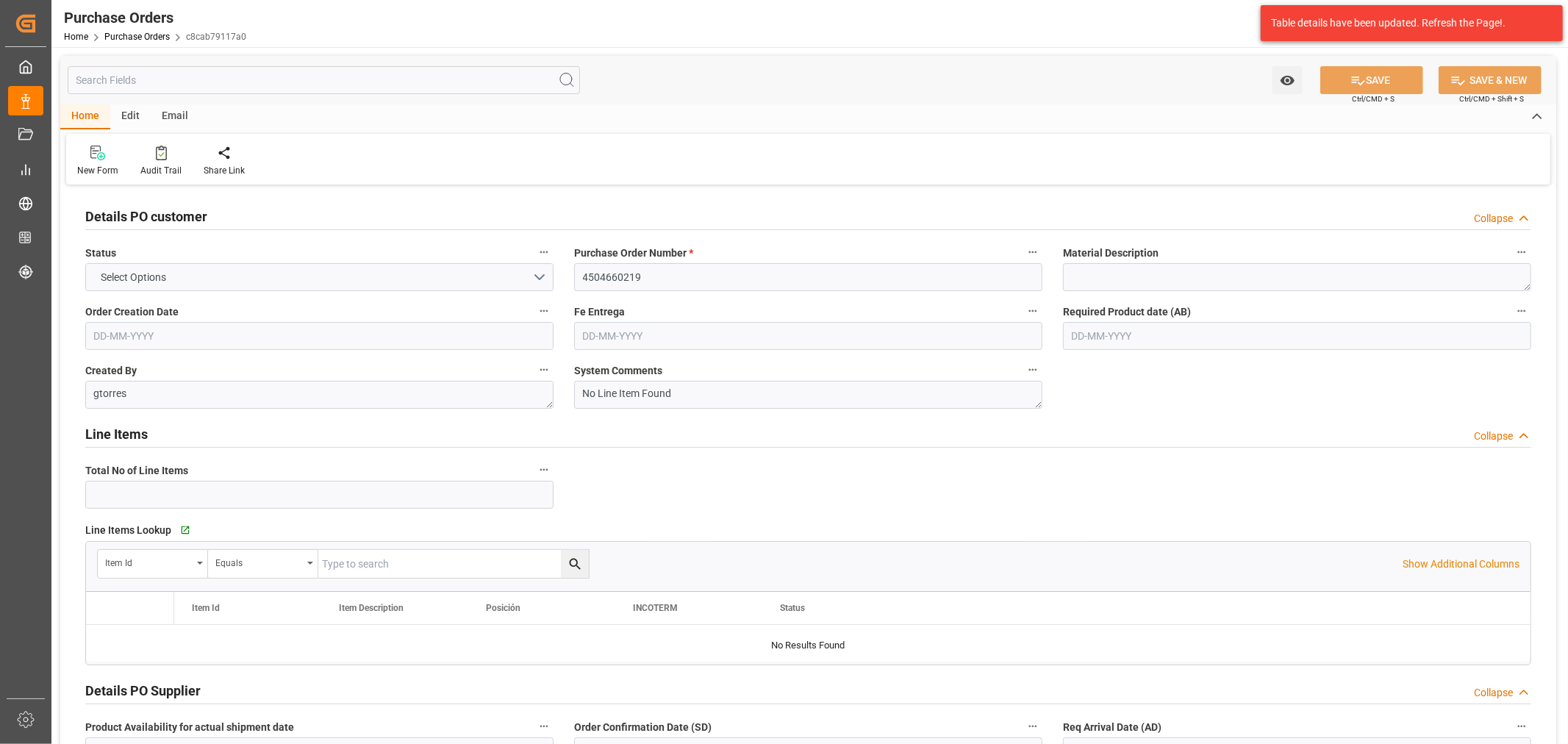
type input "1"
type input "28-08-2025"
type input "04-09-2025"
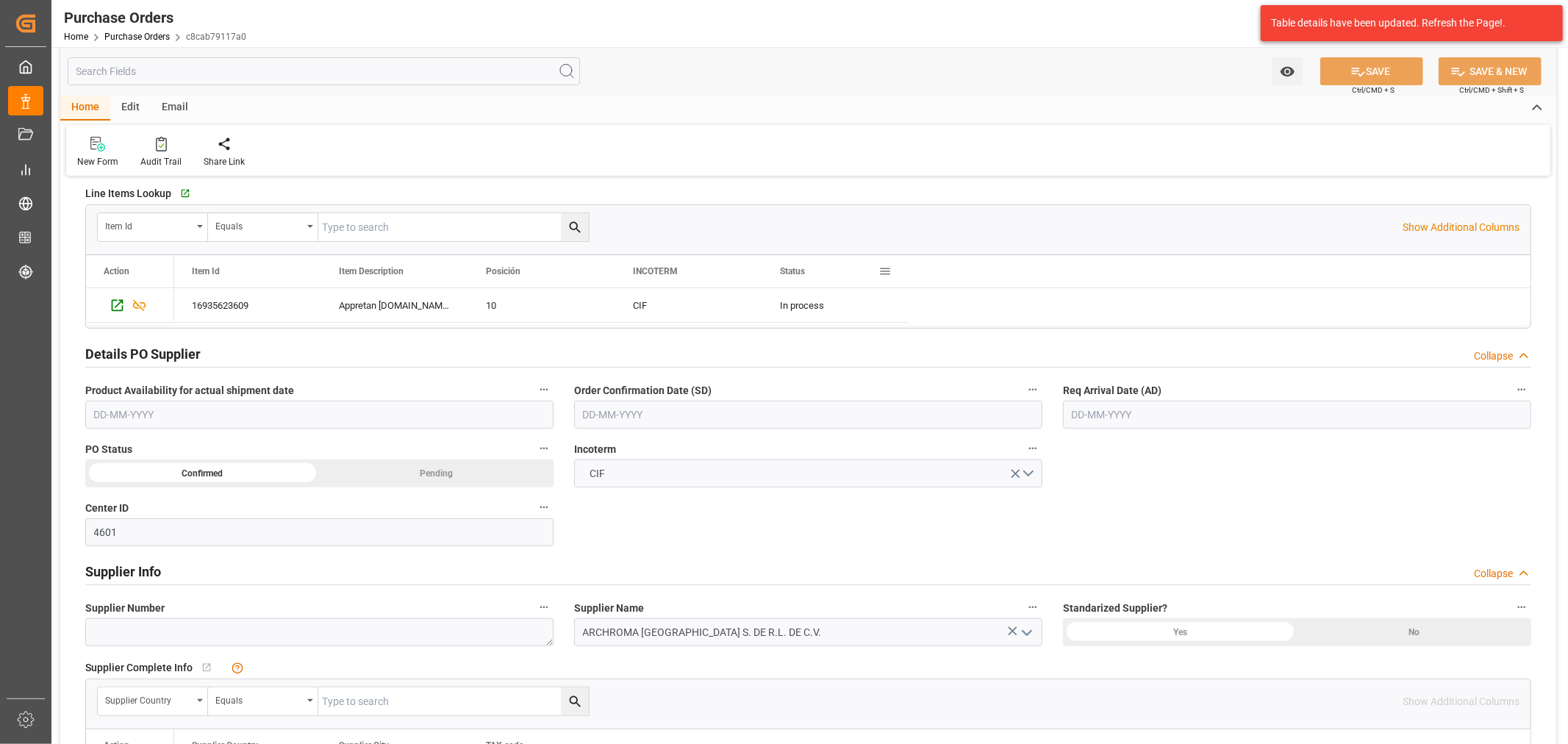
scroll to position [408, 0]
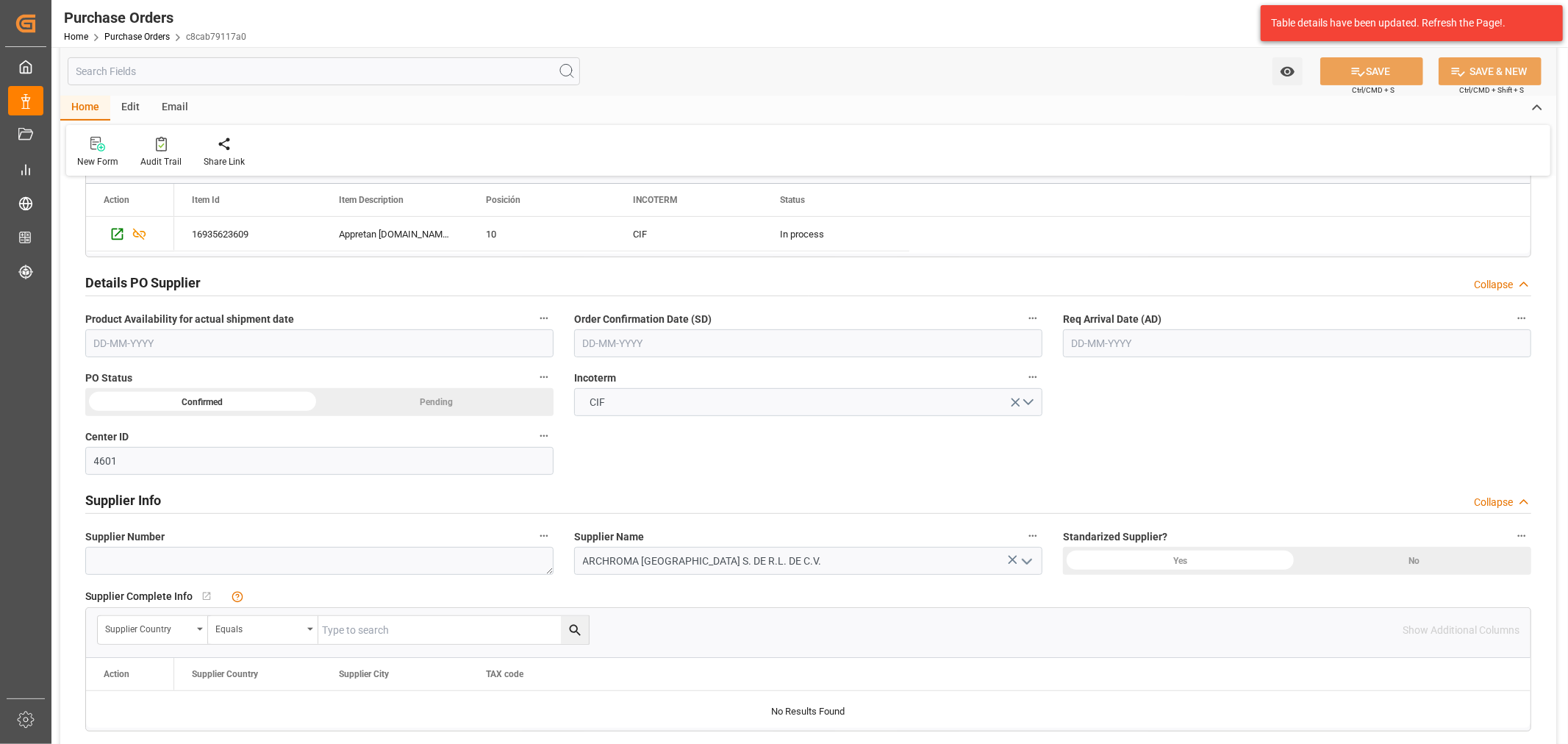
click at [667, 341] on input "text" at bounding box center [808, 344] width 469 height 28
click at [606, 427] on div "29 30 1 2 3 4 5" at bounding box center [679, 432] width 200 height 29
click at [724, 463] on div "6 7 8 9 10 11 12" at bounding box center [679, 461] width 200 height 29
click at [736, 460] on span "11" at bounding box center [736, 460] width 9 height 10
type input "11-10-2025"
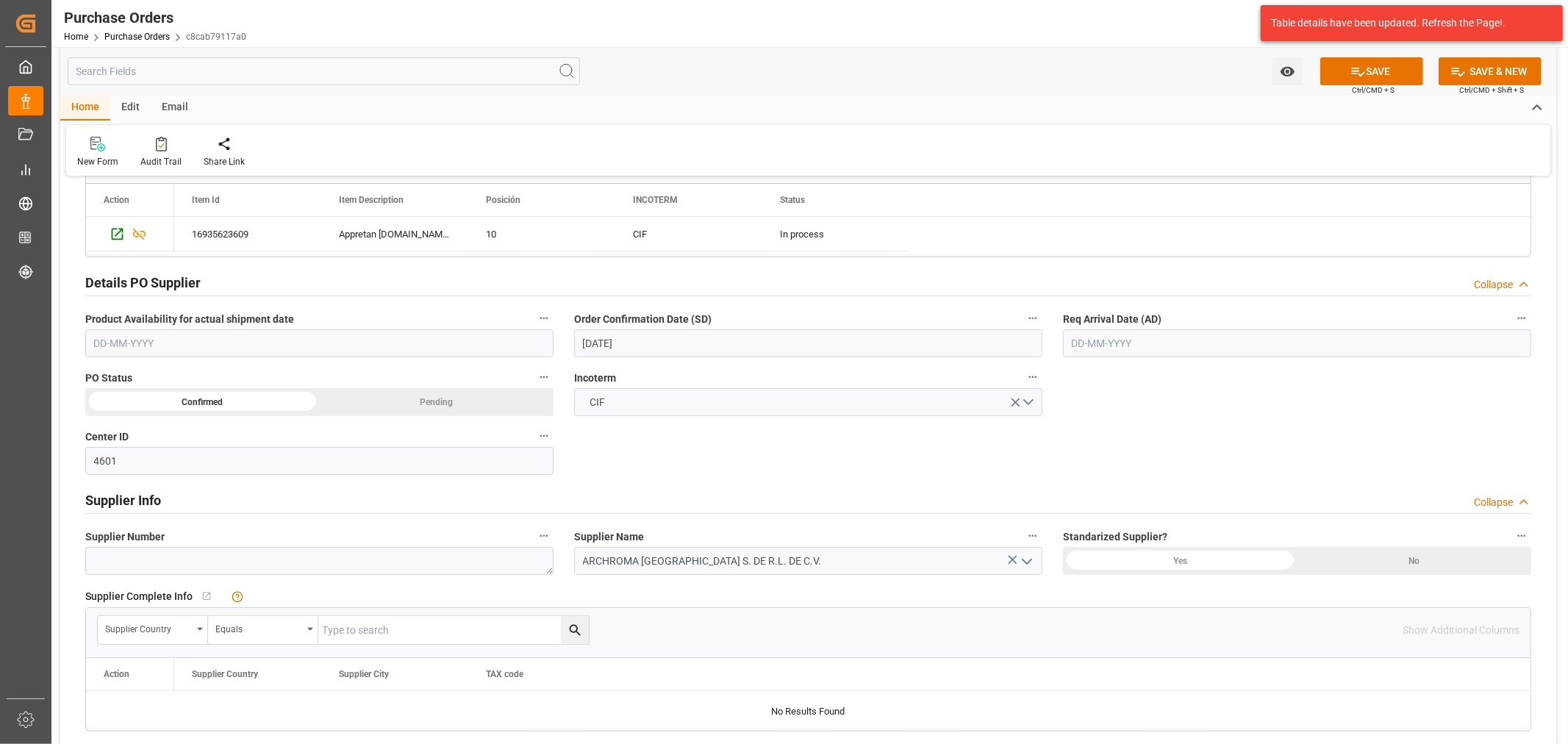
click at [1124, 344] on input "text" at bounding box center [1297, 344] width 469 height 28
click at [1115, 519] on span "21" at bounding box center [1110, 518] width 9 height 10
type input "21-10-2025"
click at [1345, 68] on button "SAVE" at bounding box center [1371, 72] width 103 height 28
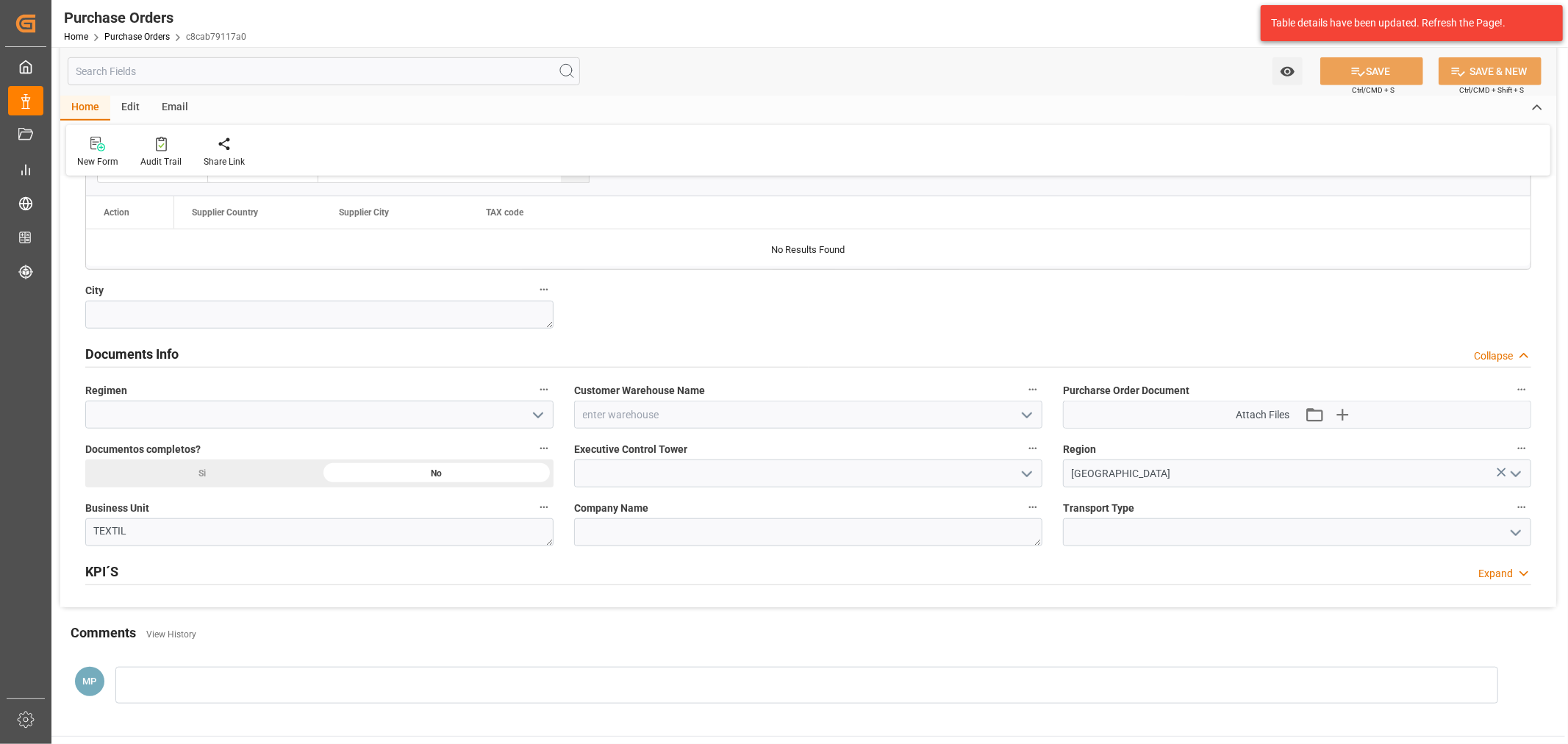
scroll to position [899, 0]
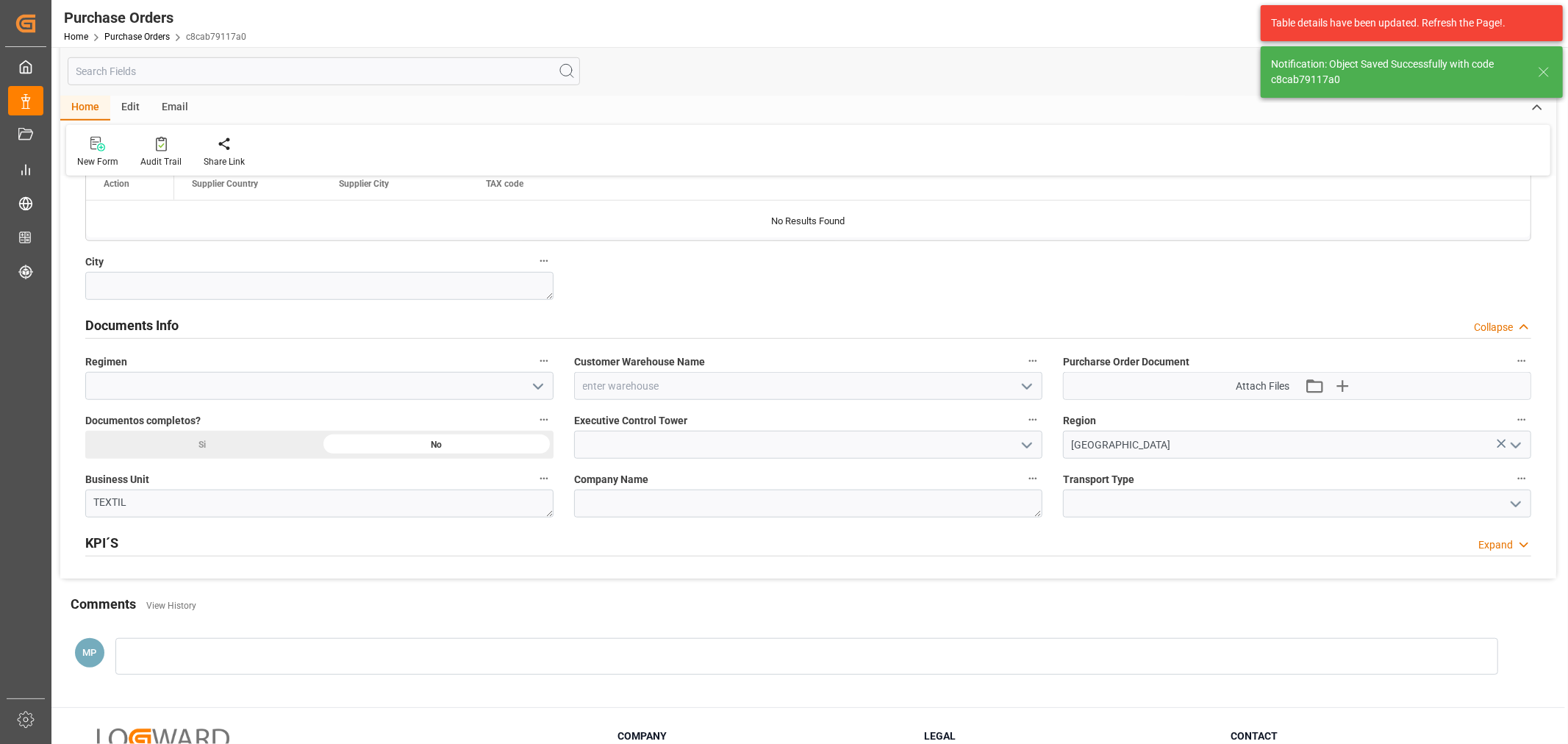
click at [1019, 391] on icon "open menu" at bounding box center [1026, 386] width 18 height 18
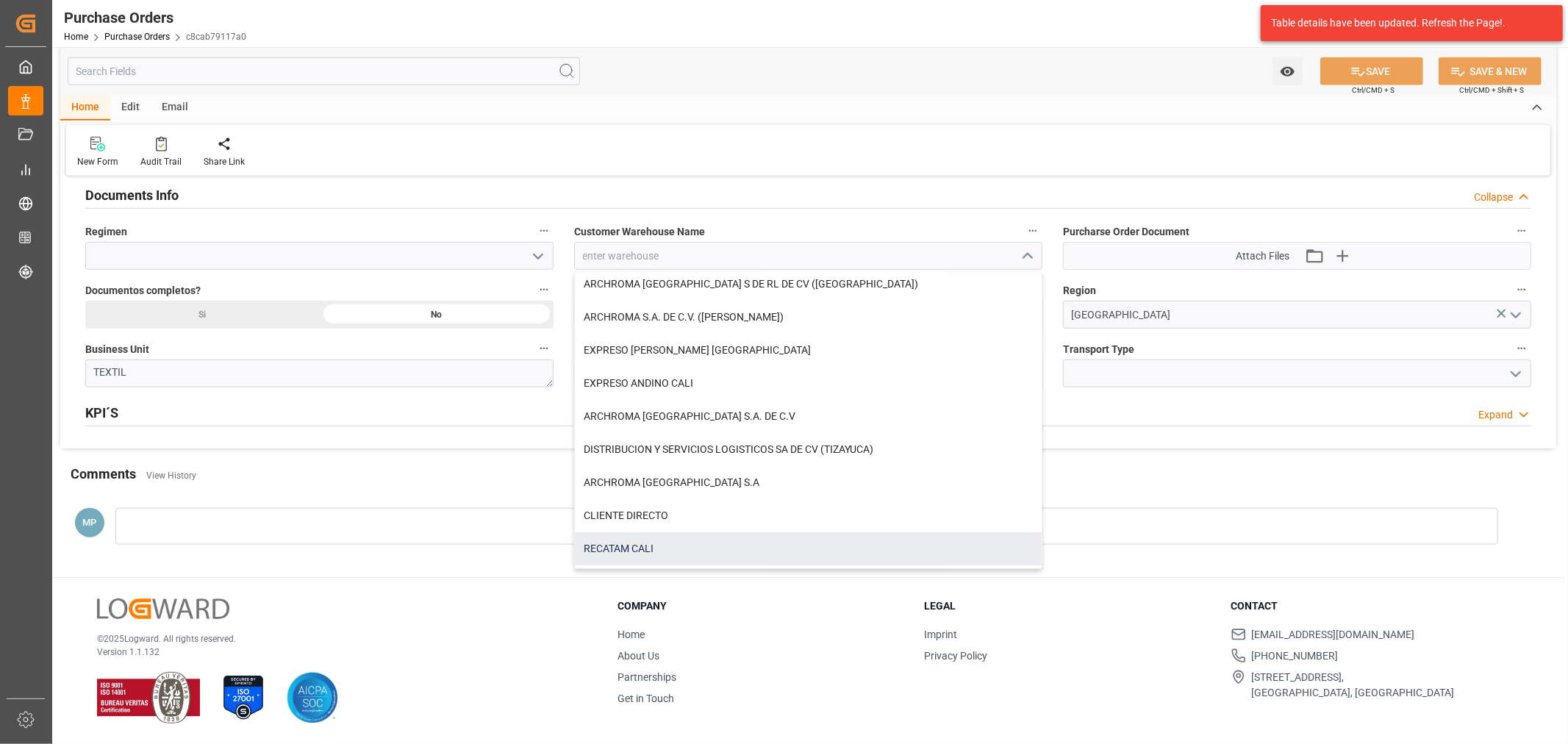
scroll to position [200, 0]
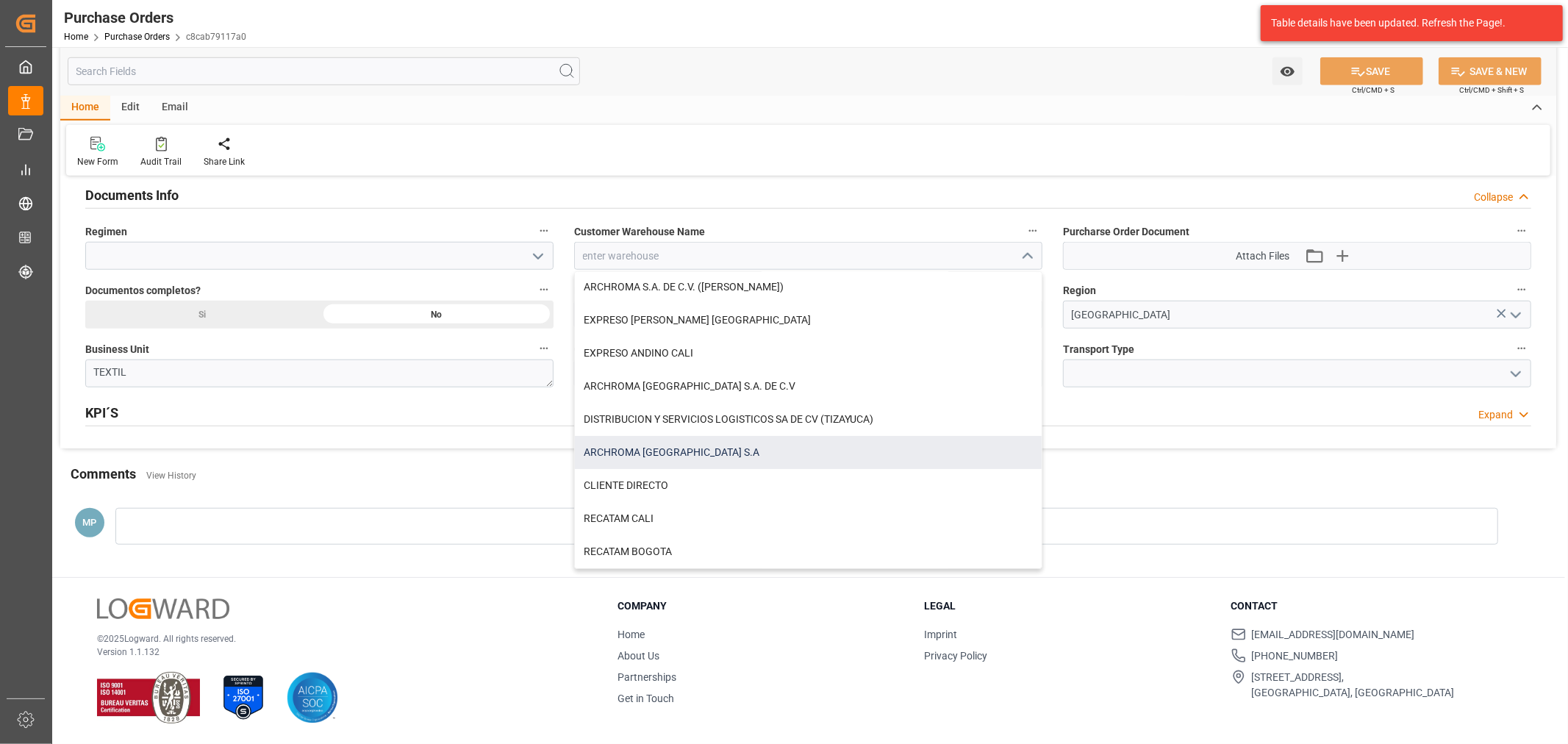
click at [693, 452] on div "ARCHROMA PERU S.A" at bounding box center [808, 452] width 467 height 33
type input "ARCHROMA PERU S.A"
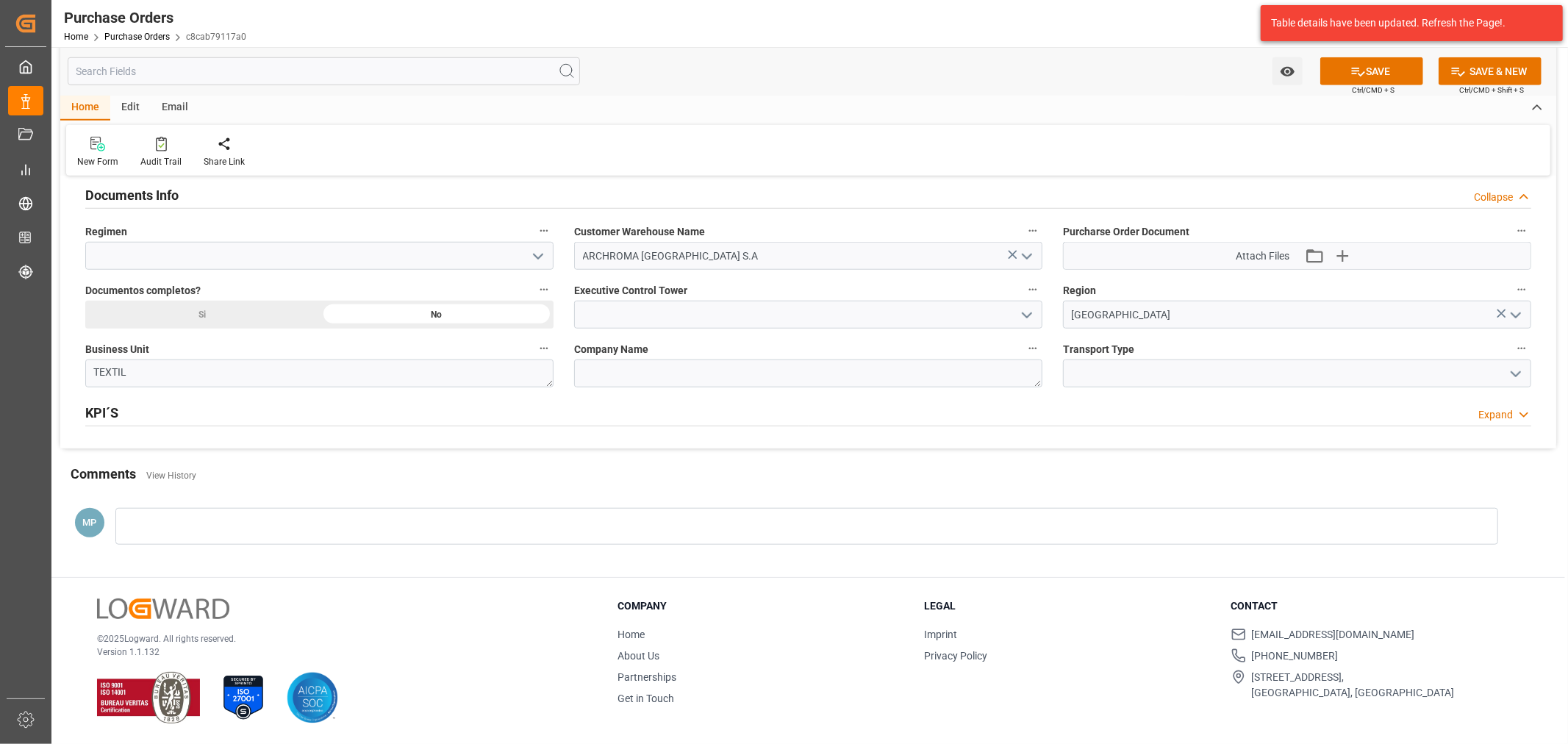
click at [540, 249] on icon "open menu" at bounding box center [538, 257] width 18 height 18
click at [165, 313] on div "Definitivo" at bounding box center [319, 322] width 467 height 33
type input "Definitivo"
click at [267, 309] on div "Si" at bounding box center [203, 315] width 235 height 28
click at [402, 309] on div "No" at bounding box center [437, 315] width 235 height 28
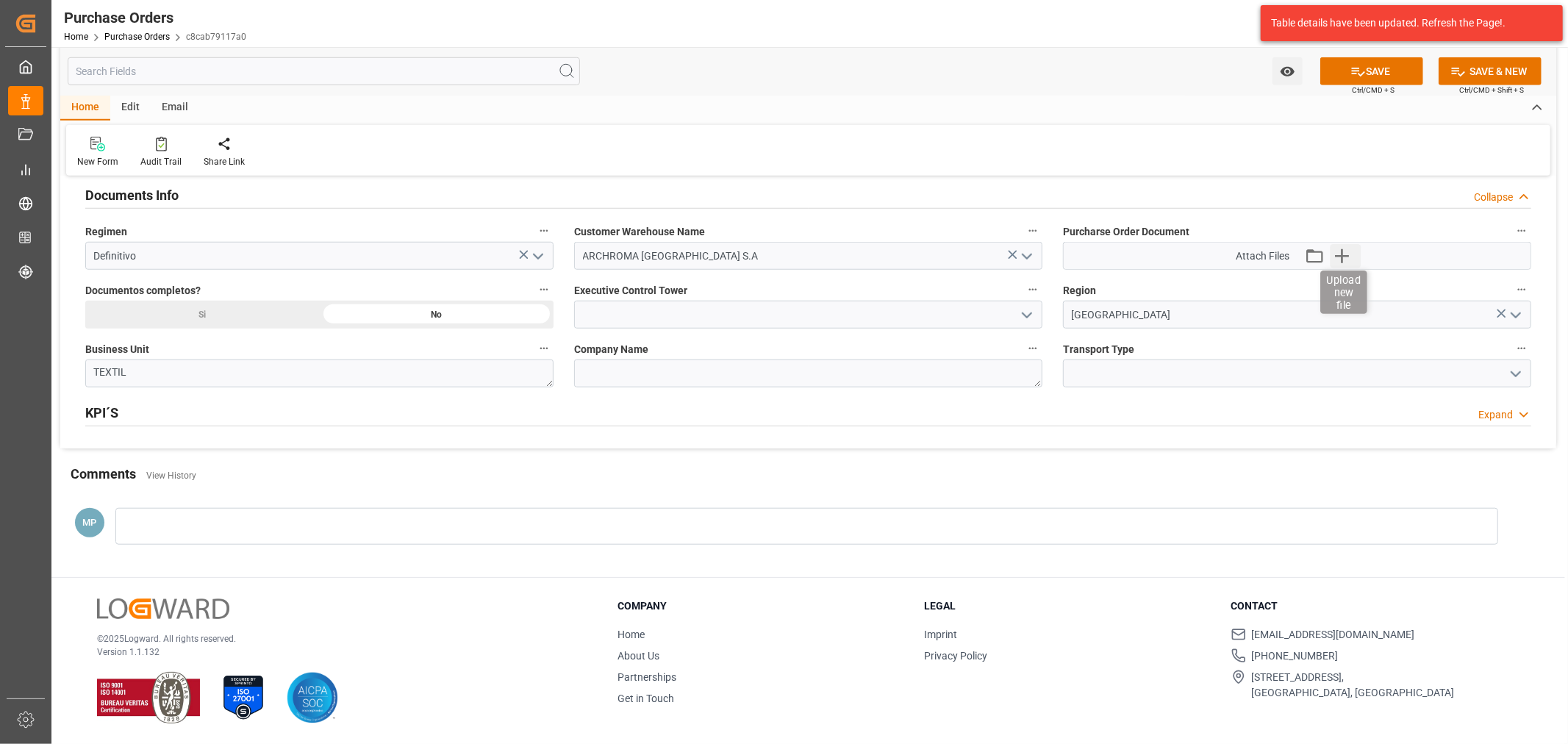
click at [1340, 257] on icon "button" at bounding box center [1341, 256] width 23 height 23
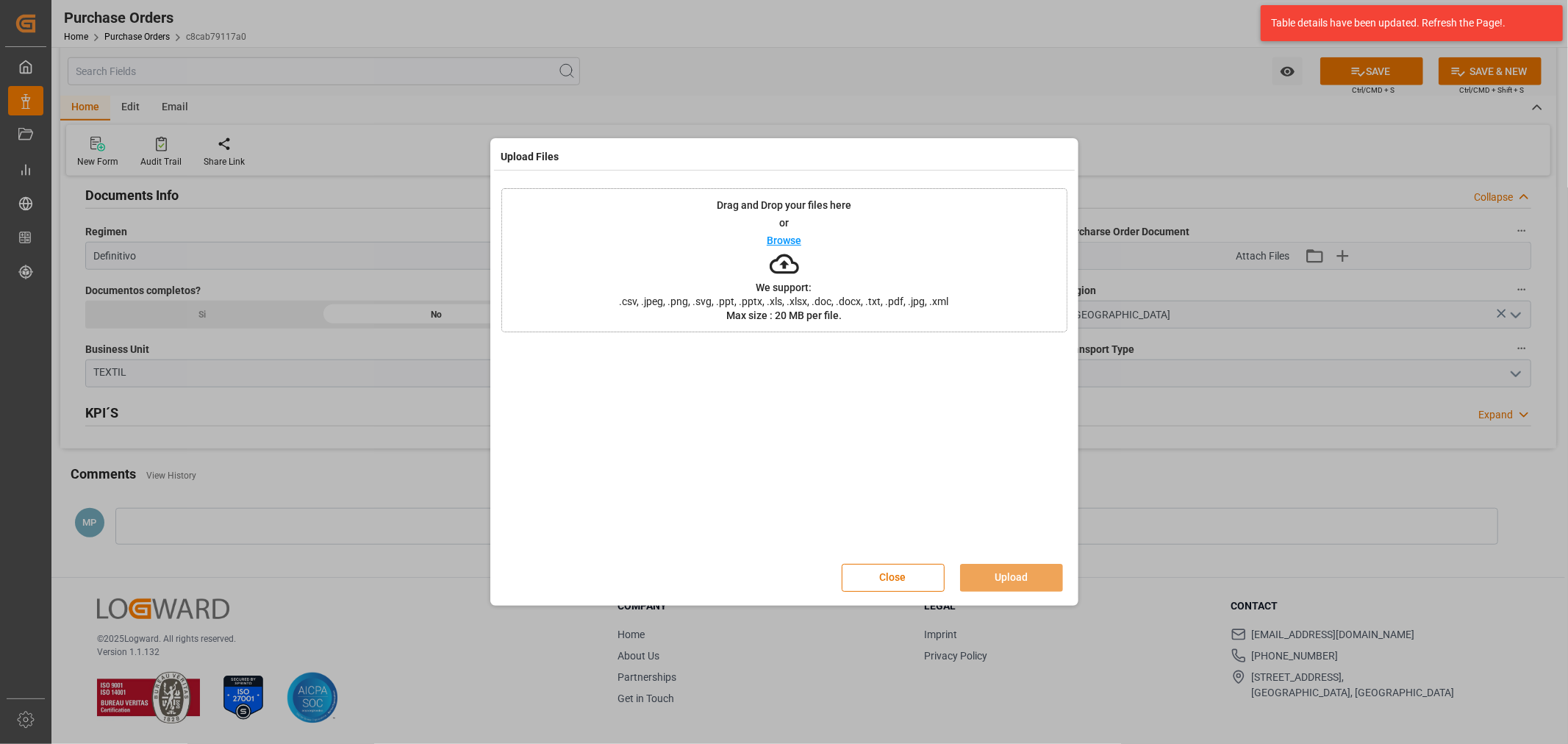
click at [761, 239] on div "Drag and Drop your files here or Browse We support: .csv, .jpeg, .png, .svg, .p…" at bounding box center [784, 260] width 566 height 144
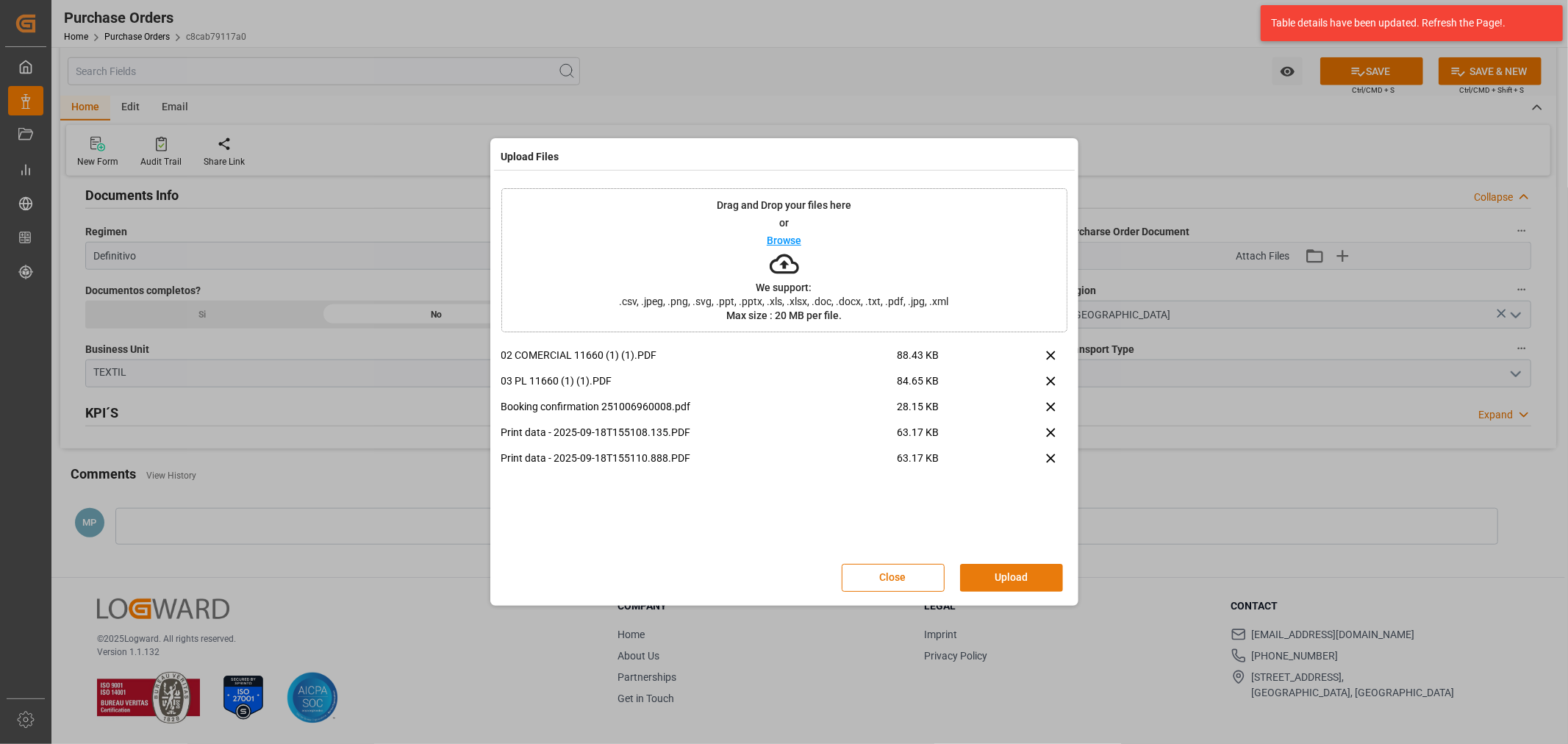
click at [1023, 571] on button "Upload" at bounding box center [1011, 578] width 103 height 28
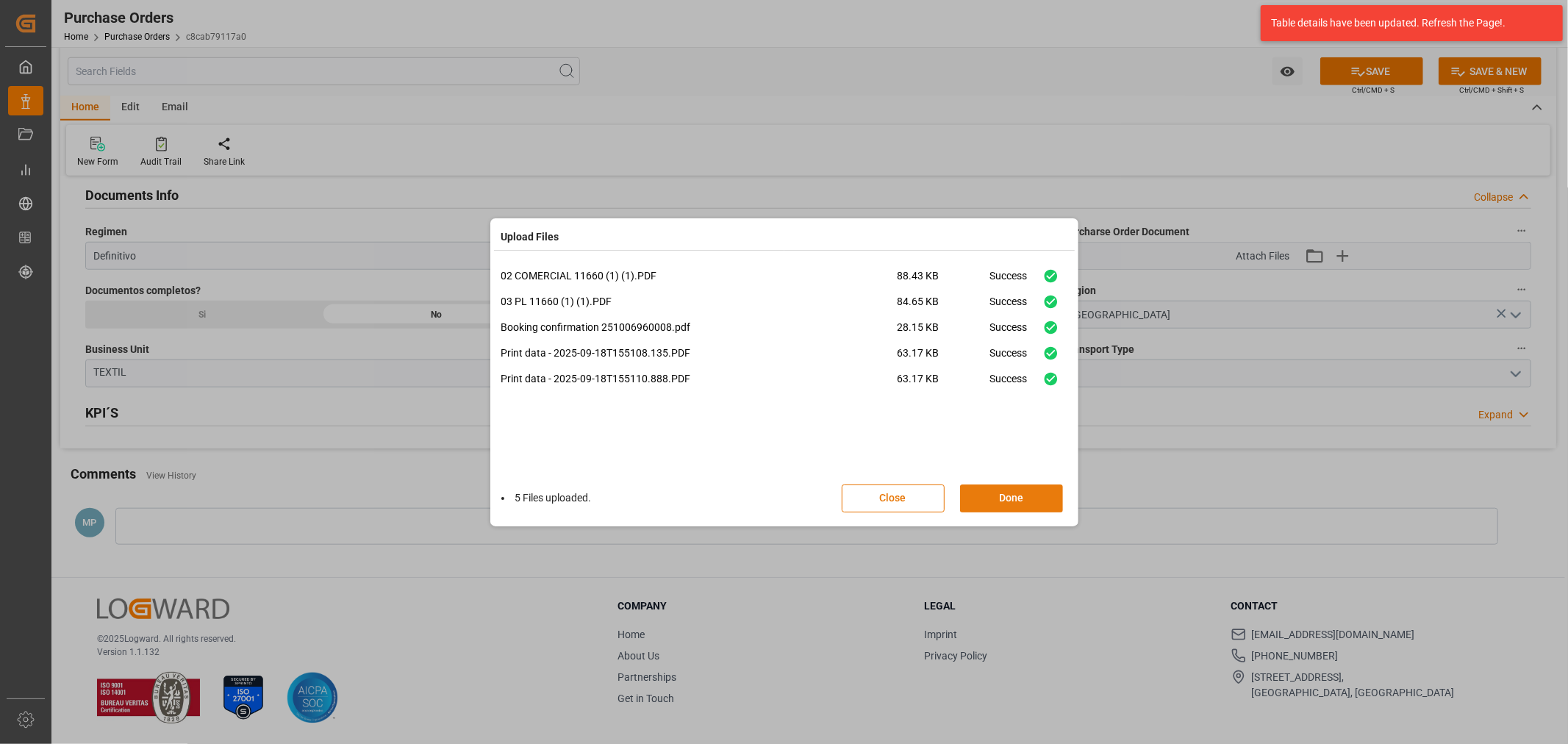
click at [1034, 486] on button "Done" at bounding box center [1011, 498] width 103 height 28
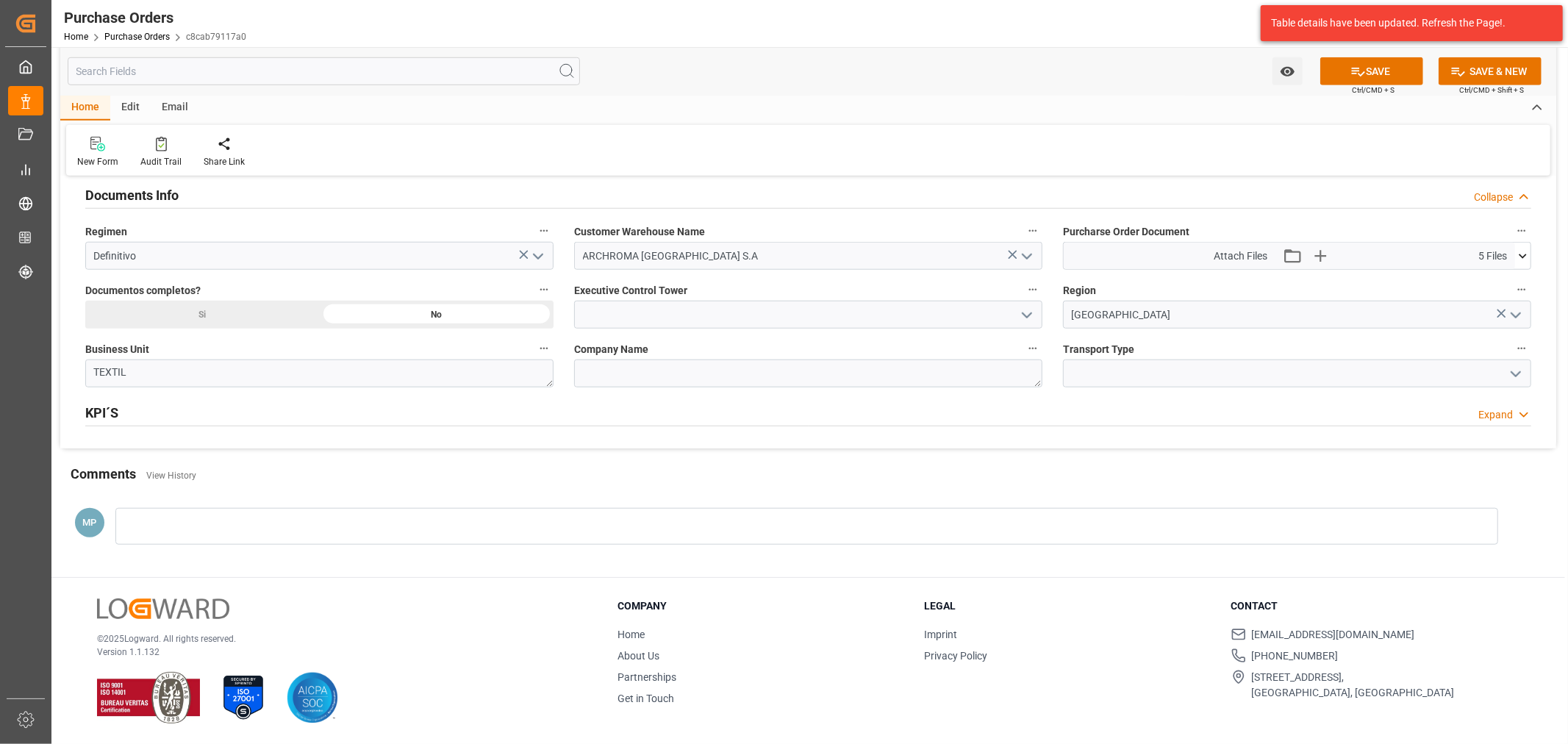
click at [1522, 376] on icon "open menu" at bounding box center [1515, 374] width 18 height 18
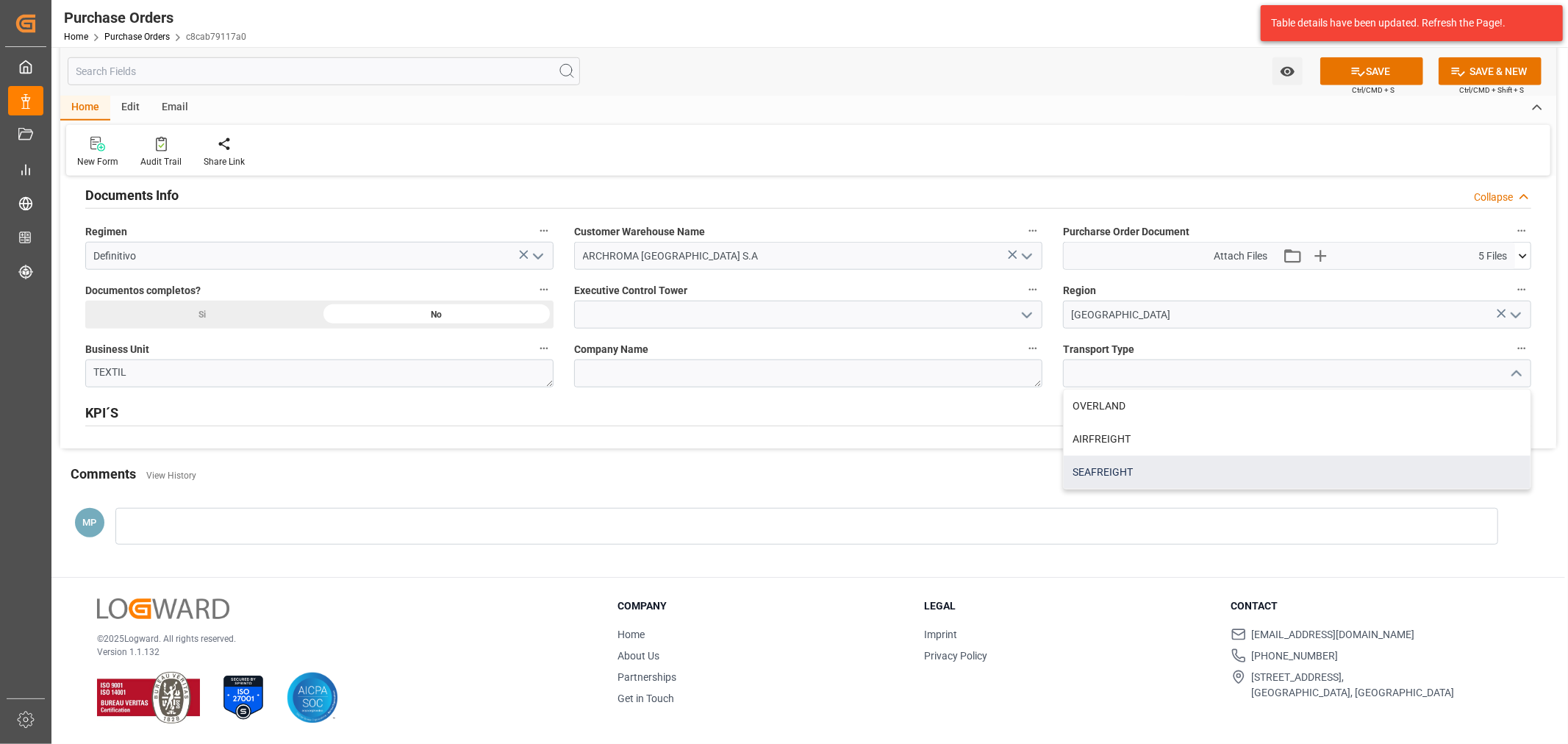
click at [1124, 474] on div "SEAFREIGHT" at bounding box center [1297, 472] width 467 height 33
type input "SEAFREIGHT"
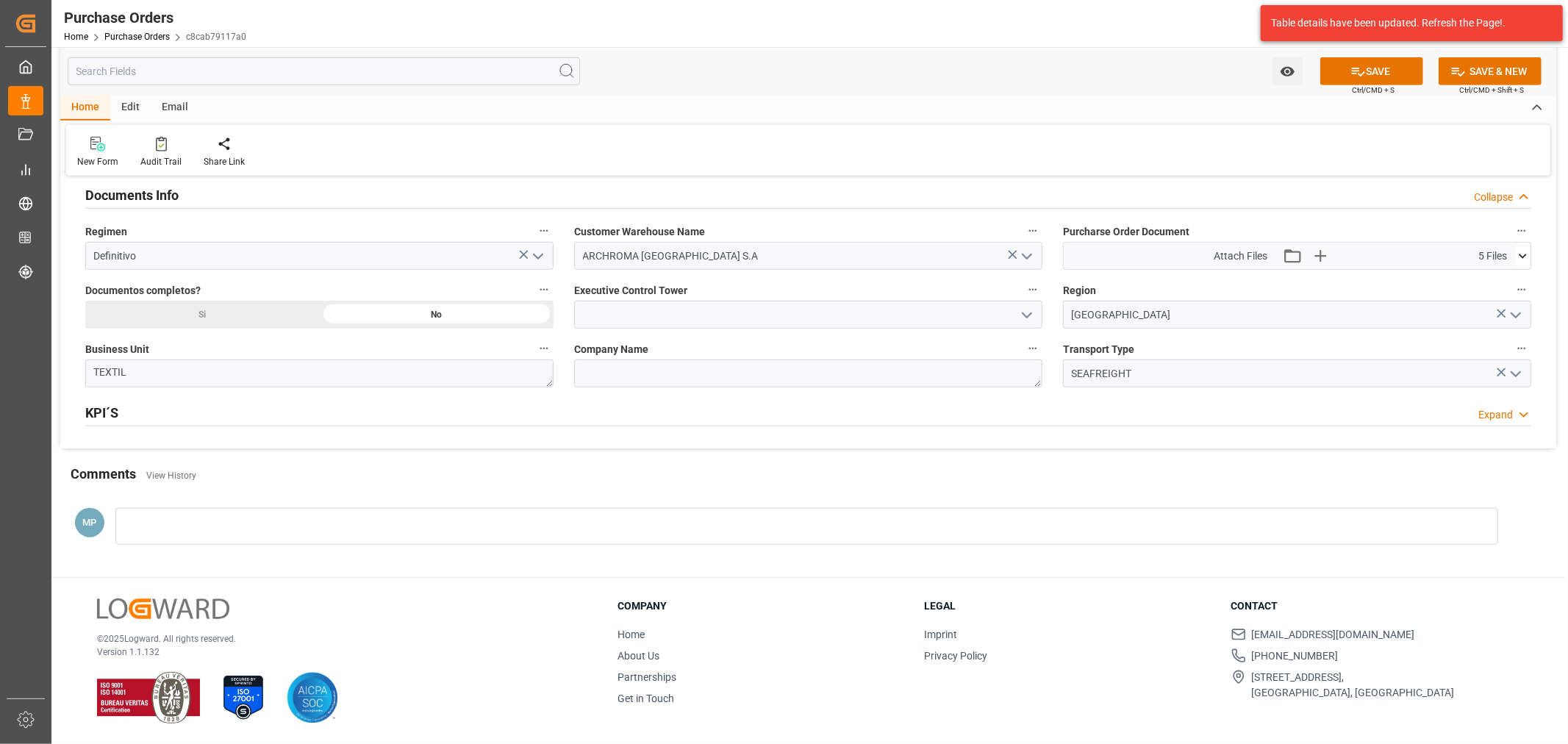
click at [1037, 314] on button "open menu" at bounding box center [1026, 315] width 22 height 23
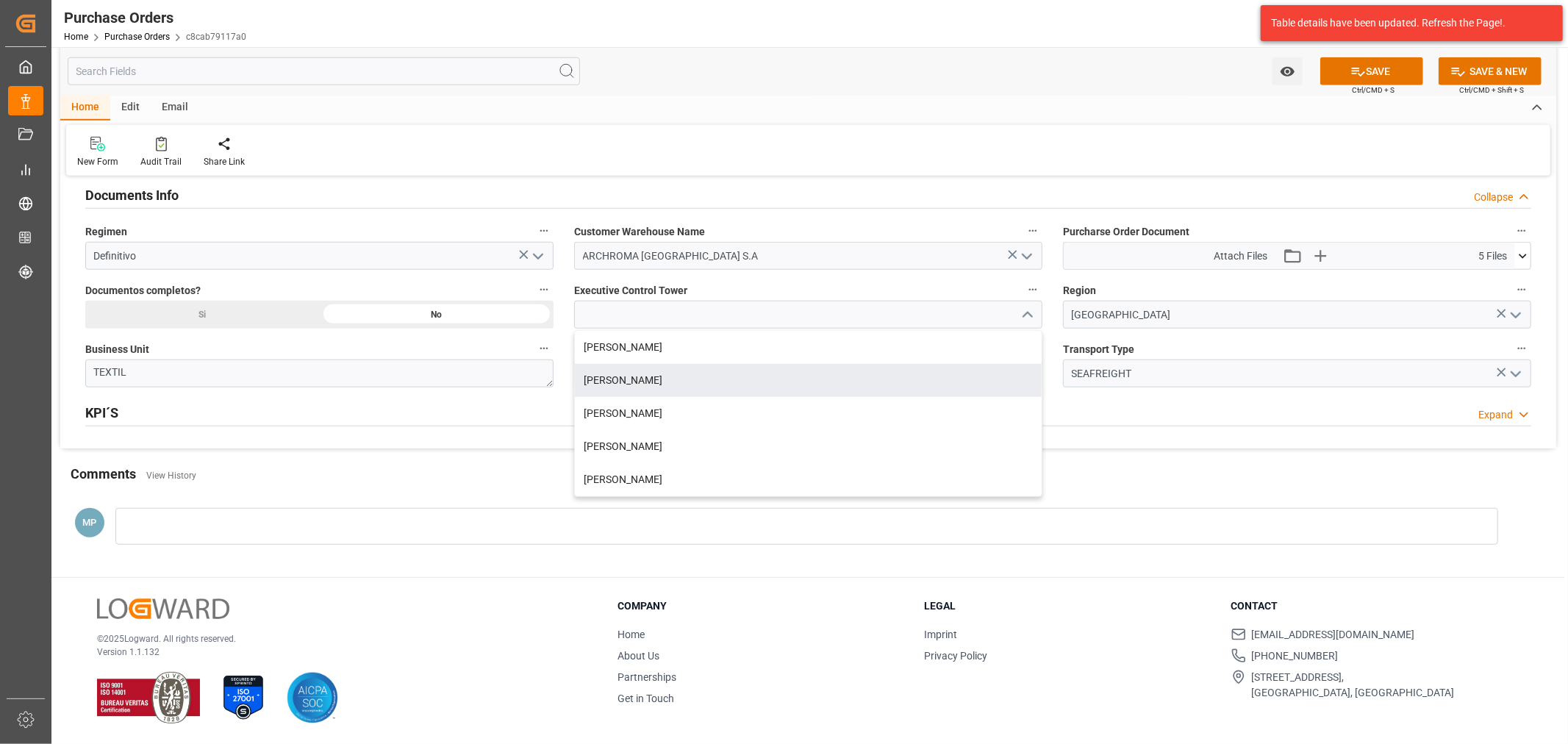
drag, startPoint x: 681, startPoint y: 385, endPoint x: 744, endPoint y: 376, distance: 63.6
click at [681, 385] on div "Maria Piranquive" at bounding box center [808, 380] width 467 height 33
type input "Maria Piranquive"
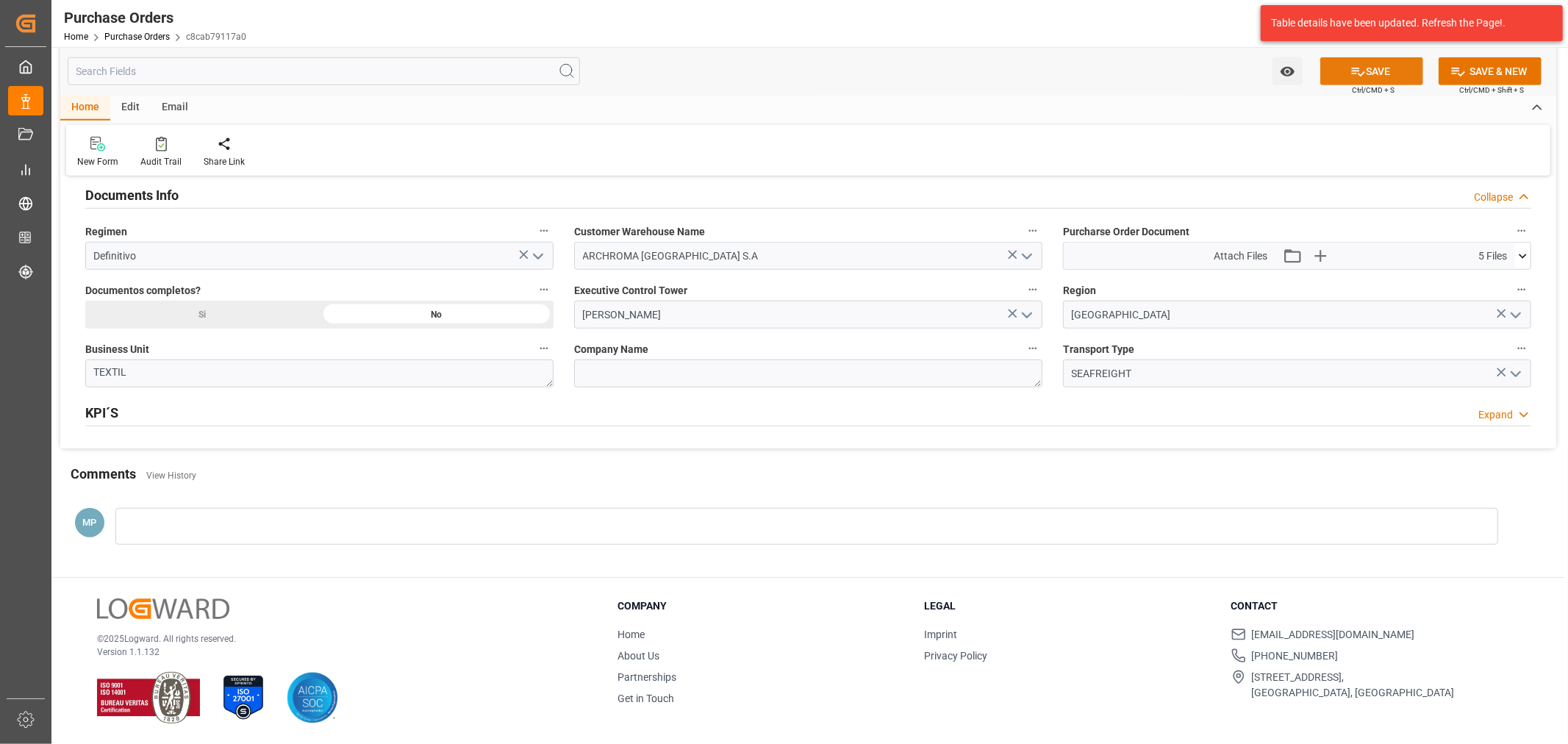
click at [1377, 75] on button "SAVE" at bounding box center [1371, 72] width 103 height 28
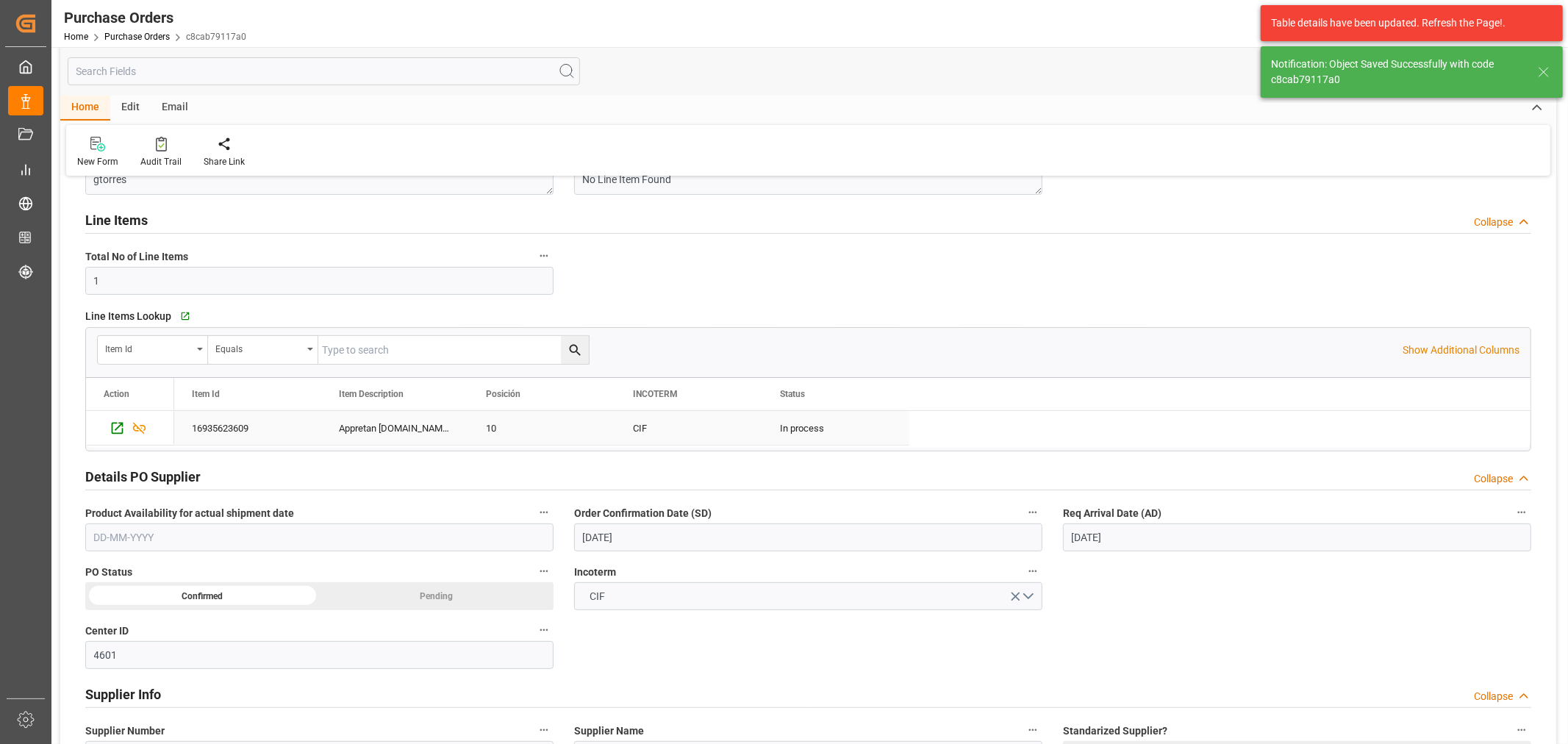
scroll to position [211, 0]
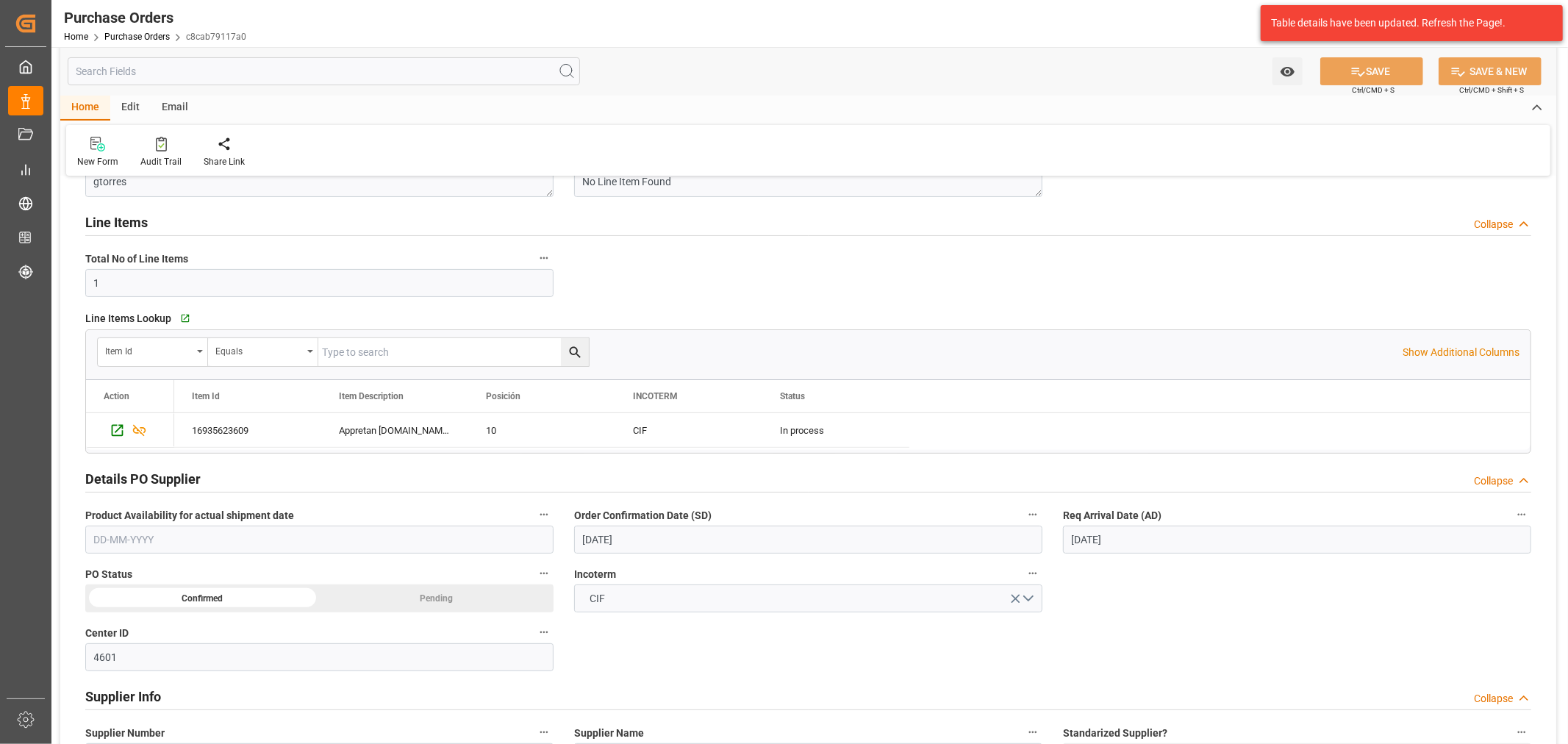
click at [175, 104] on div "Email" at bounding box center [175, 108] width 48 height 25
drag, startPoint x: 98, startPoint y: 144, endPoint x: 109, endPoint y: 129, distance: 18.6
click at [99, 144] on icon at bounding box center [99, 141] width 20 height 9
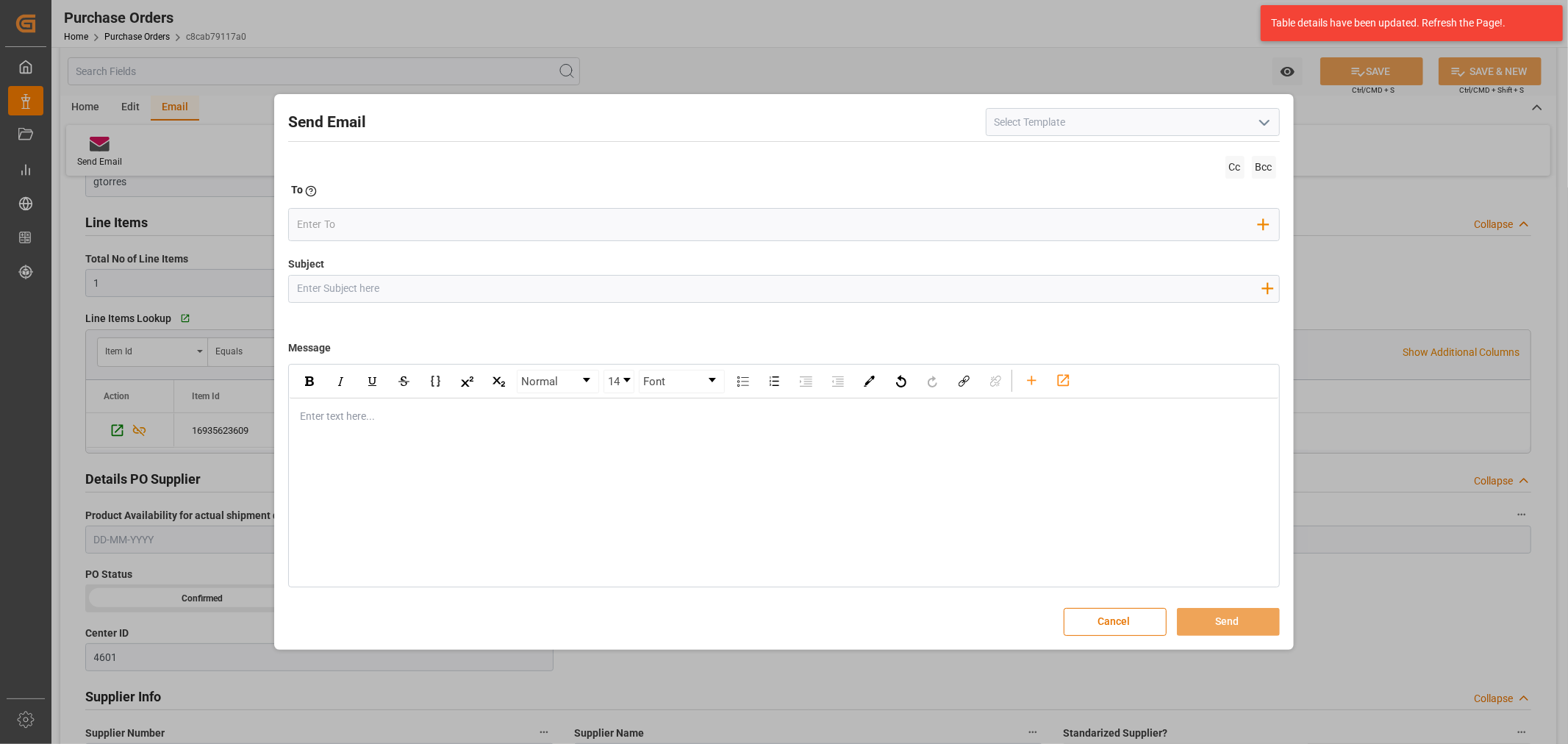
click at [566, 291] on input "Subject" at bounding box center [779, 288] width 980 height 26
paste input "PO 4504660219//TE//DOCUMENTOS//ARCHROMA MEXICO//ARCHROMA PERU"
click at [711, 285] on input "PO 4504660219//TE//DOCUMENTOS//ARCHROMA MEXICO//ARCHROMA PERU" at bounding box center [779, 288] width 980 height 26
type input "PO 4504660219//TE//DOCUMENTOS//ARCHROMA MEXICO//ARCHROMA PERU//LCL//ETA 21.10"
click at [510, 434] on div "Enter text here..." at bounding box center [783, 417] width 988 height 36
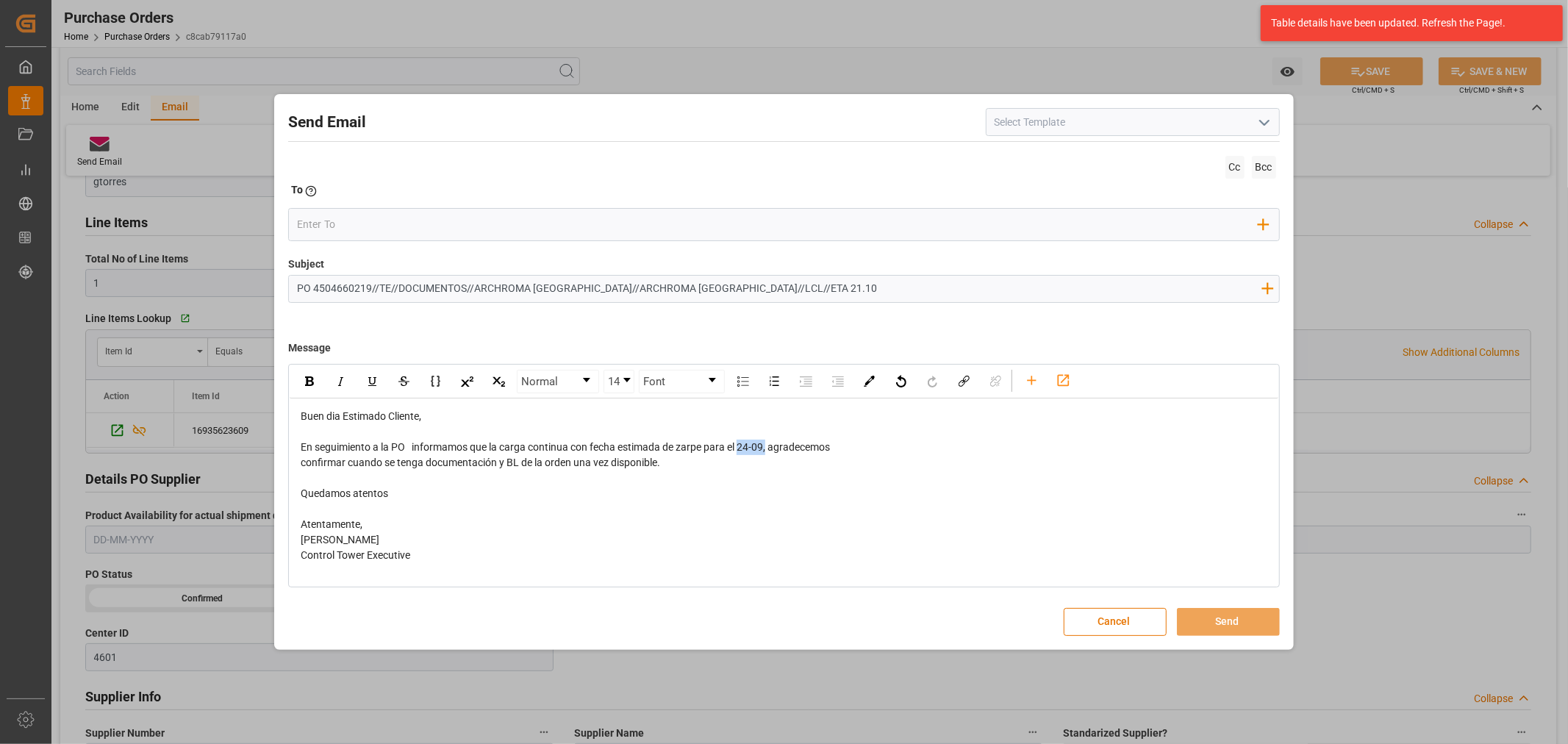
drag, startPoint x: 769, startPoint y: 447, endPoint x: 742, endPoint y: 451, distance: 27.3
click at [742, 451] on span "En seguimiento a la PO informamos que la carga continua con fecha estimada de z…" at bounding box center [565, 447] width 529 height 12
drag, startPoint x: 674, startPoint y: 466, endPoint x: 284, endPoint y: 458, distance: 390.1
click at [284, 458] on div "Send Email Cc Bcc To Enter the TO Email address Add Field to To Subject PO 4504…" at bounding box center [784, 372] width 1012 height 548
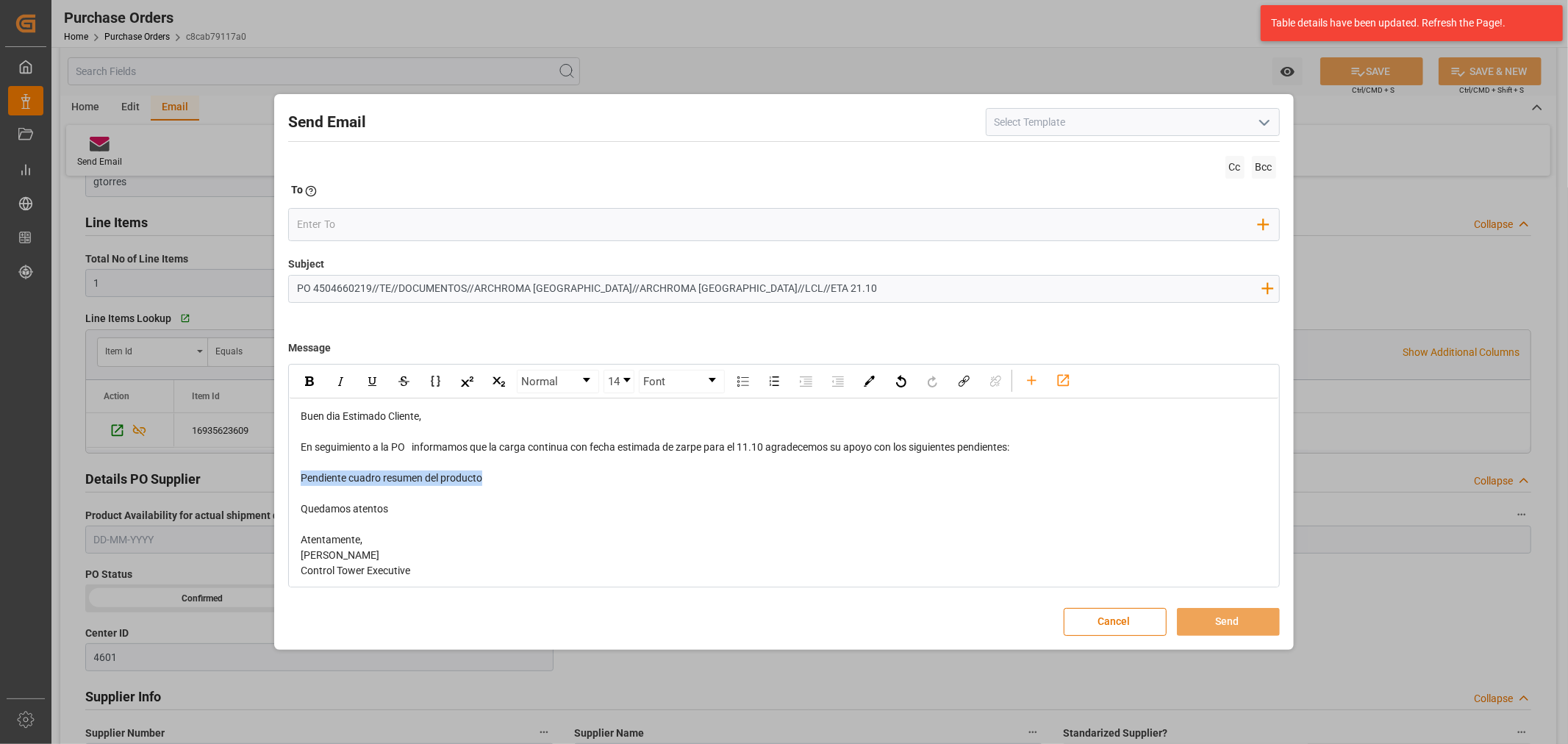
drag, startPoint x: 524, startPoint y: 490, endPoint x: 280, endPoint y: 474, distance: 244.5
click at [280, 474] on div "Send Email Cc Bcc To Enter the TO Email address Add Field to To Subject PO 4504…" at bounding box center [784, 372] width 1012 height 548
click at [306, 371] on div "rdw-inline-control" at bounding box center [308, 382] width 26 height 22
click at [349, 233] on input "email" at bounding box center [777, 225] width 961 height 22
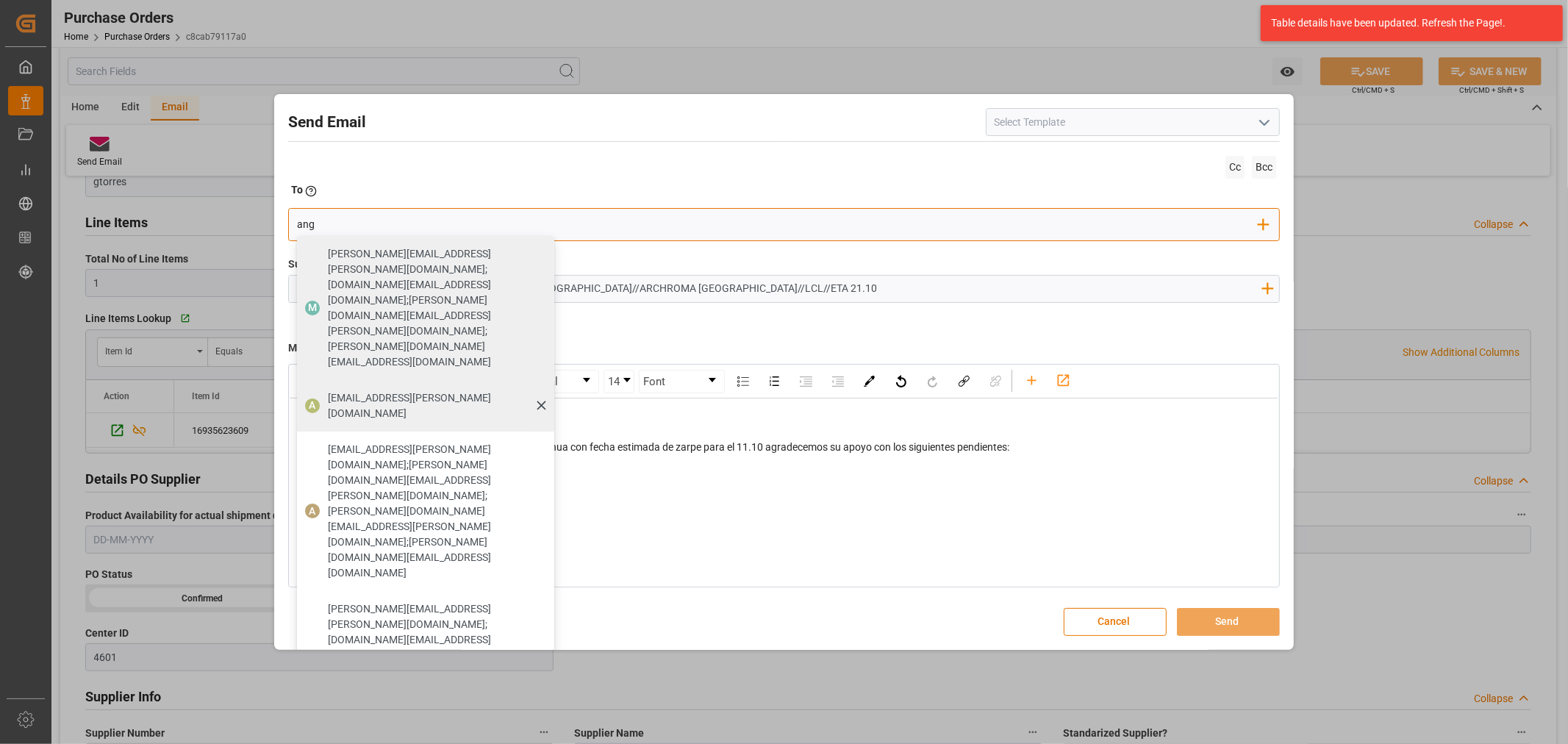
type input "ang"
click at [350, 390] on span "angiee.lamilla@archroma.com" at bounding box center [436, 406] width 216 height 31
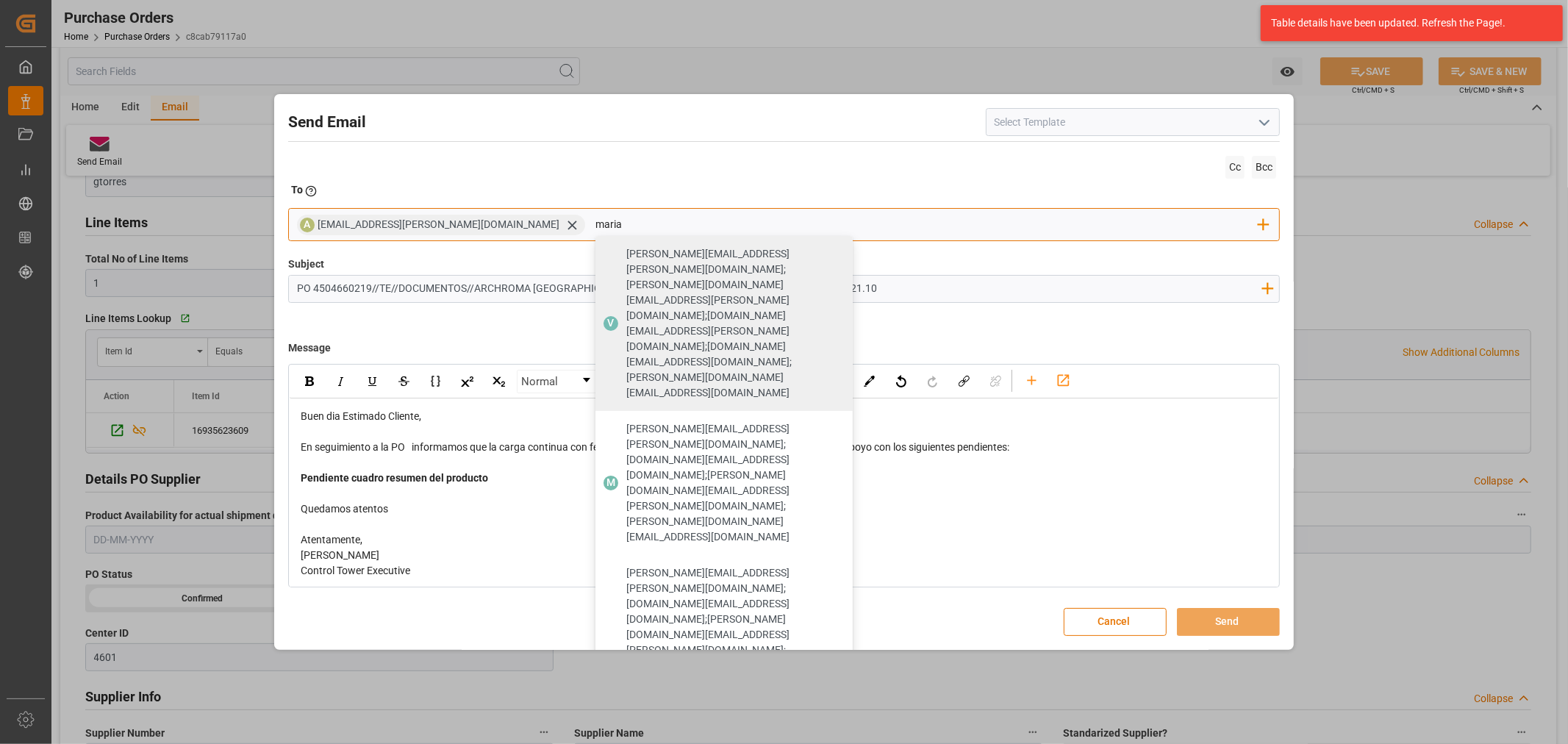
type input "maria"
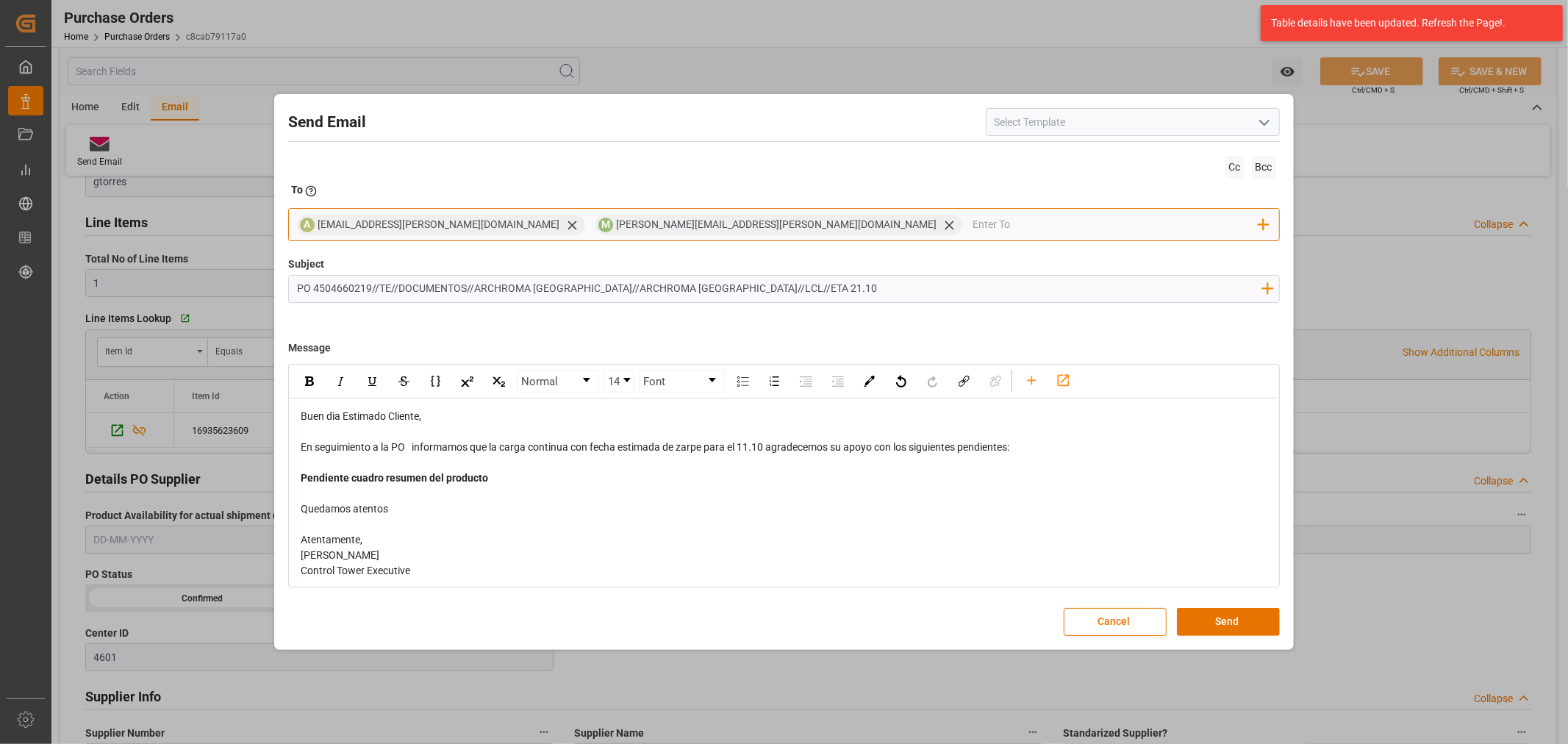
click at [972, 224] on input "email" at bounding box center [1115, 225] width 286 height 22
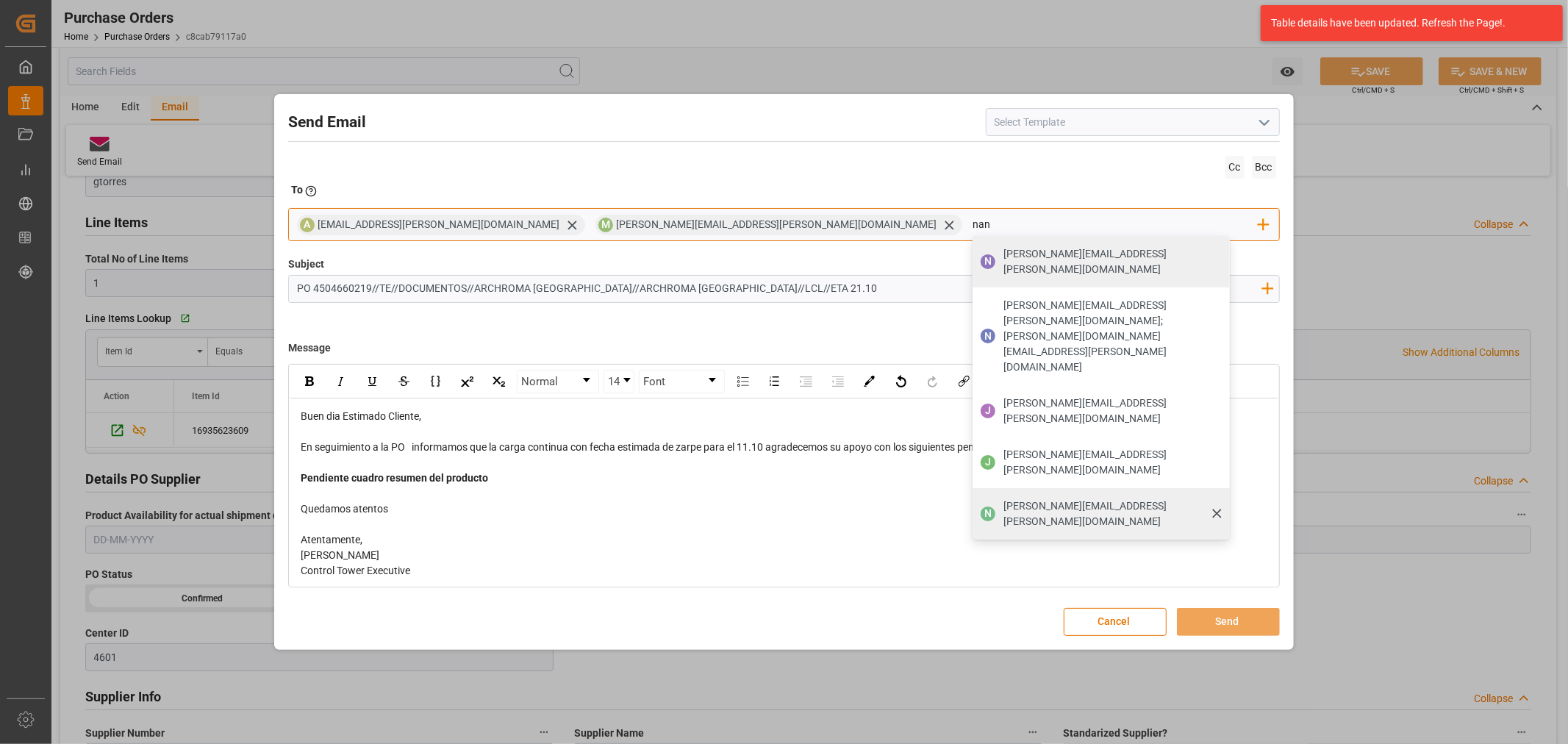
type input "nan"
click at [1003, 498] on span "nancy.castellanos@archroma.com" at bounding box center [1111, 514] width 216 height 31
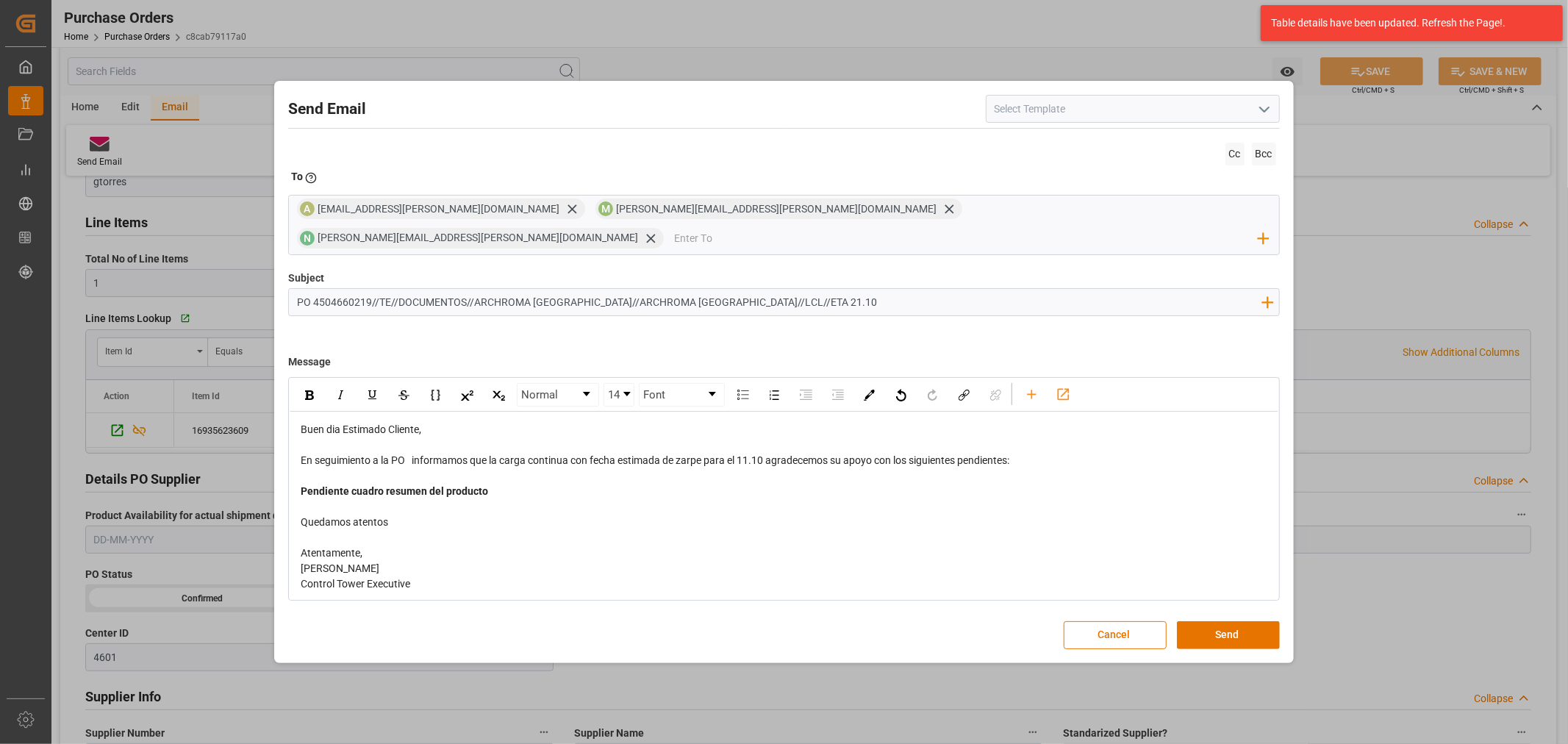
drag, startPoint x: 463, startPoint y: 285, endPoint x: 394, endPoint y: 287, distance: 69.0
click at [394, 289] on input "PO 4504660219//TE//DOCUMENTOS//ARCHROMA MEXICO//ARCHROMA PERU//LCL//ETA 21.10" at bounding box center [779, 302] width 980 height 26
click at [456, 289] on input "PO 4504660219//TE//DOCUMENTOS//ARCHROMA MEXICO//ARCHROMA PERU//LCL//ETA 21.10" at bounding box center [779, 302] width 980 height 26
click at [463, 292] on input "PO 4504660219//TE//DOCUMENTOS//ARCHROMA MEXICO//ARCHROMA PERU//LCL//ETA 21.10" at bounding box center [779, 302] width 980 height 26
drag, startPoint x: 461, startPoint y: 288, endPoint x: 400, endPoint y: 292, distance: 61.1
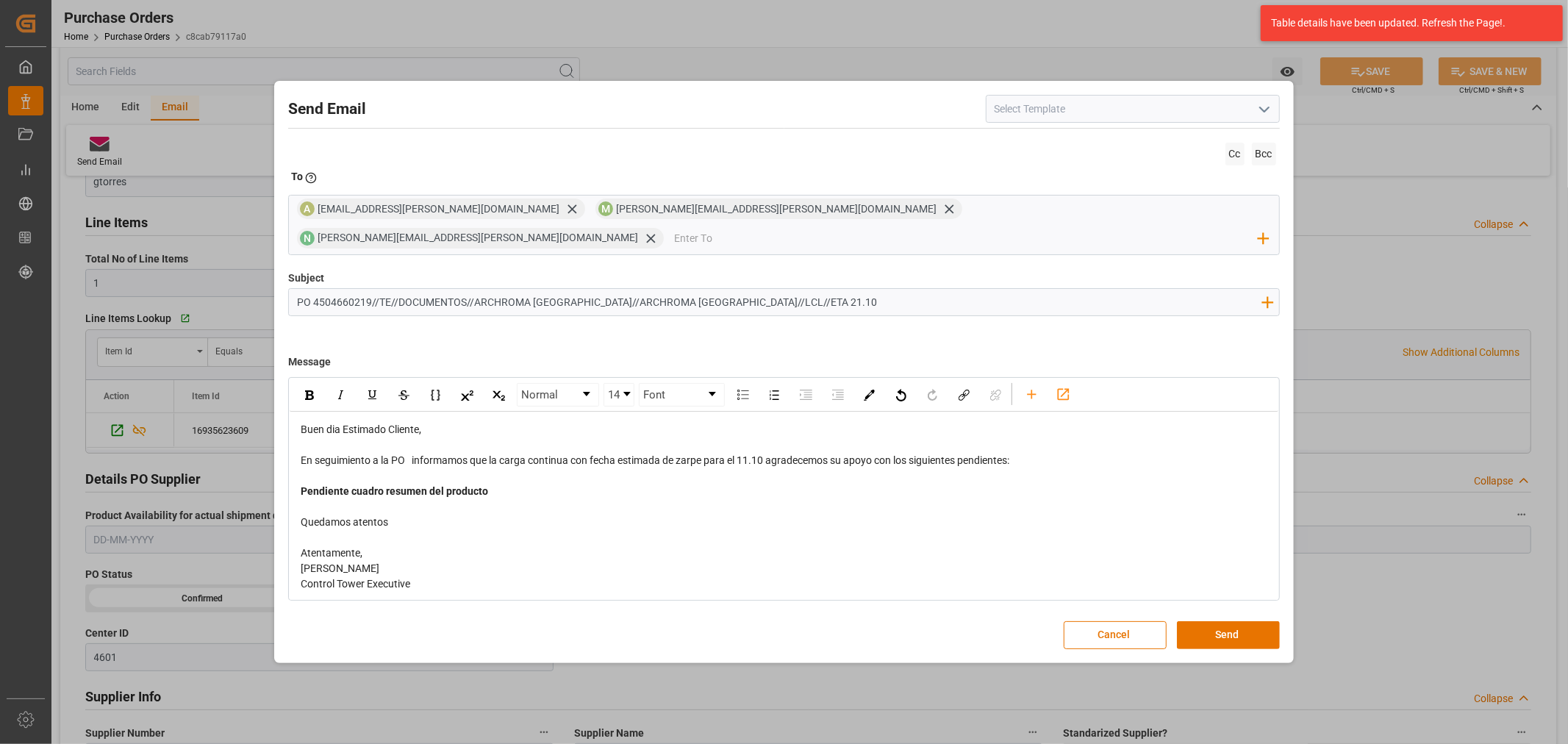
click at [400, 292] on input "PO 4504660219//TE//DOCUMENTOS//ARCHROMA MEXICO//ARCHROMA PERU//LCL//ETA 21.10" at bounding box center [779, 302] width 980 height 26
click at [401, 289] on input "PO 4504660219//TE//S//ARCHROMA MEXICO//ARCHROMA PERU//LCL//ETA 21.10" at bounding box center [779, 302] width 980 height 26
type input "PO 4504660219//TE//LOGWARD STATUS//ARCHROMA MEXICO//ARCHROMA PERU//LCL//ETA 21.…"
drag, startPoint x: 769, startPoint y: 452, endPoint x: 744, endPoint y: 451, distance: 25.0
click at [744, 455] on span "En seguimiento a la PO informamos que la carga continua con fecha estimada de z…" at bounding box center [655, 460] width 709 height 12
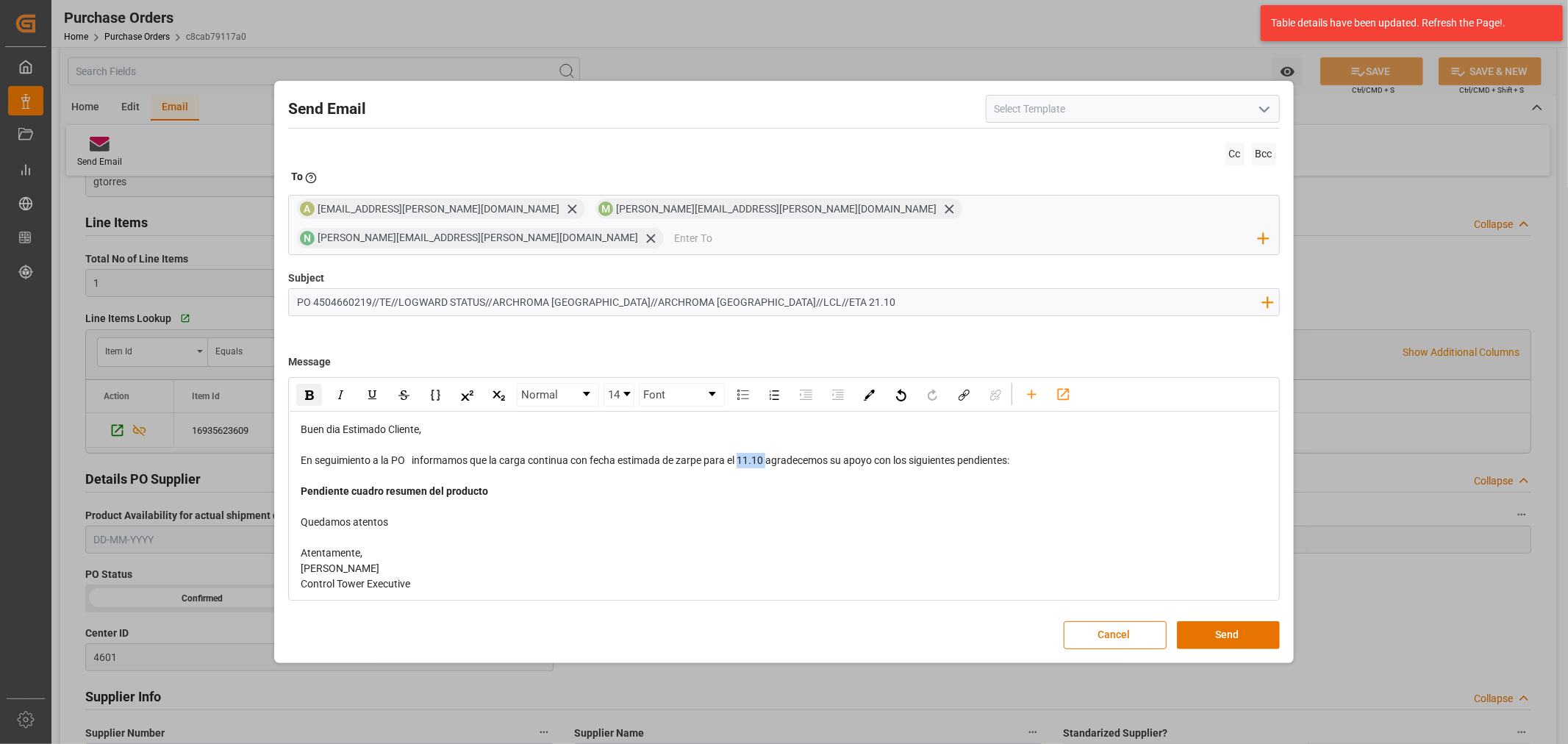
click at [313, 390] on img "rdw-inline-control" at bounding box center [309, 395] width 9 height 9
click at [660, 499] on div "rdw-editor" at bounding box center [784, 507] width 967 height 16
click at [1225, 621] on button "Send" at bounding box center [1228, 635] width 103 height 28
